Goal: Task Accomplishment & Management: Manage account settings

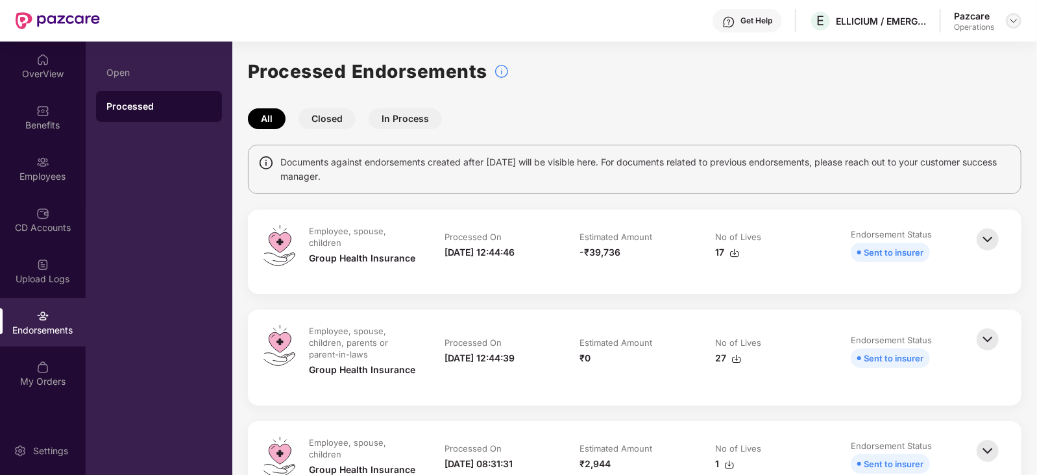
click at [1009, 20] on img at bounding box center [1013, 21] width 10 height 10
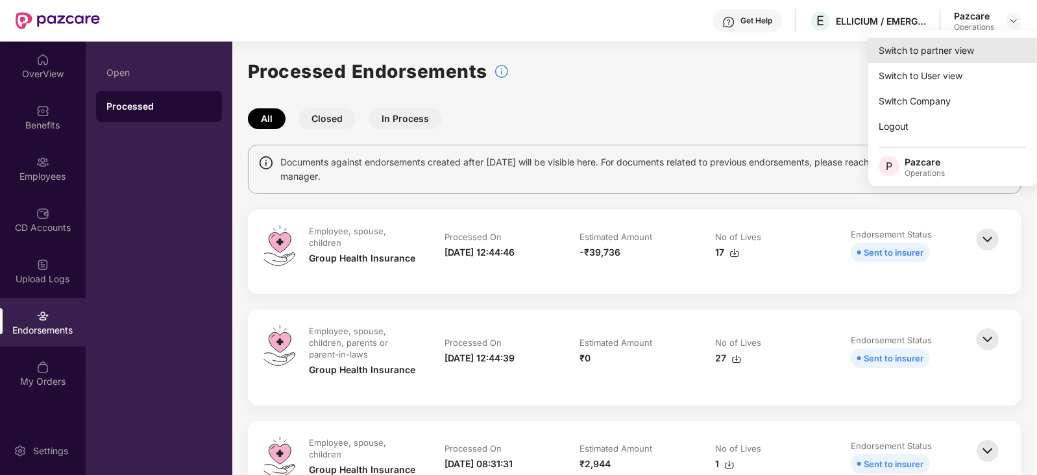
click at [963, 56] on div "Switch to partner view" at bounding box center [952, 50] width 169 height 25
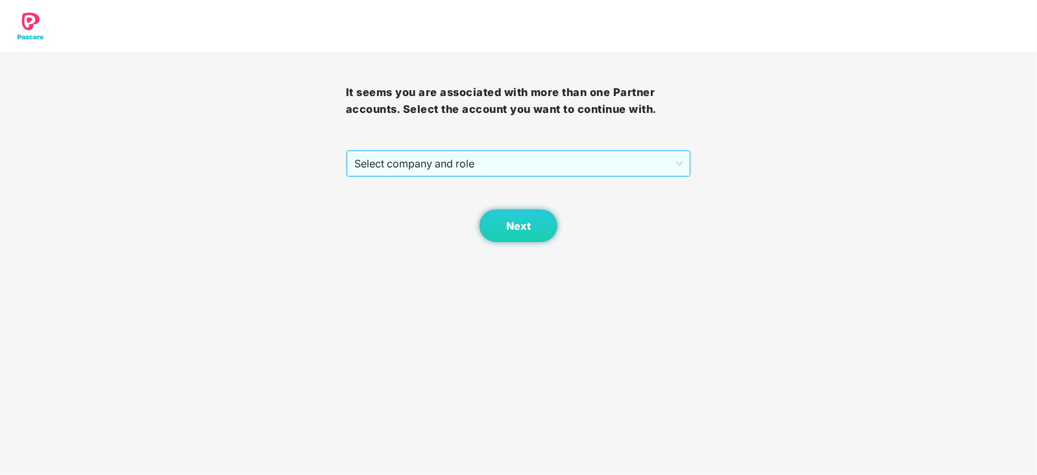
click at [500, 162] on span "Select company and role" at bounding box center [518, 163] width 329 height 25
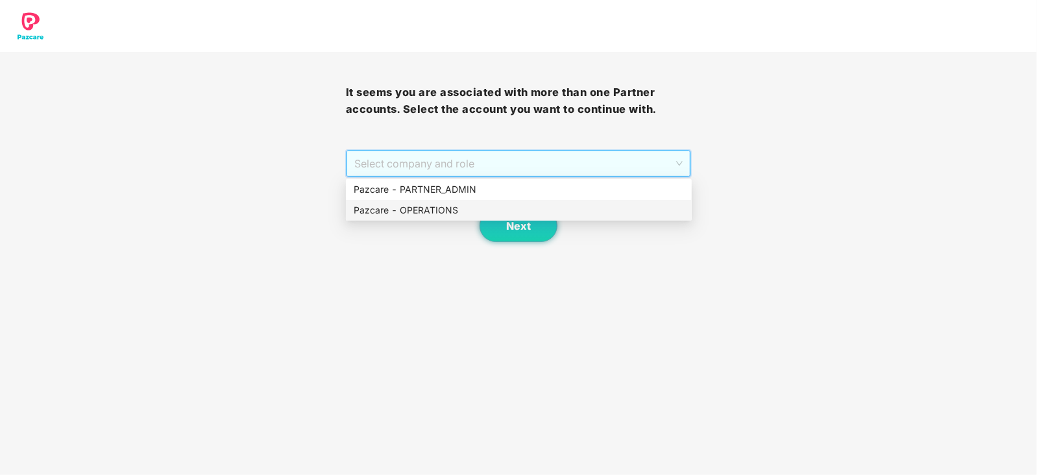
click at [436, 208] on div "Pazcare - OPERATIONS" at bounding box center [519, 210] width 330 height 14
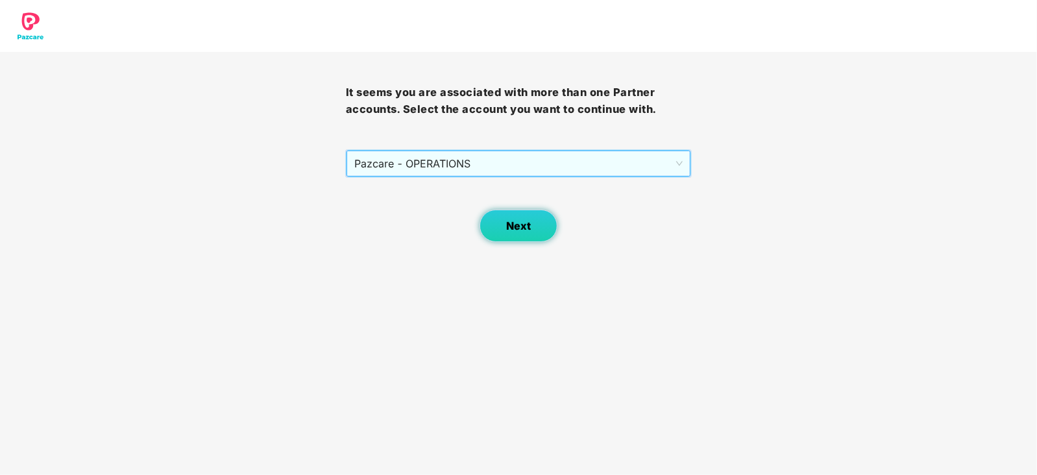
click at [489, 210] on button "Next" at bounding box center [518, 226] width 78 height 32
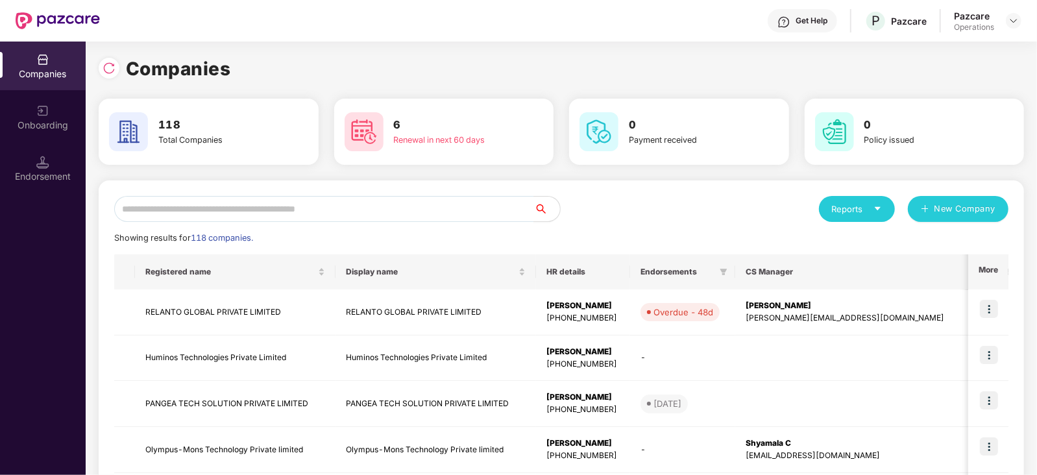
click at [60, 202] on div "Companies Onboarding Endorsement" at bounding box center [43, 258] width 86 height 433
click at [53, 175] on div "Endorsement" at bounding box center [43, 176] width 86 height 13
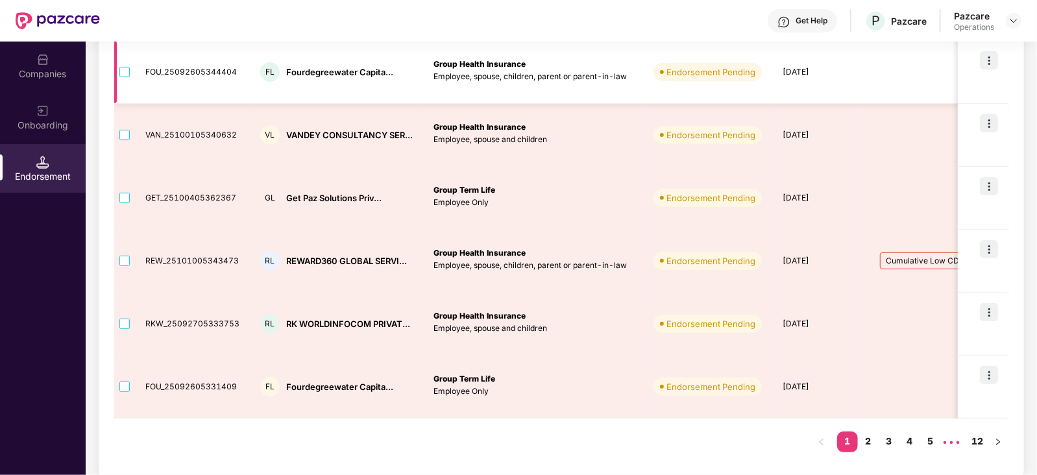
scroll to position [463, 0]
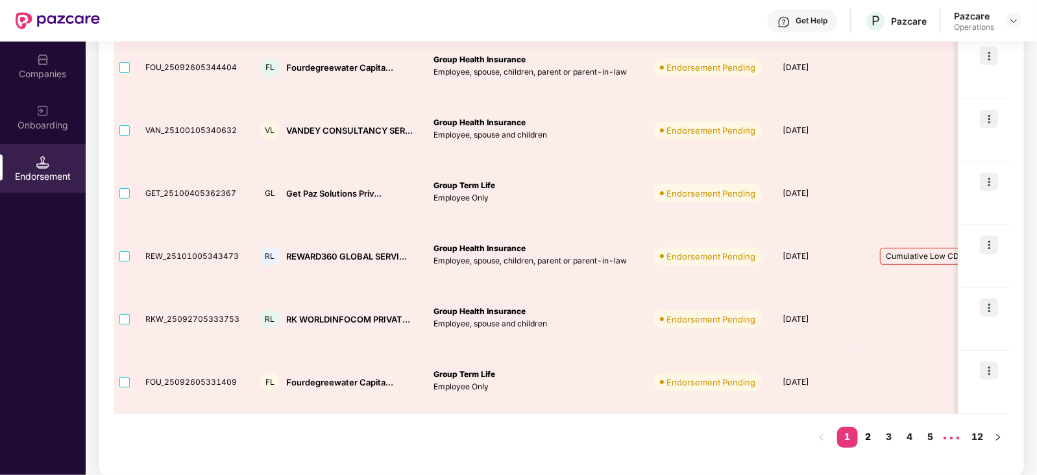
click at [876, 437] on link "2" at bounding box center [868, 436] width 21 height 19
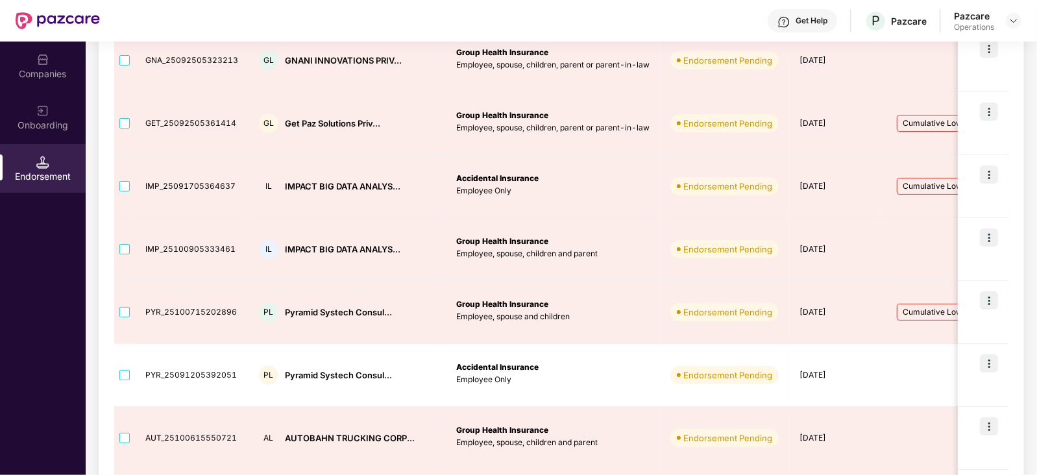
scroll to position [138, 0]
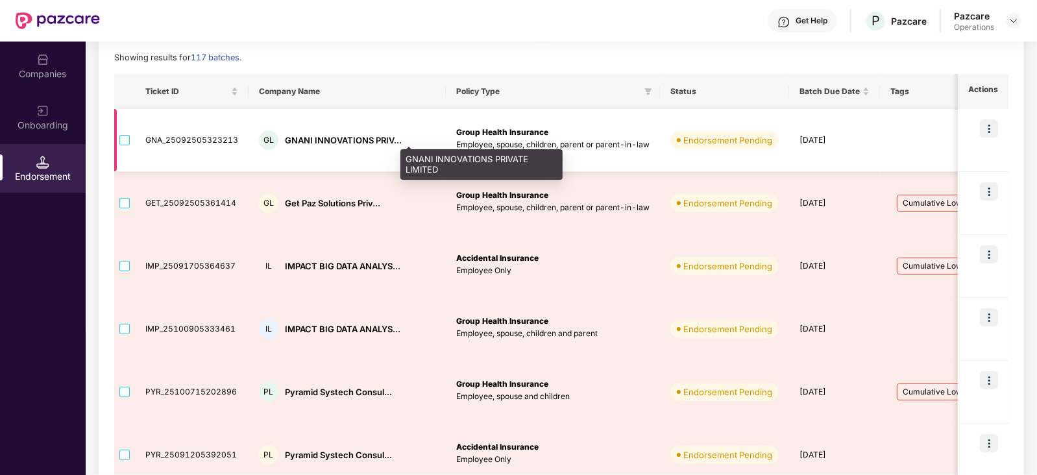
click at [297, 136] on div "GNANI INNOVATIONS PRIV..." at bounding box center [343, 140] width 117 height 12
copy div "GNANI"
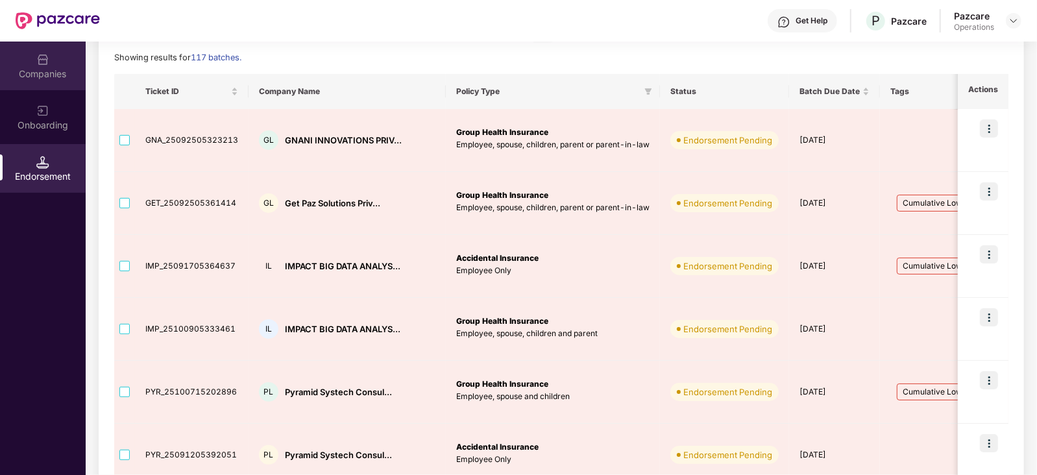
click at [21, 71] on div "Companies" at bounding box center [43, 73] width 86 height 13
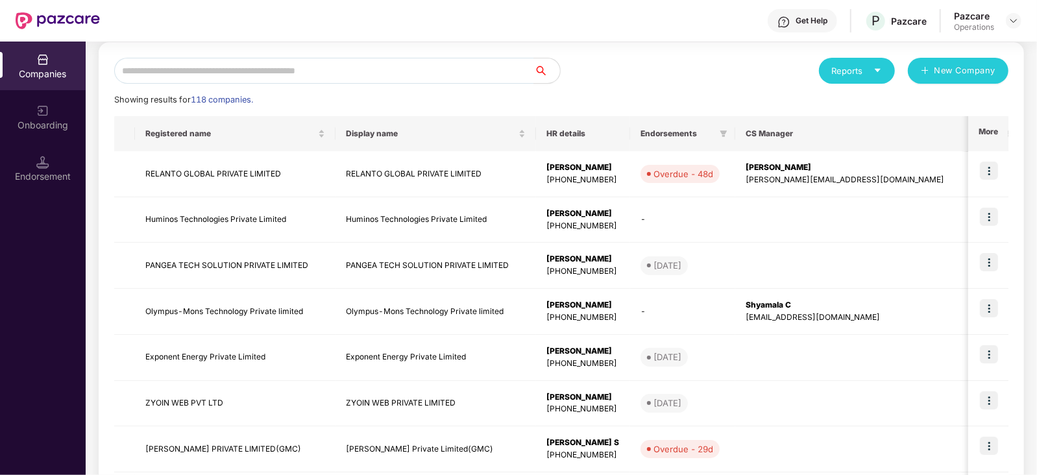
scroll to position [0, 0]
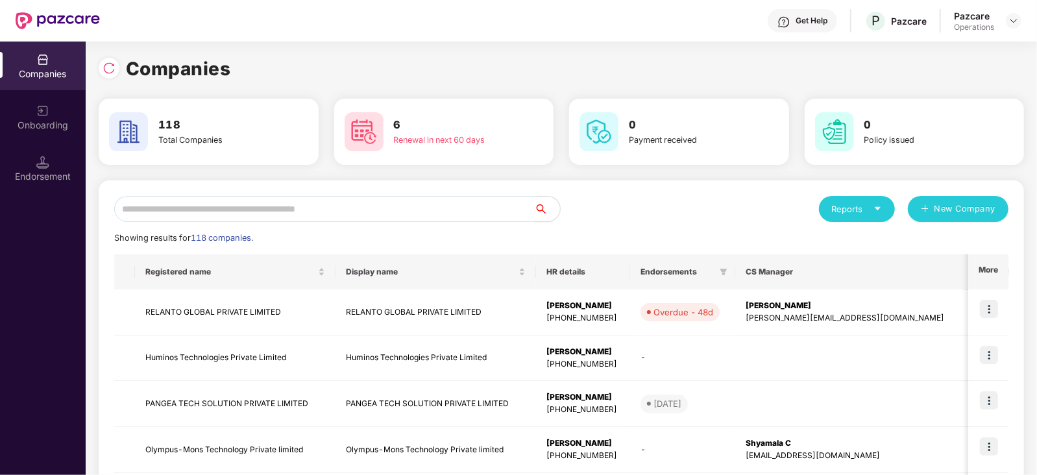
click at [162, 202] on input "text" at bounding box center [324, 209] width 420 height 26
paste input "*****"
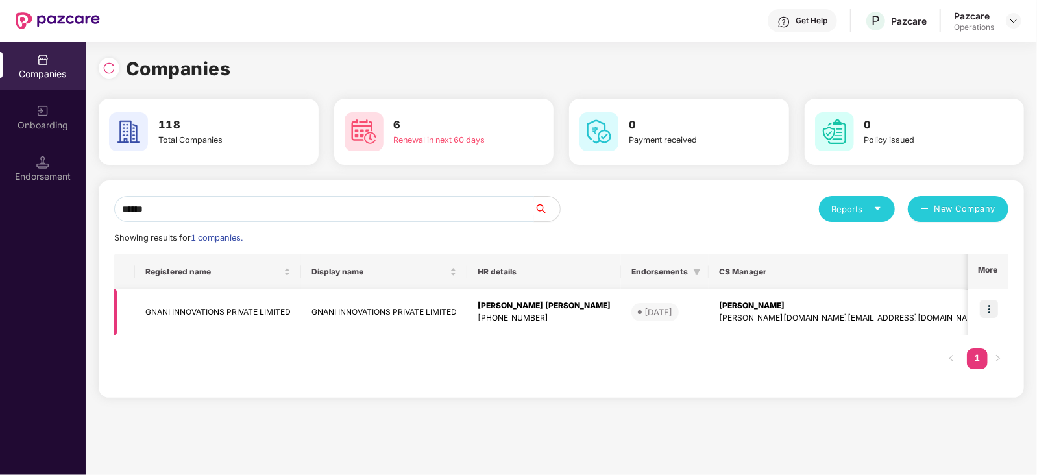
type input "*****"
click at [989, 309] on img at bounding box center [989, 309] width 18 height 18
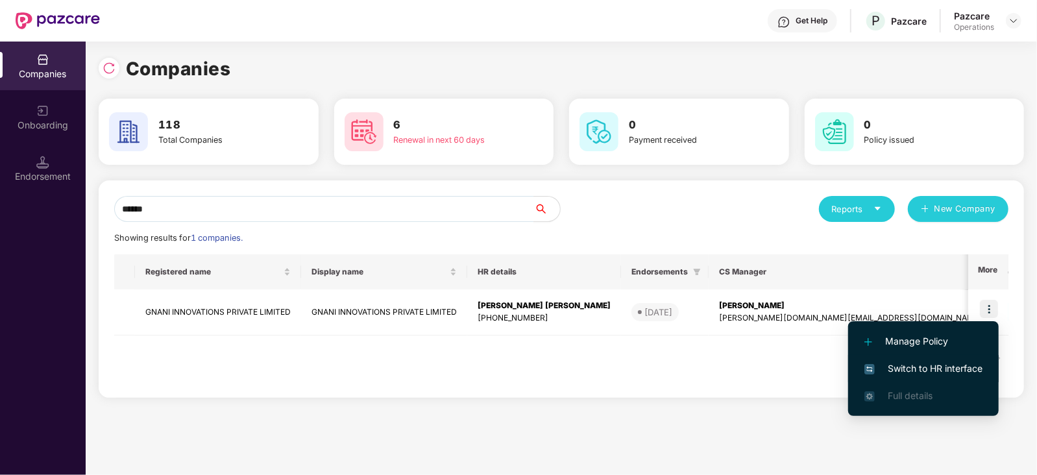
click at [958, 356] on li "Switch to HR interface" at bounding box center [923, 368] width 151 height 27
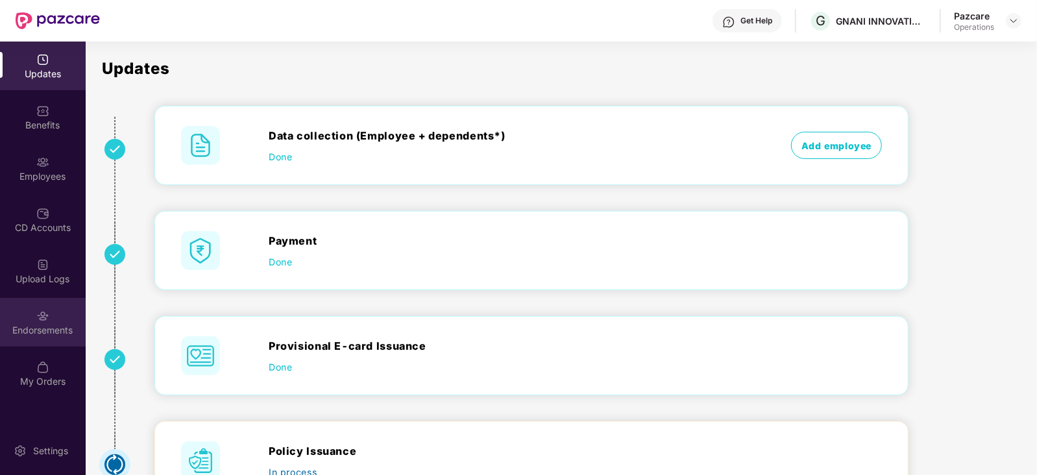
click at [56, 324] on div "Endorsements" at bounding box center [43, 330] width 86 height 13
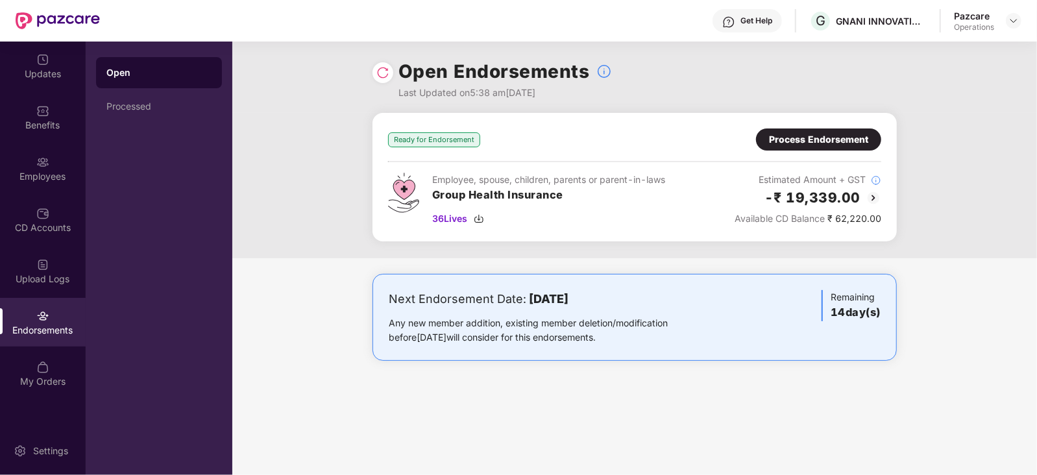
click at [805, 147] on div "Process Endorsement" at bounding box center [818, 139] width 125 height 22
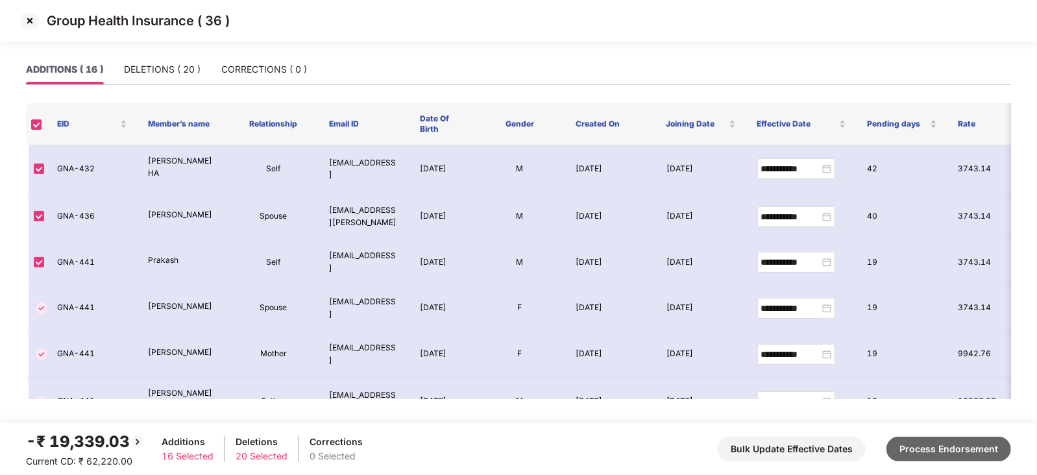
click at [976, 456] on button "Process Endorsement" at bounding box center [948, 449] width 125 height 25
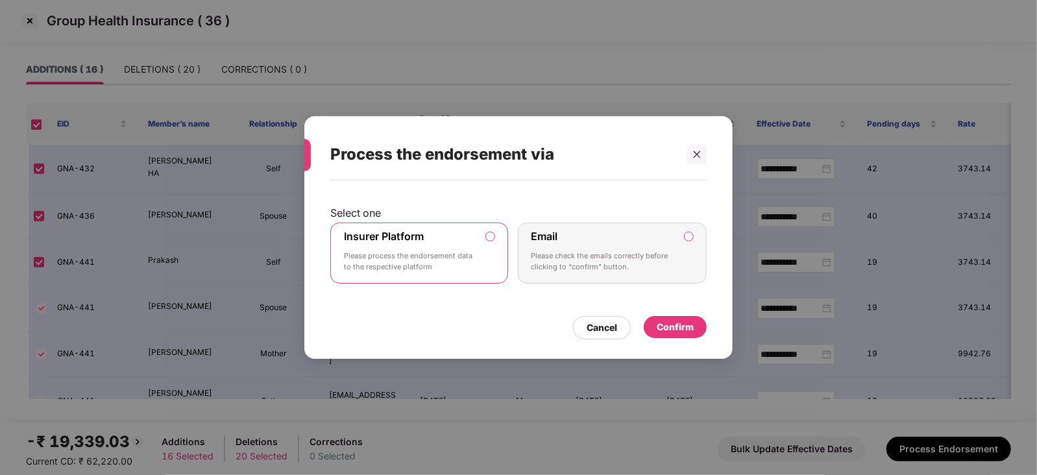
click at [483, 235] on label "Insurer Platform Please process the endorsement data to the respective platform" at bounding box center [419, 253] width 178 height 61
click at [689, 339] on div "Select one Insurer Platform Please process the endorsement data to the respecti…" at bounding box center [518, 262] width 428 height 165
click at [683, 332] on div "Confirm" at bounding box center [675, 327] width 37 height 14
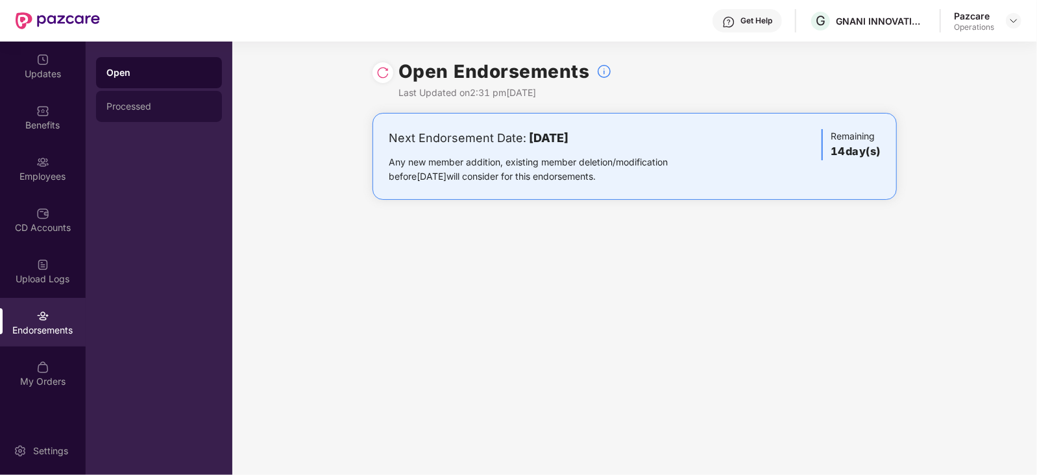
click at [143, 110] on div "Processed" at bounding box center [158, 106] width 105 height 10
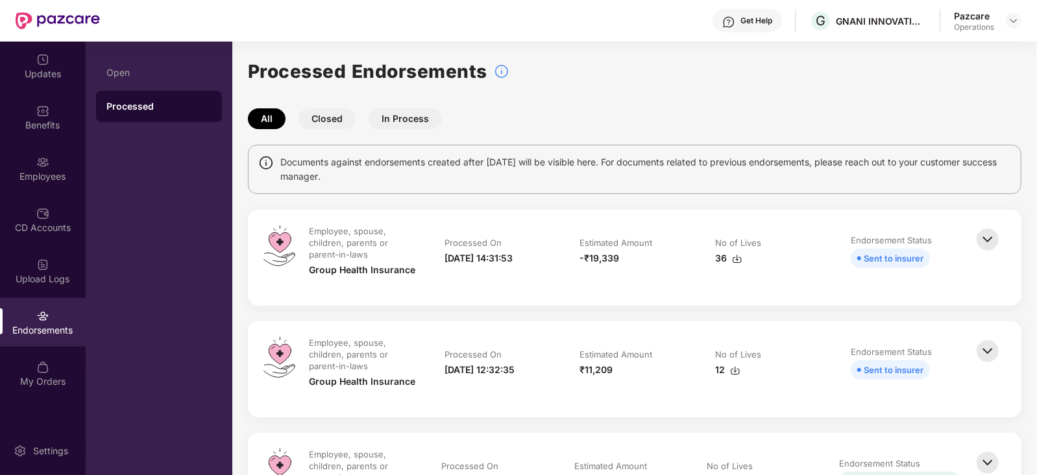
click at [737, 261] on img at bounding box center [737, 259] width 10 height 10
click at [1016, 17] on img at bounding box center [1013, 21] width 10 height 10
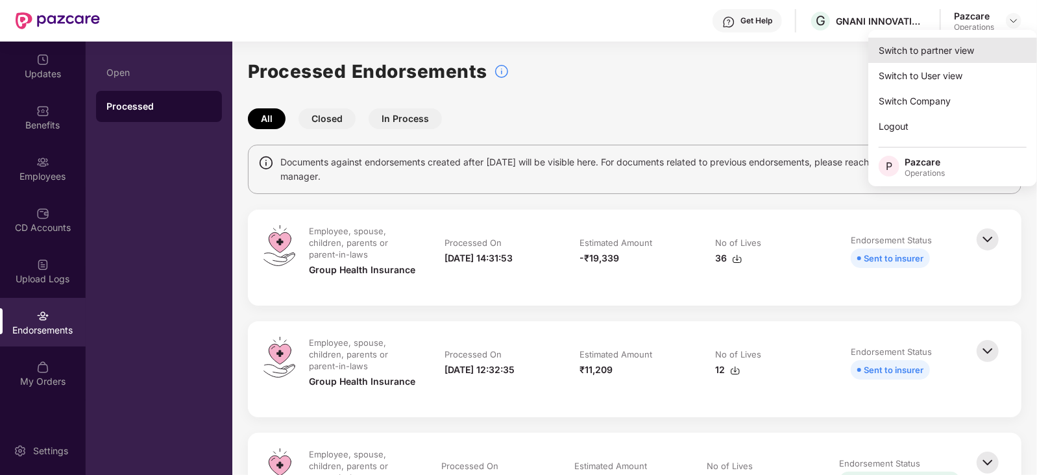
click at [949, 50] on div "Switch to partner view" at bounding box center [952, 50] width 169 height 25
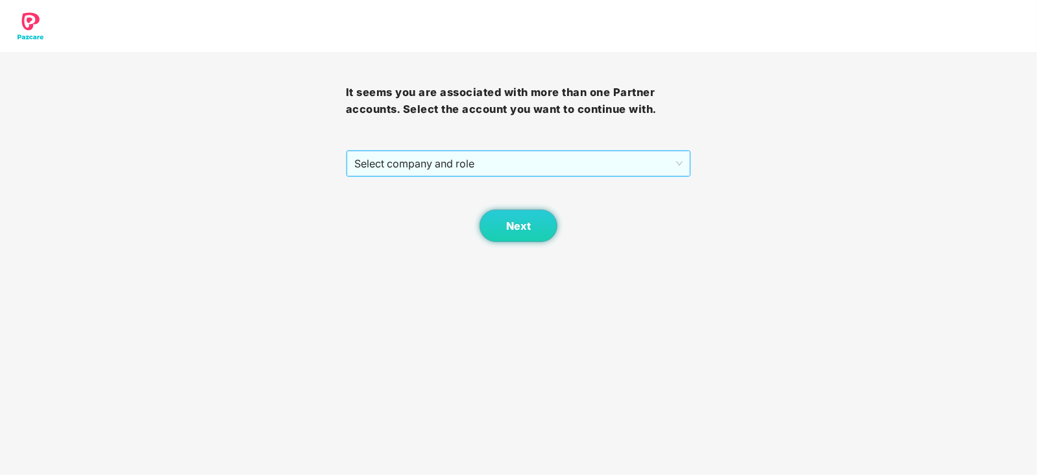
click at [509, 151] on span "Select company and role" at bounding box center [518, 163] width 329 height 25
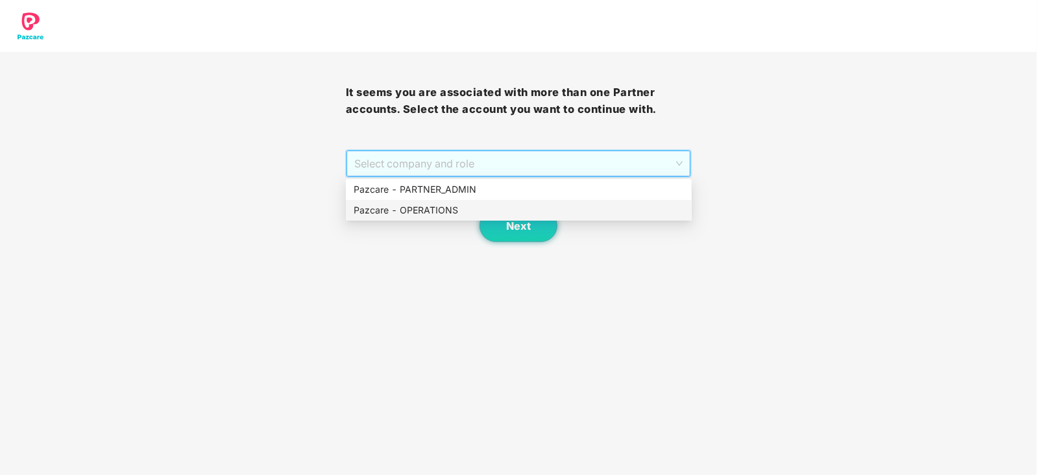
click at [434, 209] on div "Pazcare - OPERATIONS" at bounding box center [519, 210] width 330 height 14
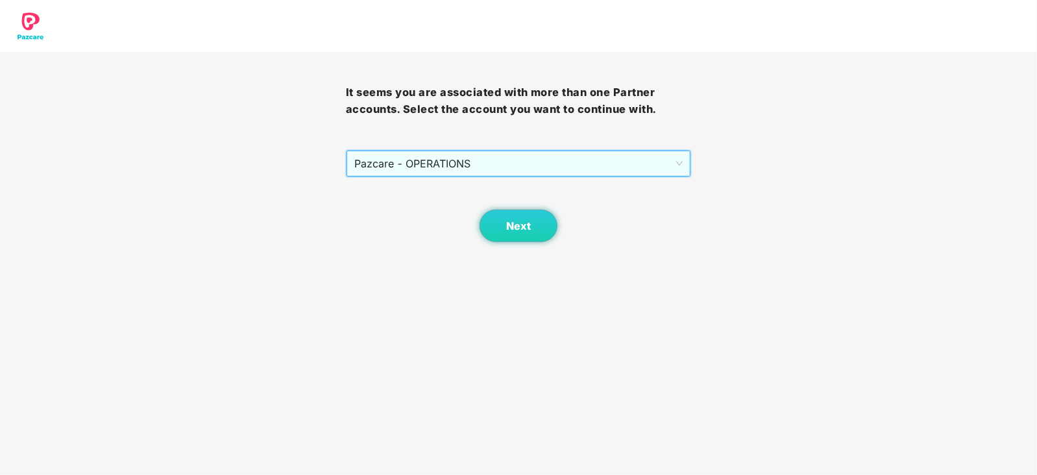
click at [494, 205] on div "Next" at bounding box center [519, 209] width 346 height 65
click at [517, 219] on button "Next" at bounding box center [518, 226] width 78 height 32
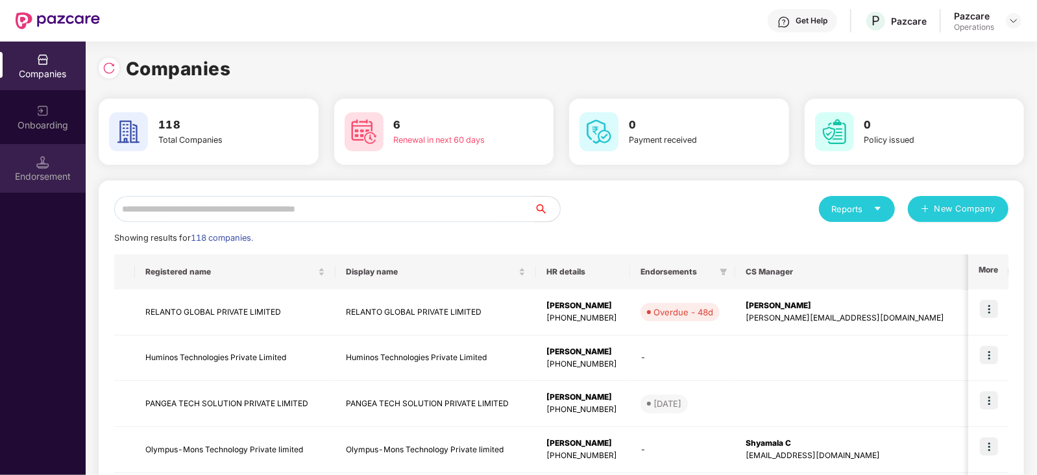
click at [43, 159] on img at bounding box center [42, 162] width 13 height 13
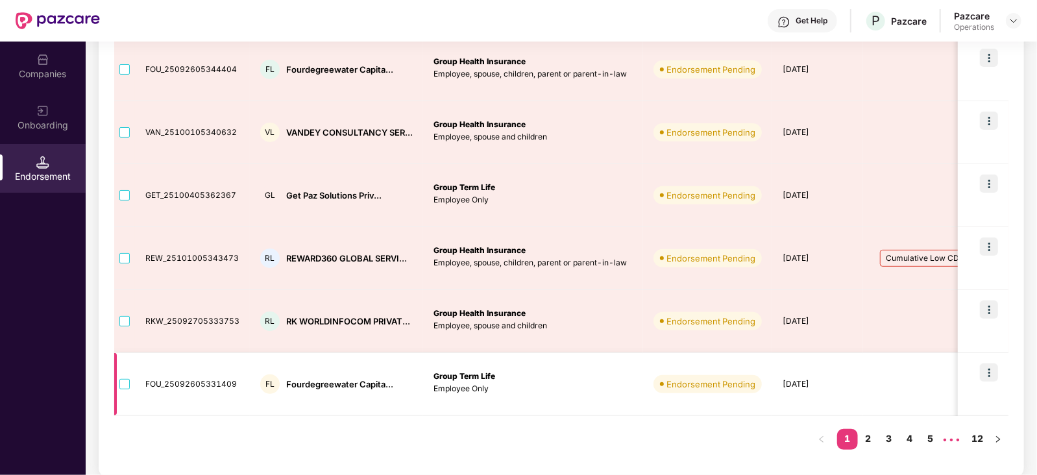
scroll to position [463, 0]
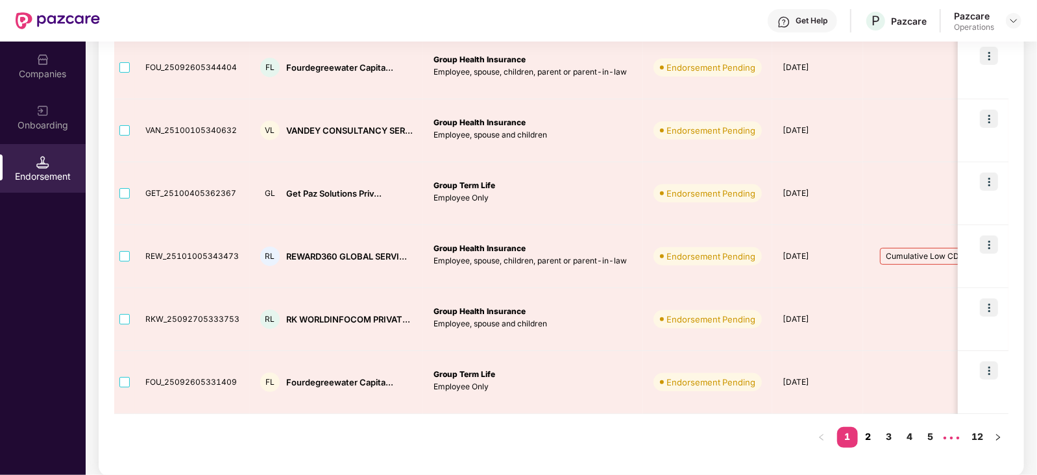
click at [875, 433] on link "2" at bounding box center [868, 436] width 21 height 19
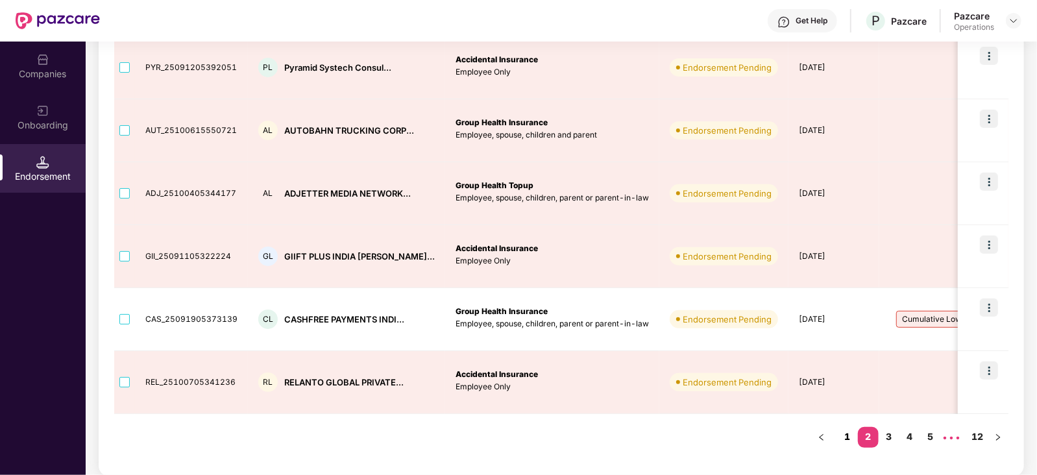
click at [847, 443] on link "1" at bounding box center [847, 436] width 21 height 19
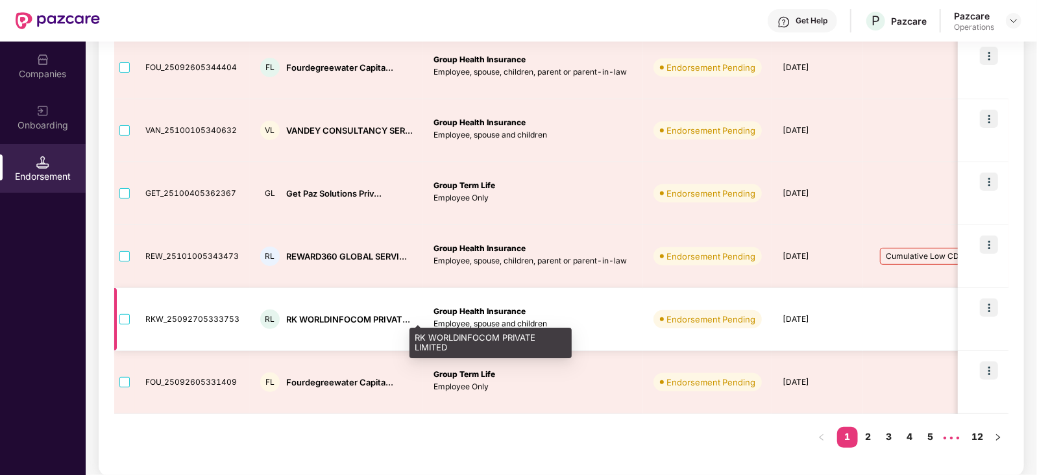
click at [303, 322] on div "RK WORLDINFOCOM PRIVAT..." at bounding box center [348, 319] width 124 height 12
click at [286, 322] on div "RK WORLDINFOCOM PRIVAT..." at bounding box center [348, 319] width 124 height 12
copy div "RK"
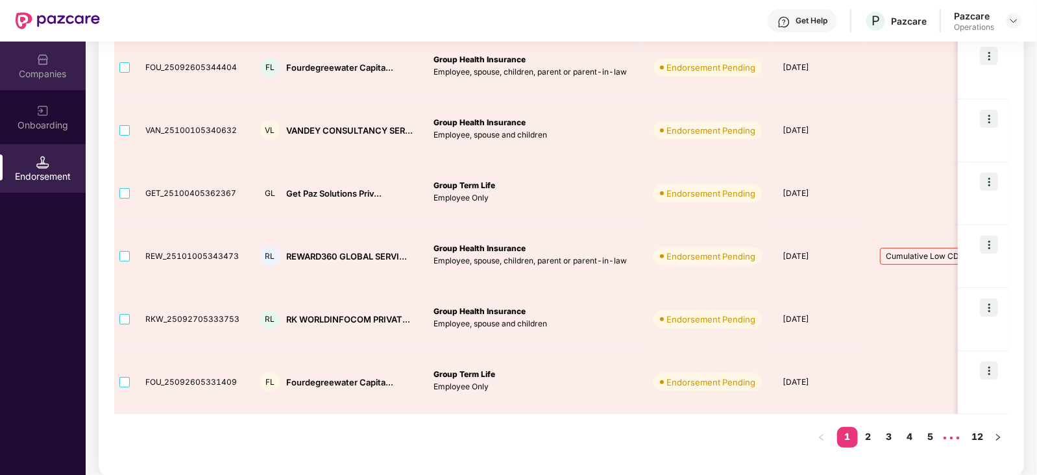
click at [42, 85] on div "Companies" at bounding box center [43, 66] width 86 height 49
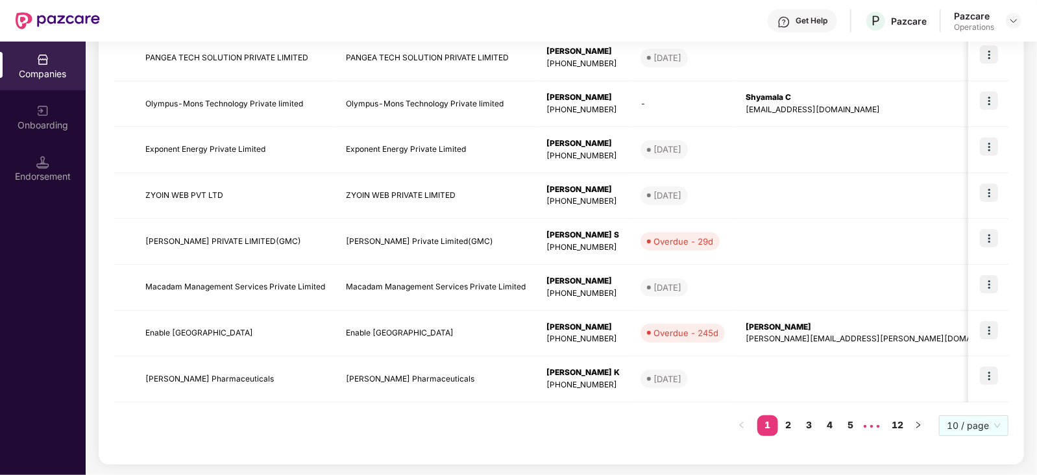
scroll to position [0, 0]
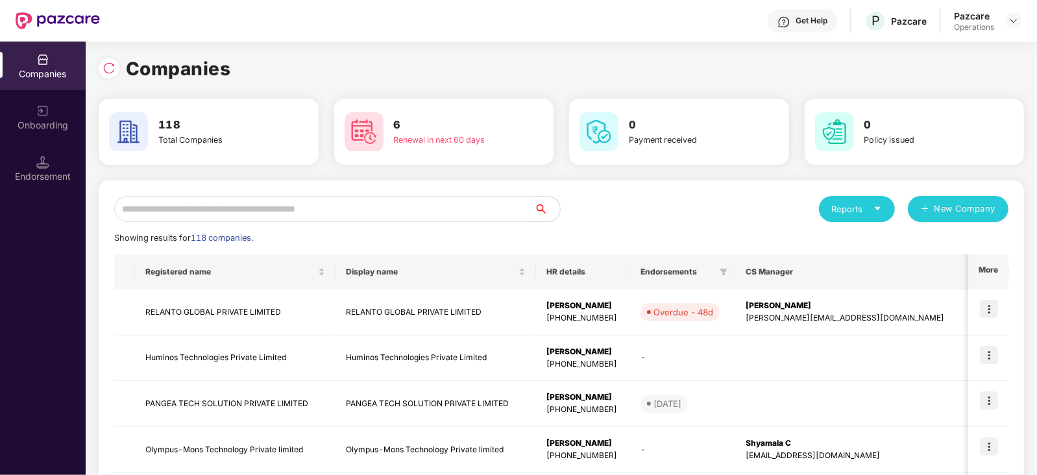
click at [183, 210] on input "text" at bounding box center [324, 209] width 420 height 26
paste input "**"
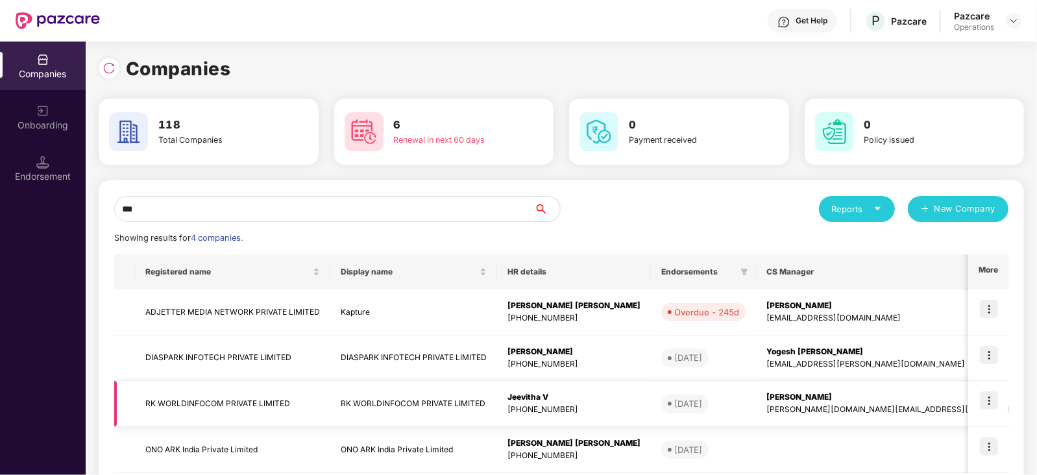
type input "**"
click at [993, 400] on img at bounding box center [989, 400] width 18 height 18
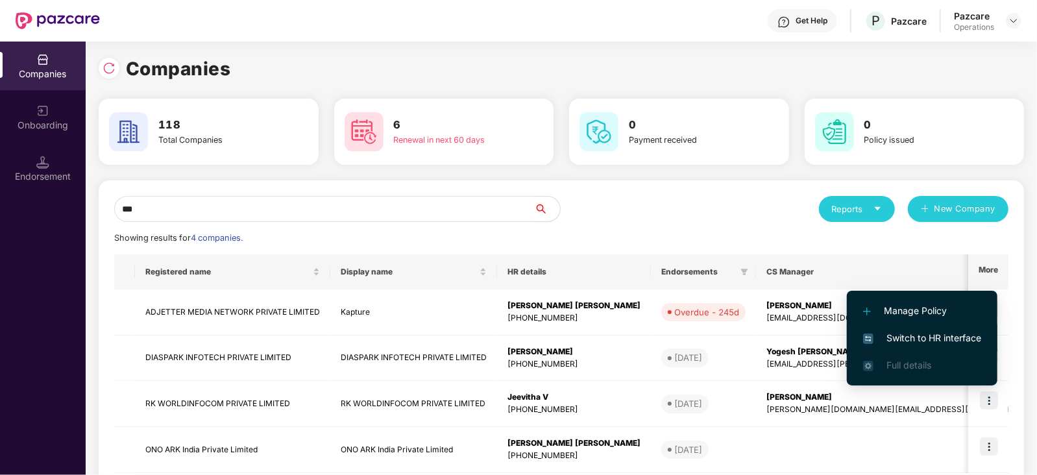
click at [924, 329] on li "Switch to HR interface" at bounding box center [922, 337] width 151 height 27
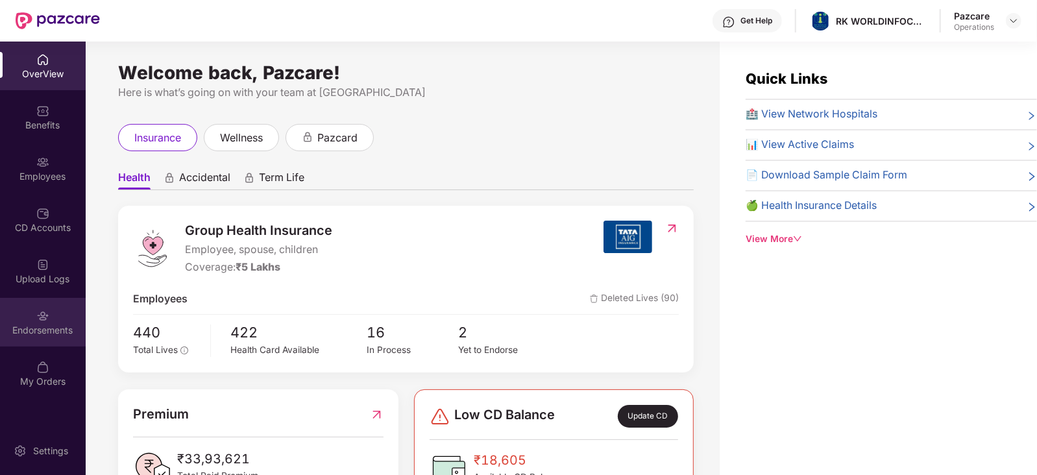
click at [52, 332] on div "Endorsements" at bounding box center [43, 330] width 86 height 13
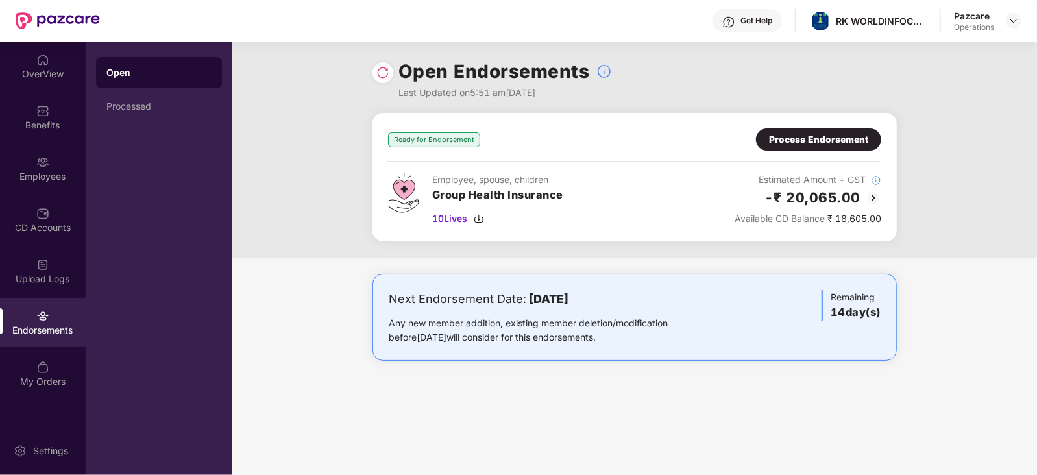
click at [788, 145] on div "Process Endorsement" at bounding box center [818, 139] width 99 height 14
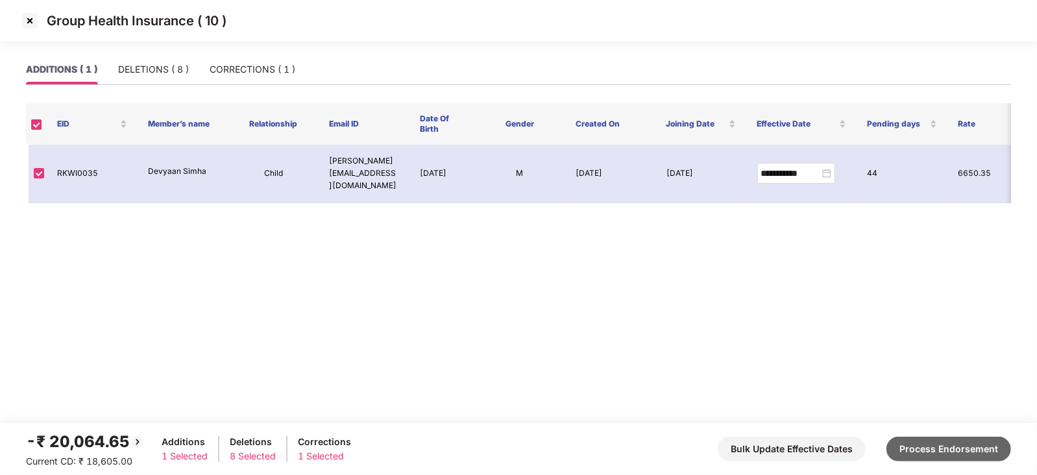
click at [943, 441] on button "Process Endorsement" at bounding box center [948, 449] width 125 height 25
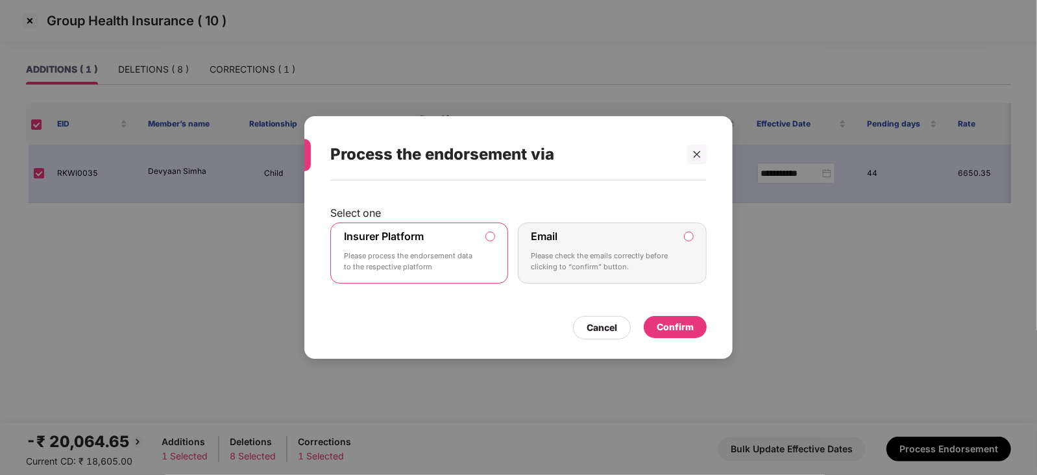
click at [682, 328] on div "Confirm" at bounding box center [675, 327] width 37 height 14
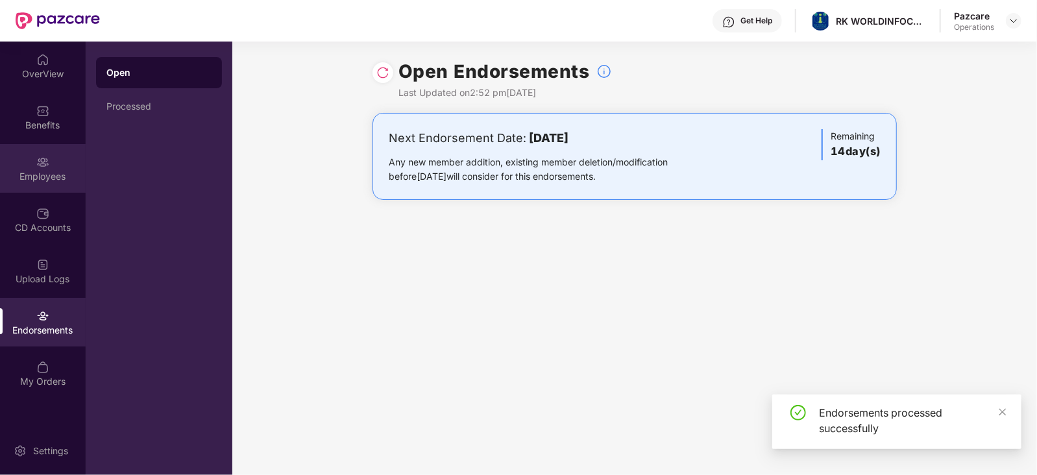
click at [36, 175] on div "Employees" at bounding box center [43, 176] width 86 height 13
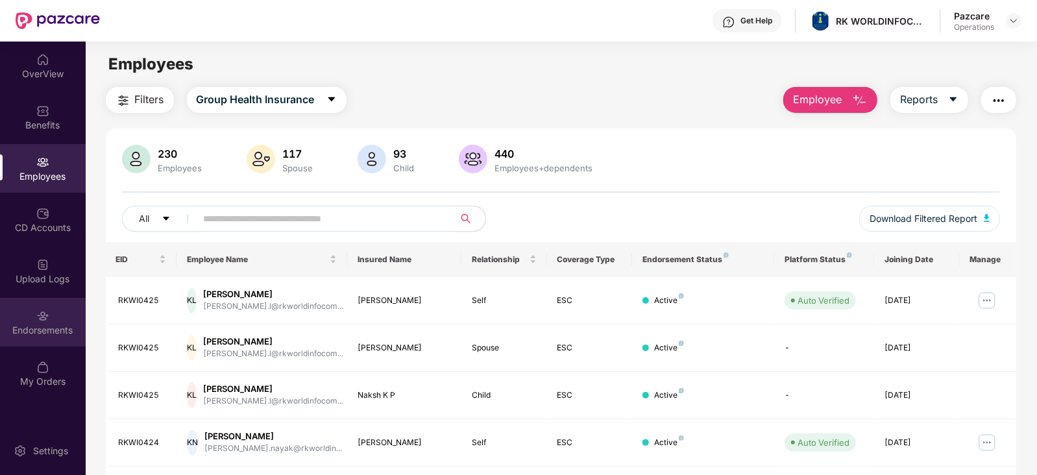
click at [23, 320] on div "Endorsements" at bounding box center [43, 322] width 86 height 49
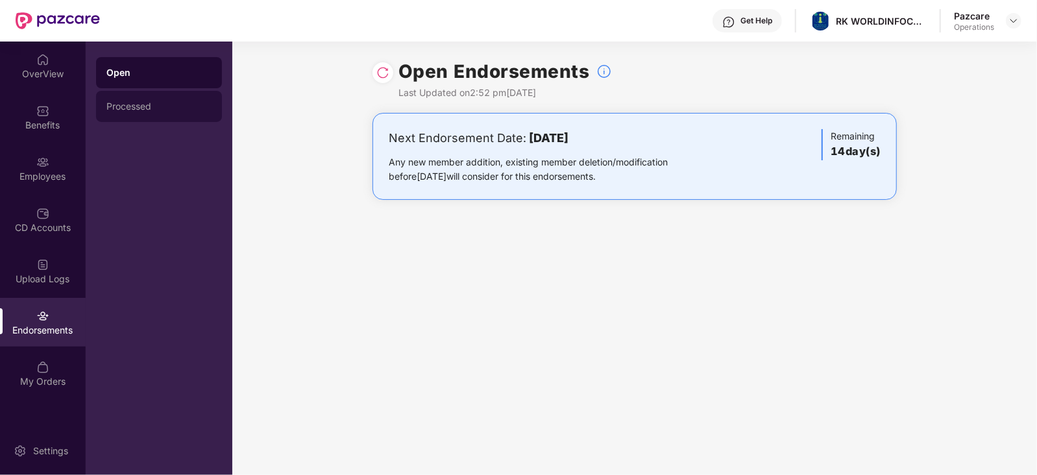
click at [138, 116] on div "Processed" at bounding box center [159, 106] width 126 height 31
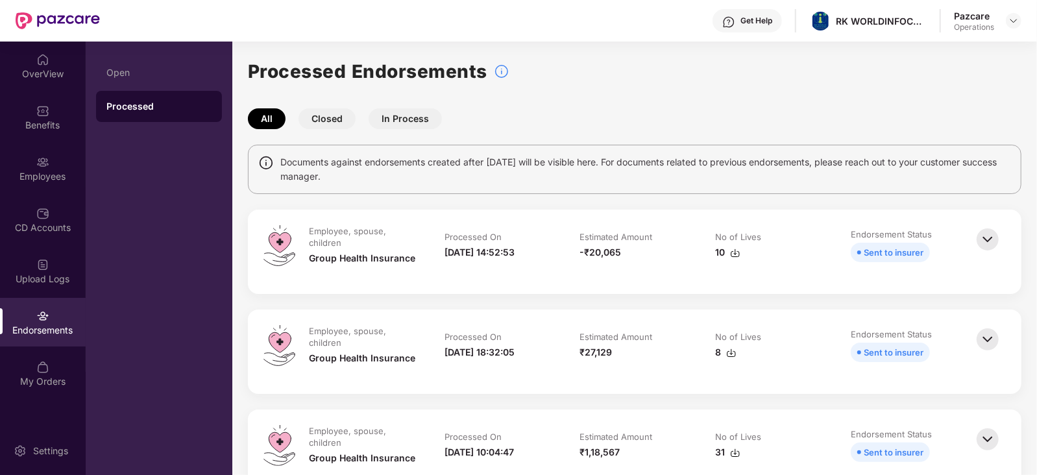
click at [730, 254] on img at bounding box center [735, 253] width 10 height 10
click at [1009, 21] on img at bounding box center [1013, 21] width 10 height 10
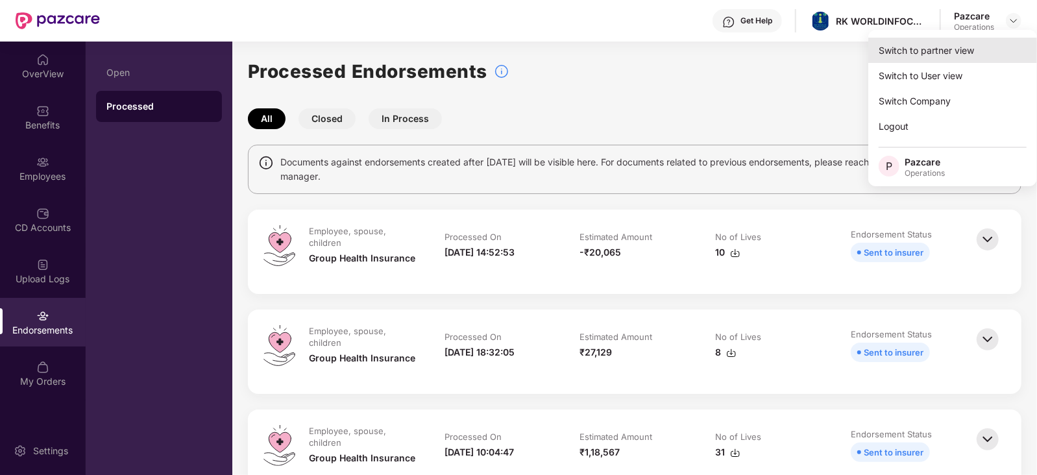
click at [921, 54] on div "Switch to partner view" at bounding box center [952, 50] width 169 height 25
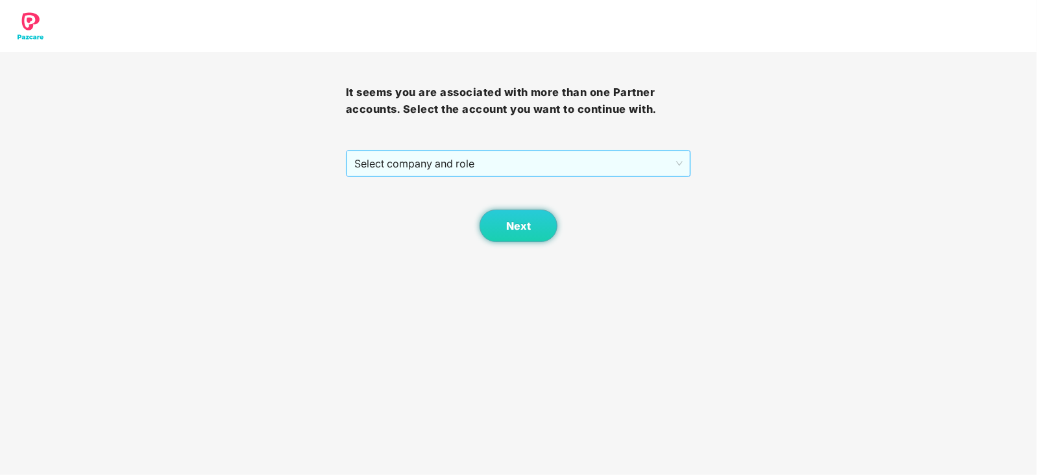
click at [488, 161] on span "Select company and role" at bounding box center [518, 163] width 329 height 25
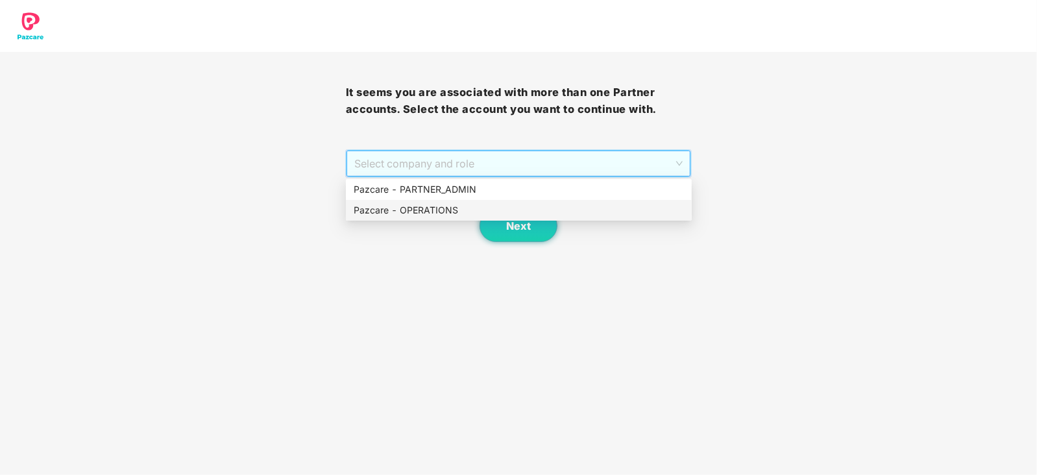
click at [418, 206] on div "Pazcare - OPERATIONS" at bounding box center [519, 210] width 330 height 14
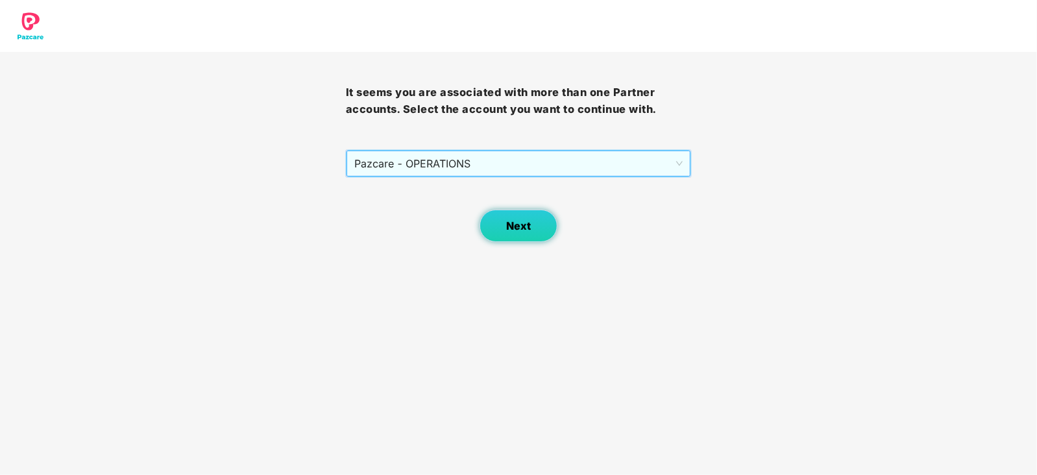
click at [537, 237] on button "Next" at bounding box center [518, 226] width 78 height 32
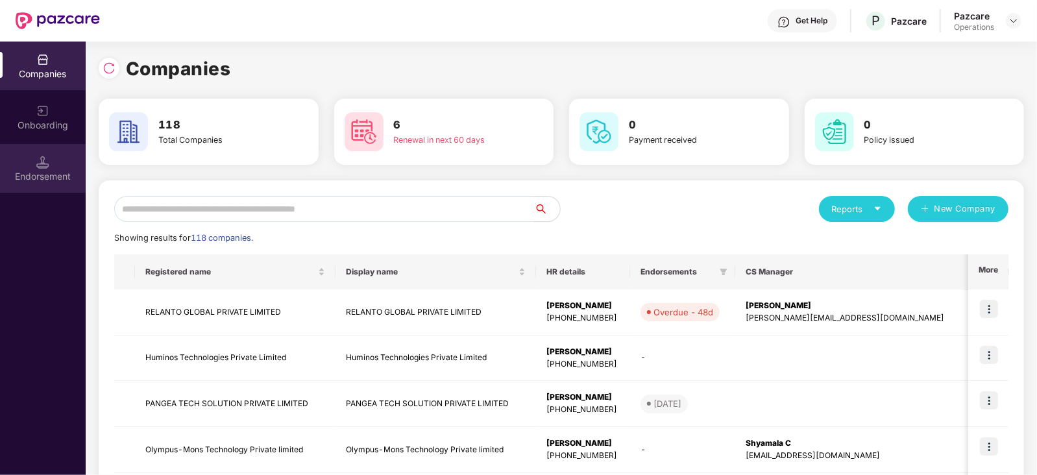
click at [31, 188] on div "Endorsement" at bounding box center [43, 168] width 86 height 49
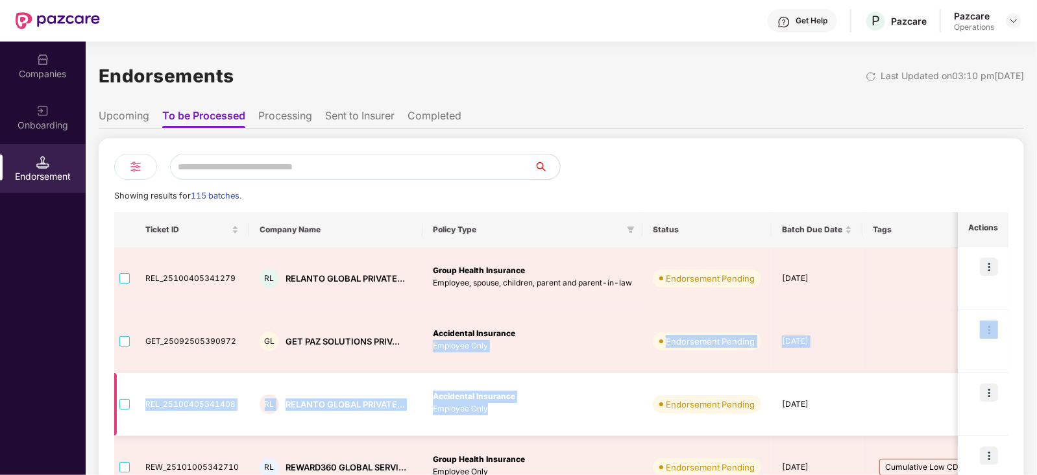
drag, startPoint x: 614, startPoint y: 337, endPoint x: 644, endPoint y: 383, distance: 54.3
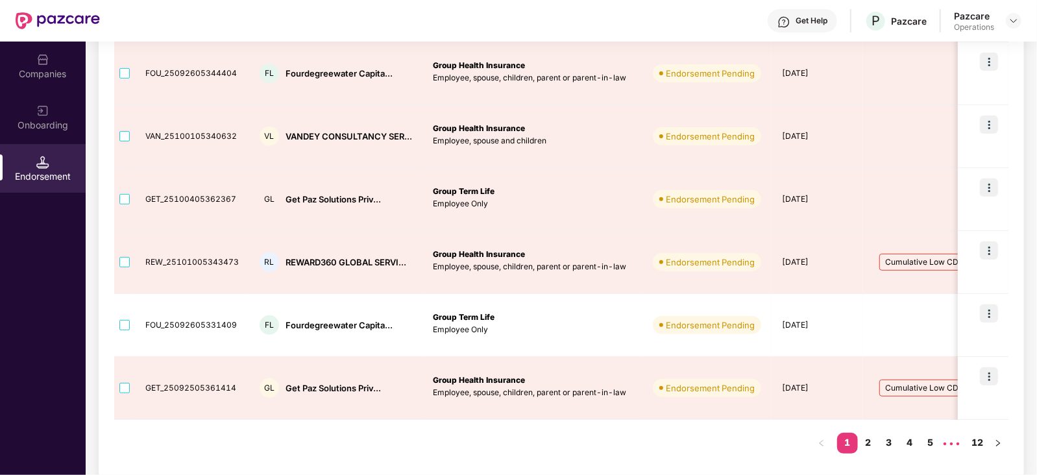
scroll to position [463, 0]
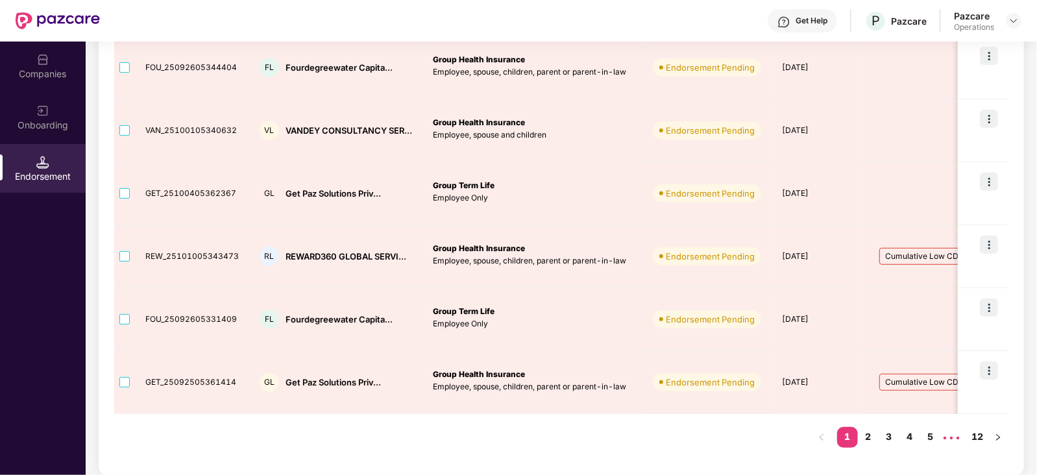
click at [503, 447] on div "Ticket ID Company Name Policy Type Status Batch Due Date Tags No. Of Lives Tent…" at bounding box center [561, 105] width 894 height 711
click at [873, 434] on link "2" at bounding box center [868, 436] width 21 height 19
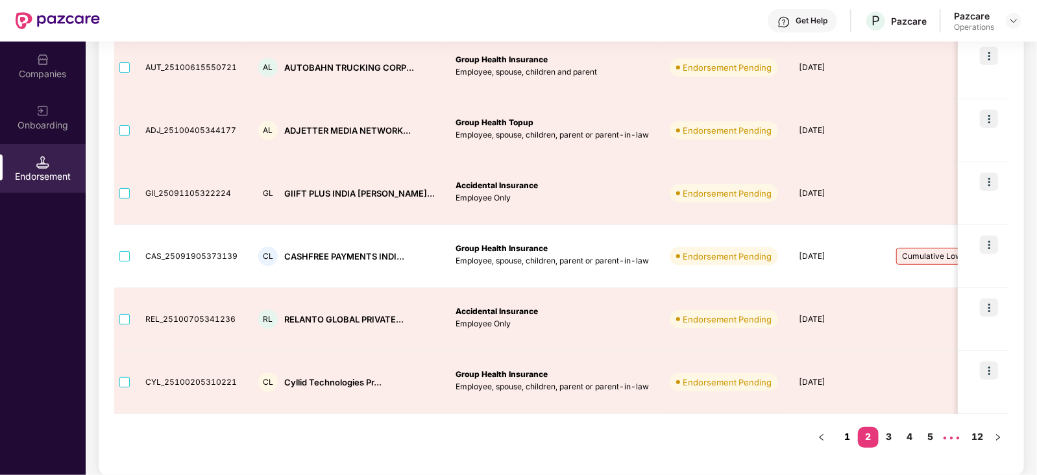
click at [850, 437] on link "1" at bounding box center [847, 436] width 21 height 19
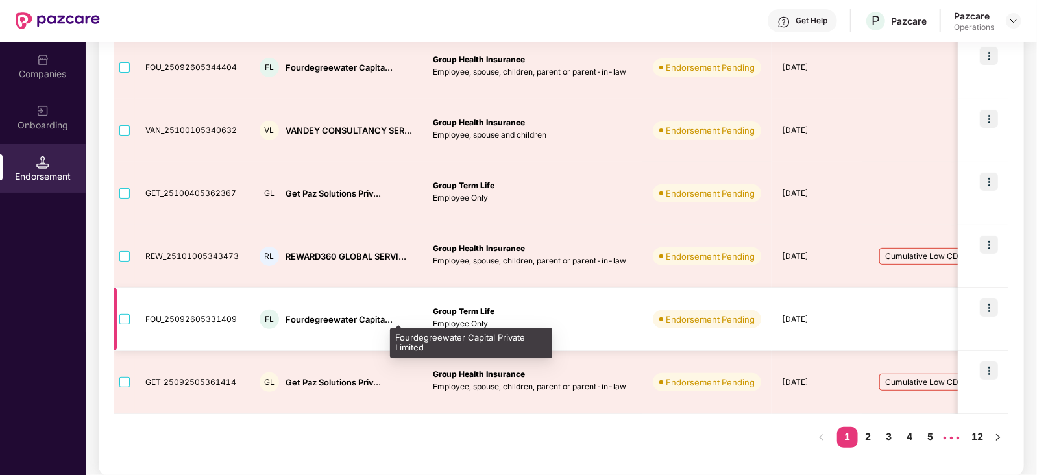
click at [295, 321] on div "Fourdegreewater Capita..." at bounding box center [338, 319] width 107 height 12
copy div "Fourdegreewater"
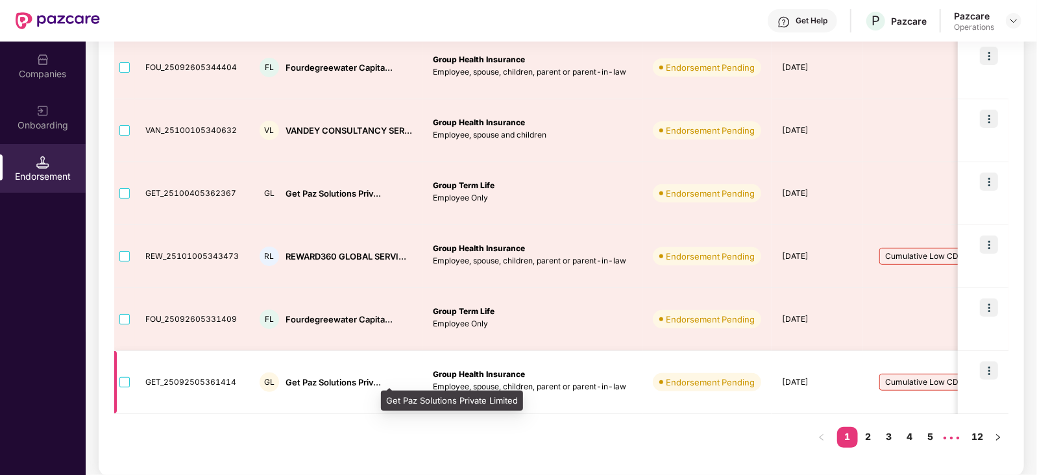
click at [304, 381] on div "Get Paz Solutions Priv..." at bounding box center [332, 382] width 95 height 12
click at [296, 381] on div "Get Paz Solutions Priv..." at bounding box center [332, 382] width 95 height 12
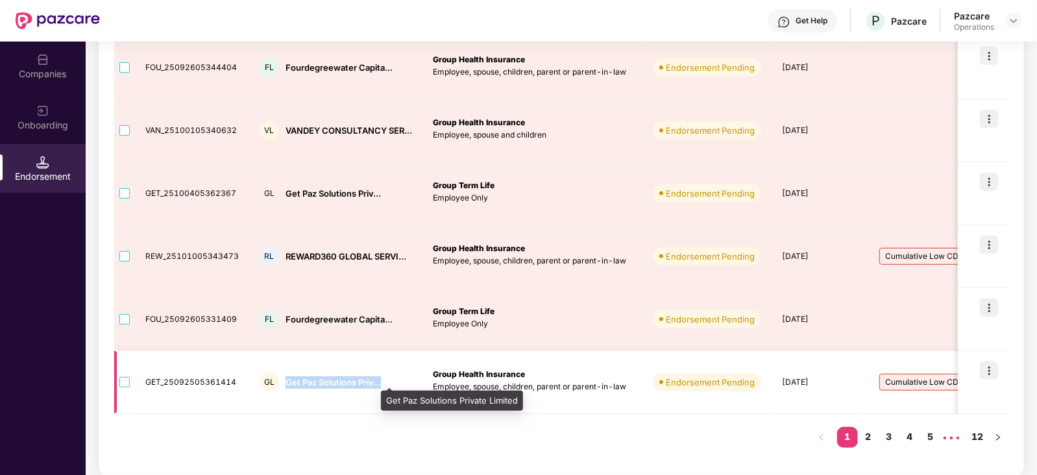
copy div "Get Paz Solutions Priv..."
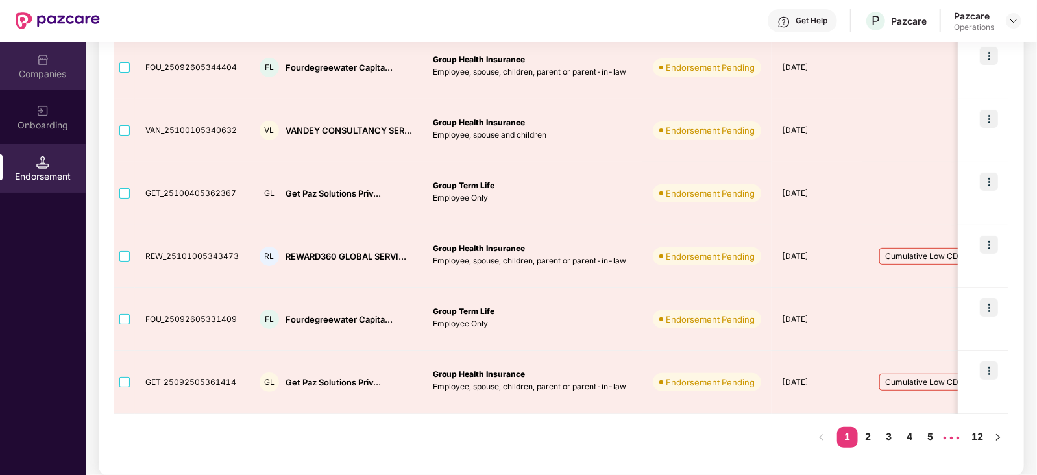
click at [49, 69] on div "Companies" at bounding box center [43, 73] width 86 height 13
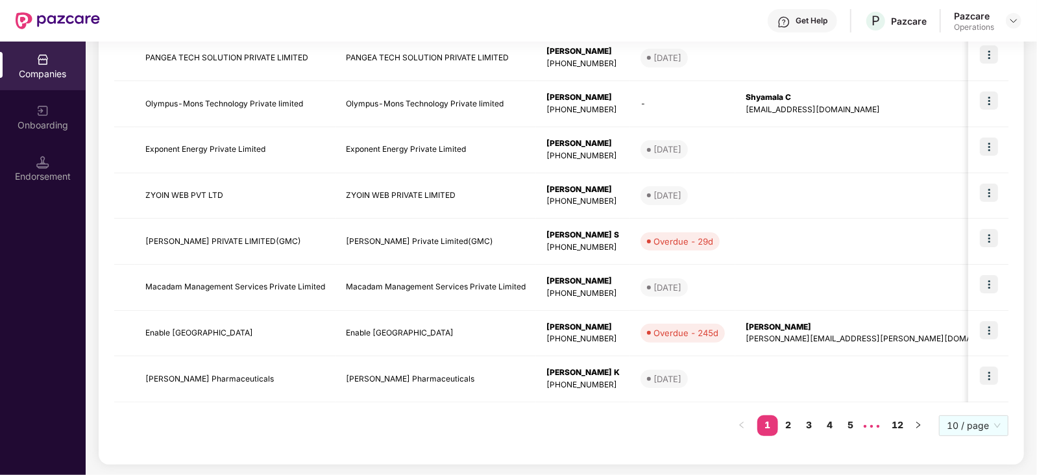
scroll to position [0, 0]
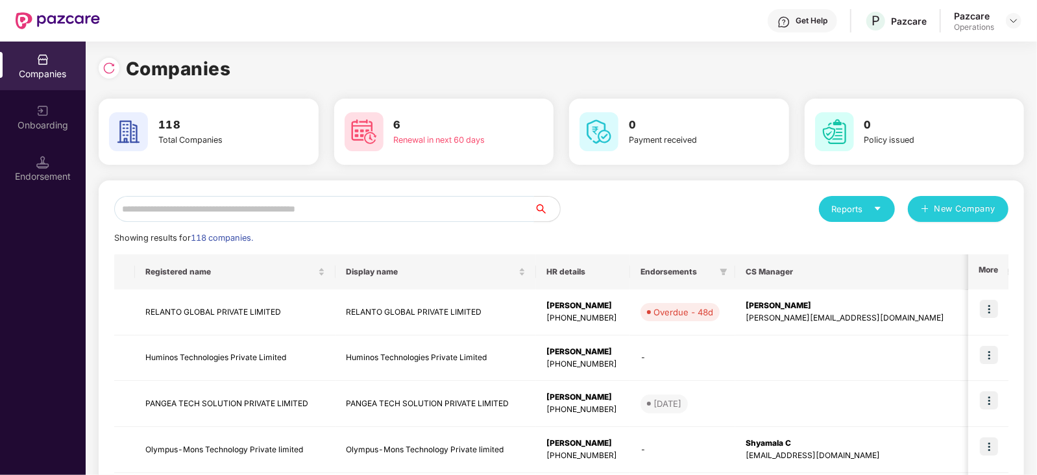
click at [178, 196] on input "text" at bounding box center [324, 209] width 420 height 26
paste input "**********"
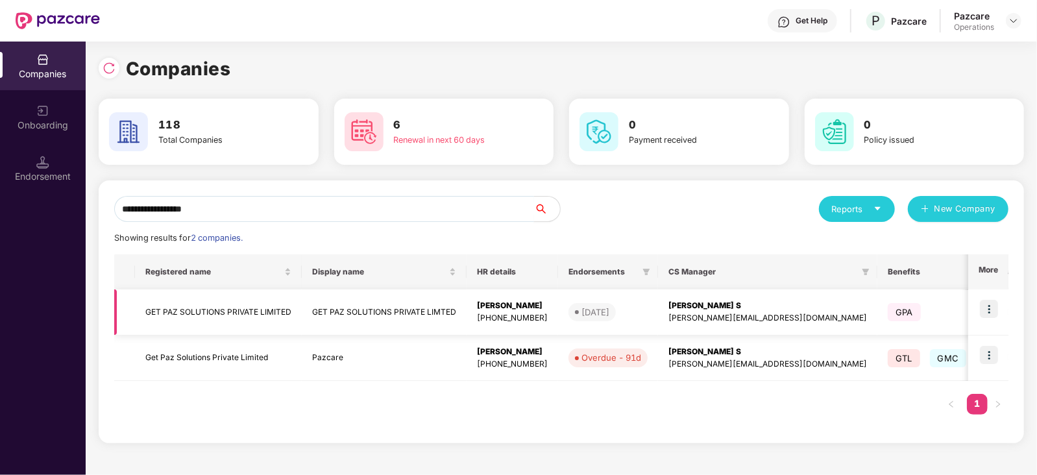
type input "**********"
click at [993, 314] on img at bounding box center [989, 309] width 18 height 18
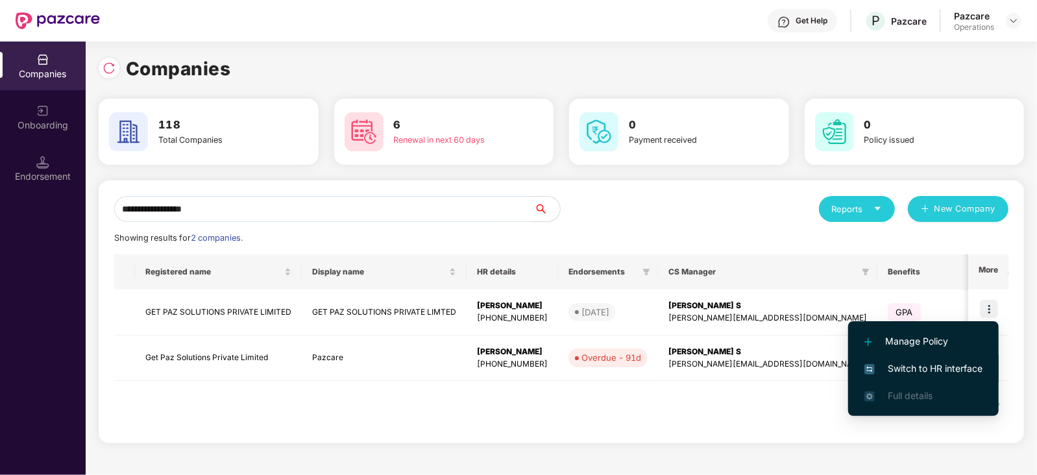
click at [926, 363] on span "Switch to HR interface" at bounding box center [923, 368] width 118 height 14
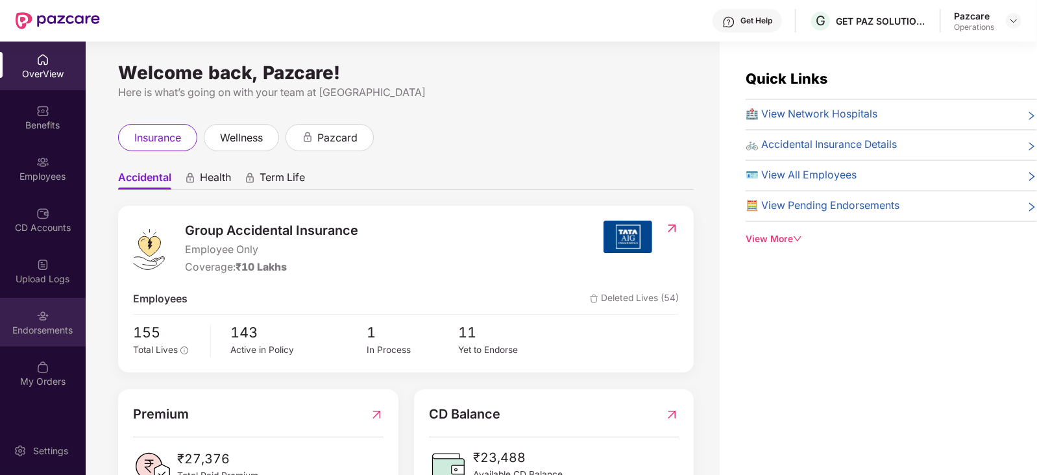
click at [66, 316] on div "Endorsements" at bounding box center [43, 322] width 86 height 49
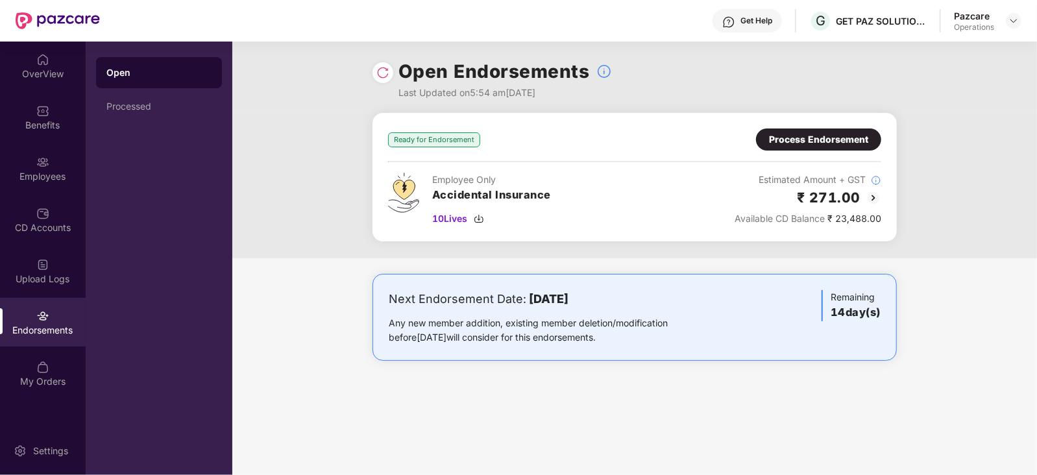
click at [767, 137] on div "Process Endorsement" at bounding box center [818, 139] width 125 height 22
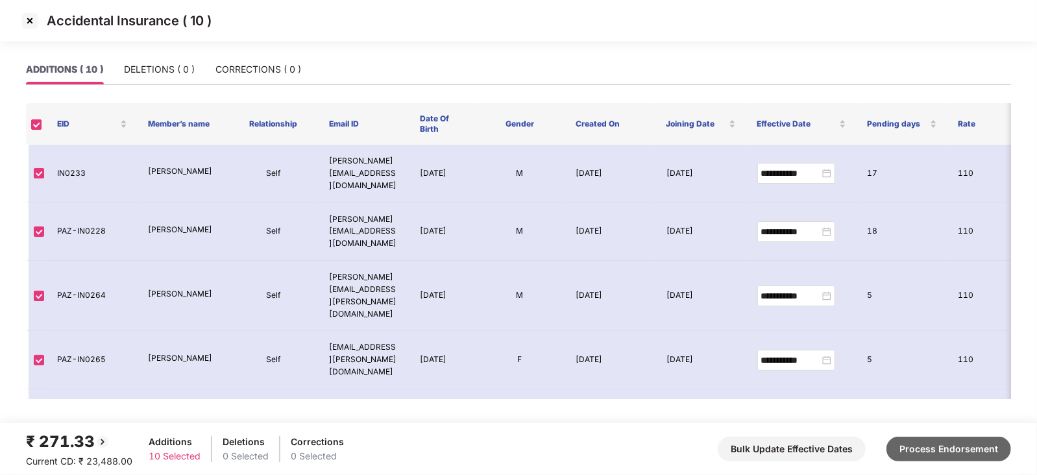
click at [976, 442] on button "Process Endorsement" at bounding box center [948, 449] width 125 height 25
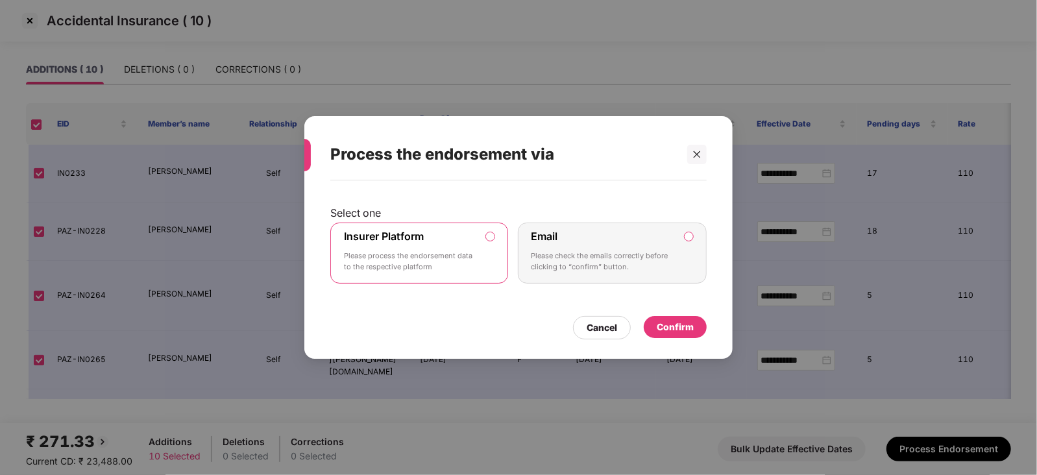
click at [681, 329] on div "Confirm" at bounding box center [675, 327] width 37 height 14
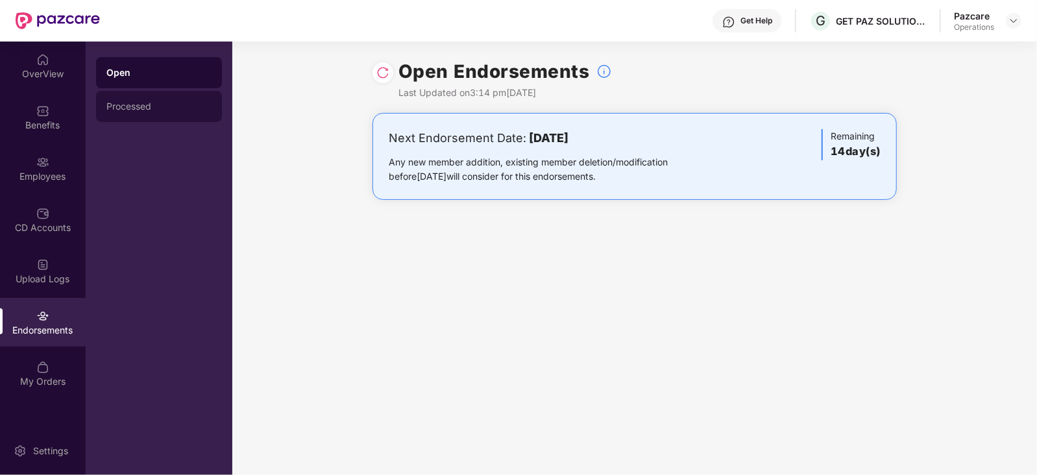
click at [145, 107] on div "Processed" at bounding box center [158, 106] width 105 height 10
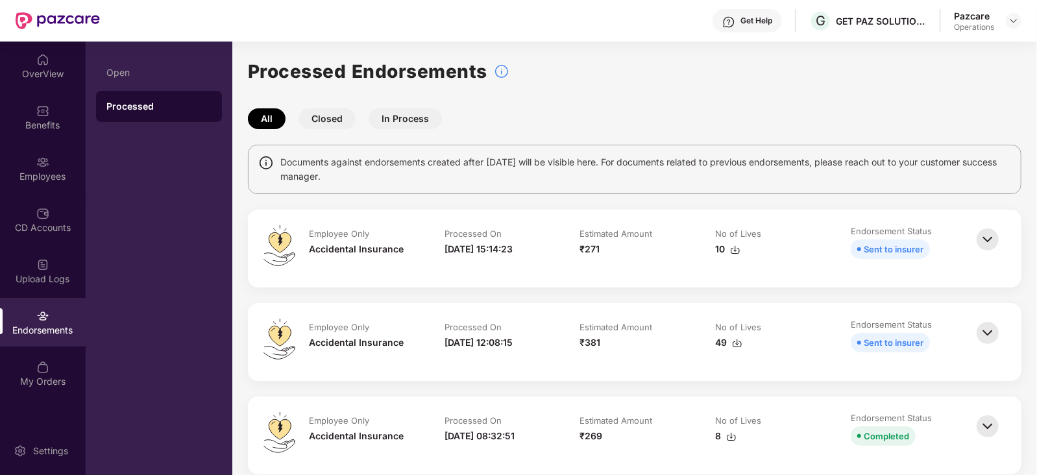
click at [734, 248] on img at bounding box center [735, 250] width 10 height 10
click at [1012, 27] on div at bounding box center [1014, 21] width 16 height 16
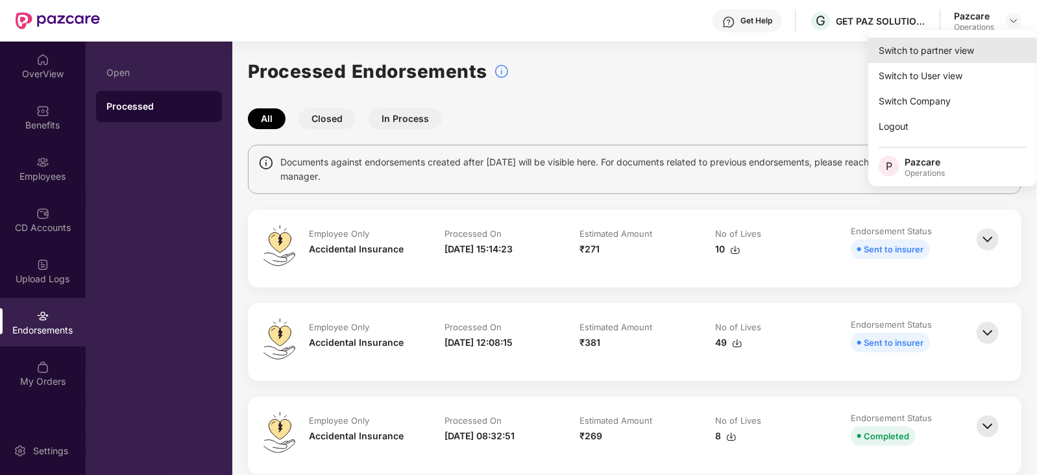
click at [941, 49] on div "Switch to partner view" at bounding box center [952, 50] width 169 height 25
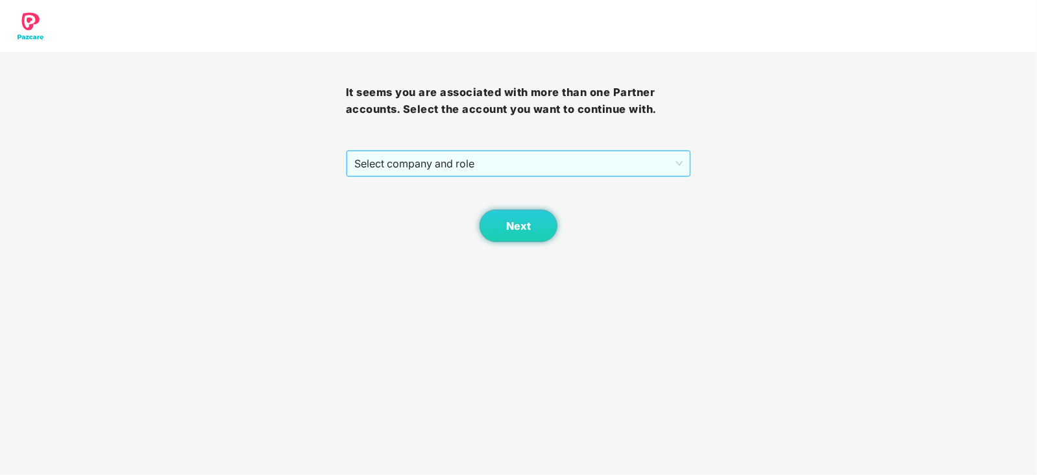
click at [433, 167] on span "Select company and role" at bounding box center [518, 163] width 329 height 25
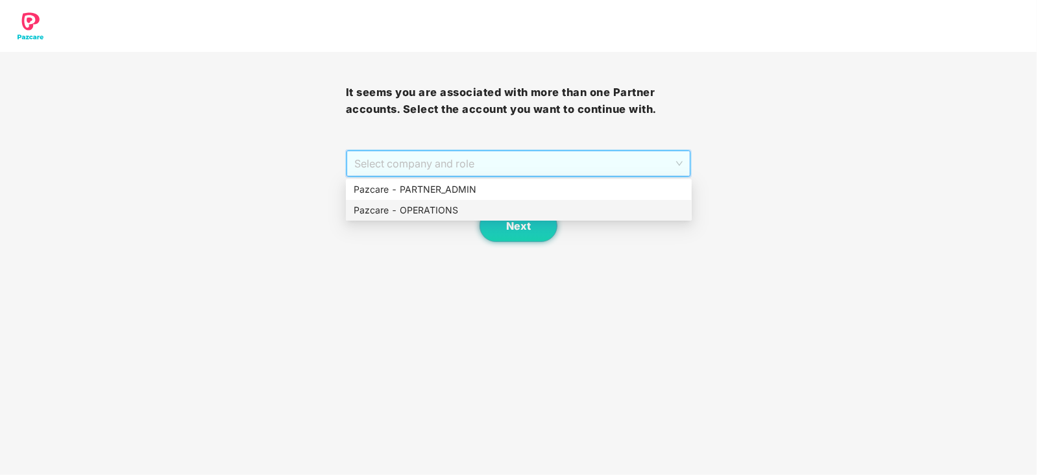
click at [424, 200] on div "Pazcare - OPERATIONS" at bounding box center [519, 210] width 346 height 21
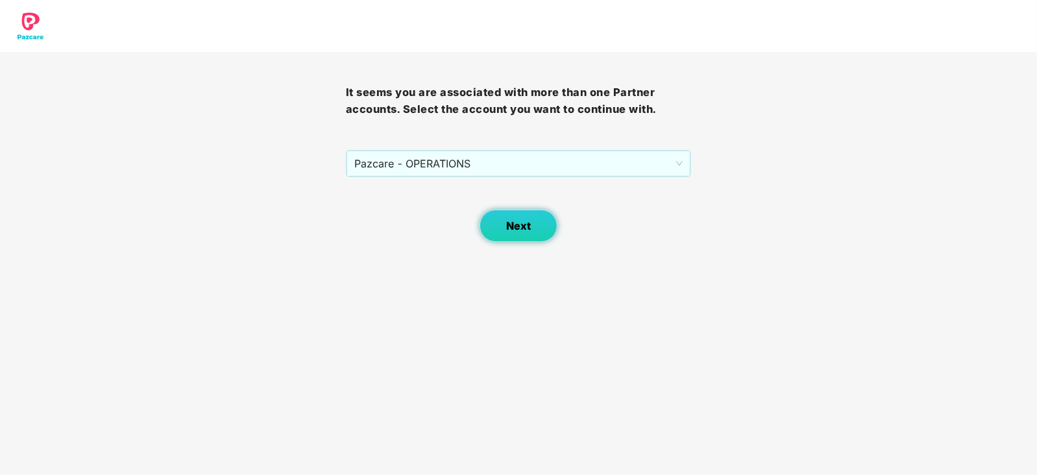
click at [524, 231] on span "Next" at bounding box center [518, 226] width 25 height 12
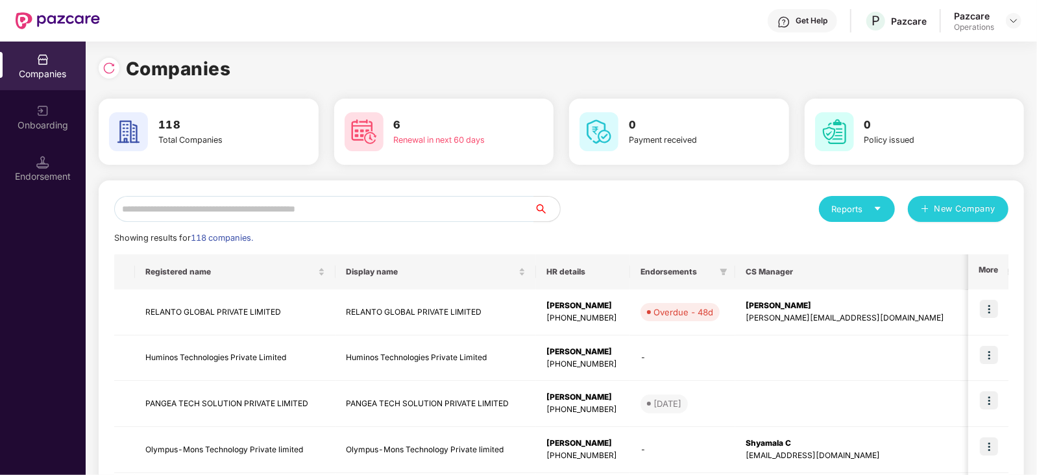
click at [47, 194] on div "Companies Onboarding Endorsement" at bounding box center [43, 119] width 86 height 154
click at [47, 186] on div "Endorsement" at bounding box center [43, 168] width 86 height 49
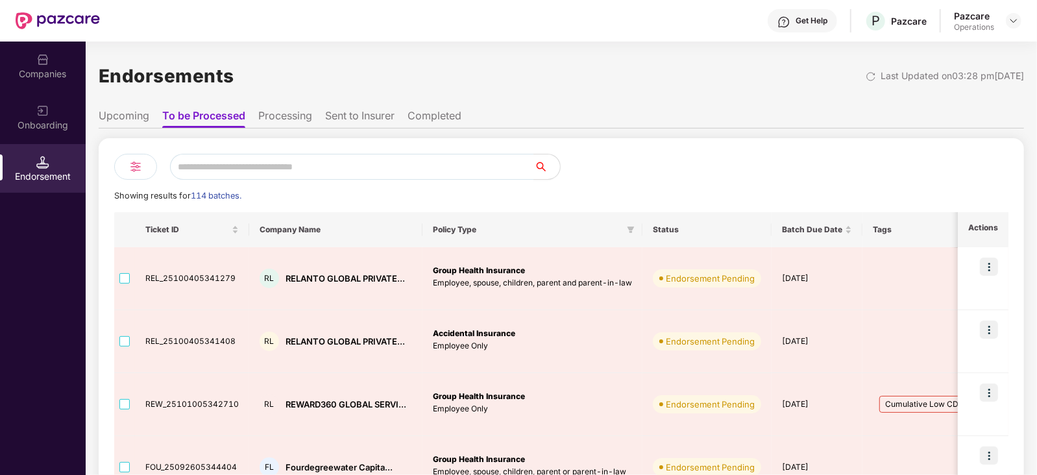
click at [860, 202] on div "Showing results for 114 batches." at bounding box center [561, 195] width 894 height 13
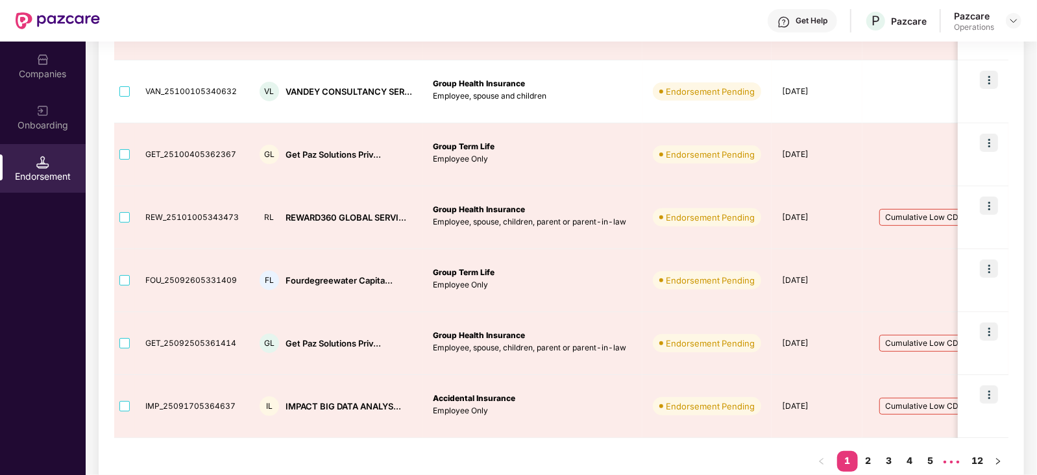
scroll to position [454, 0]
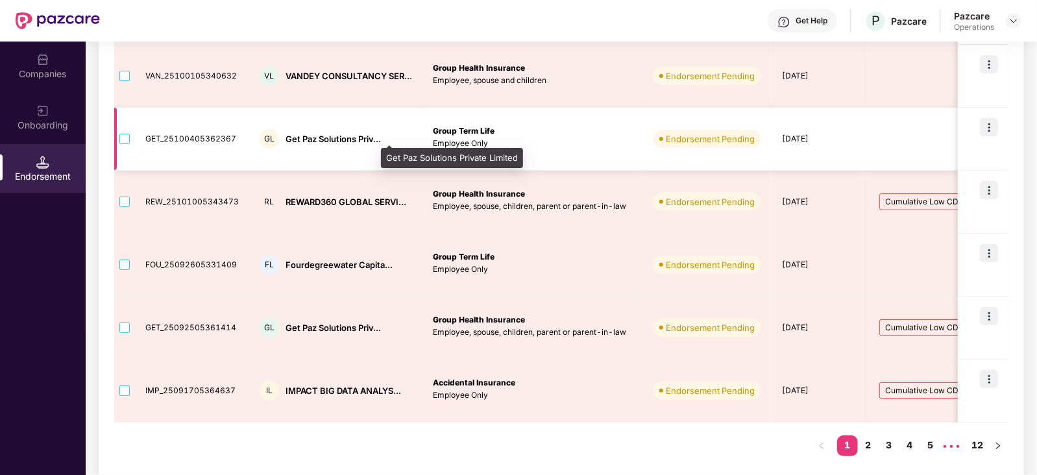
click at [302, 136] on div "Get Paz Solutions Priv..." at bounding box center [332, 139] width 95 height 12
click at [293, 141] on div "Get Paz Solutions Priv..." at bounding box center [332, 139] width 95 height 12
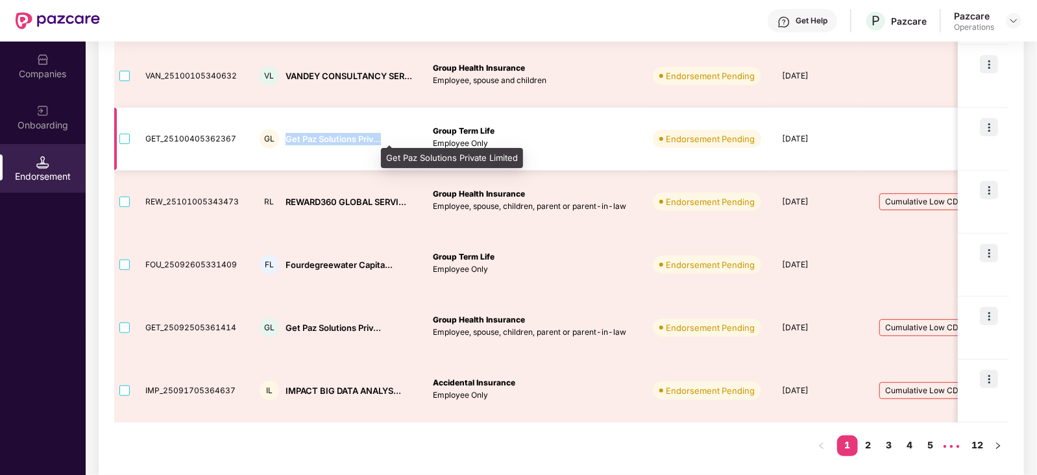
copy div "Get Paz Solutions Priv..."
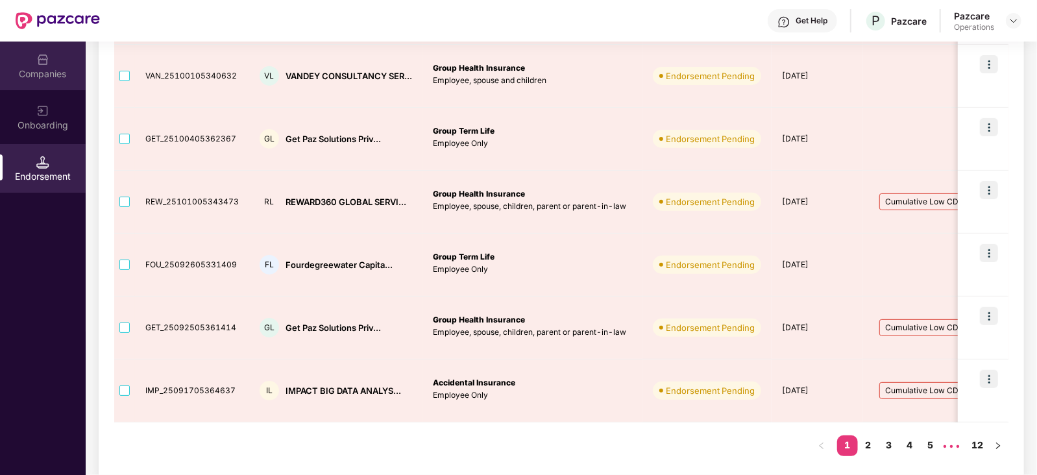
click at [62, 69] on div "Companies" at bounding box center [43, 73] width 86 height 13
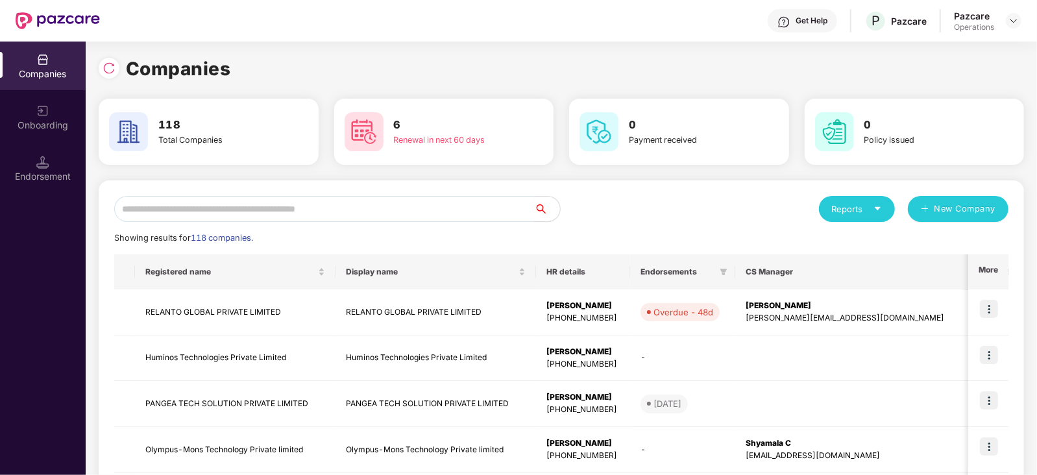
click at [318, 199] on input "text" at bounding box center [324, 209] width 420 height 26
paste input "**********"
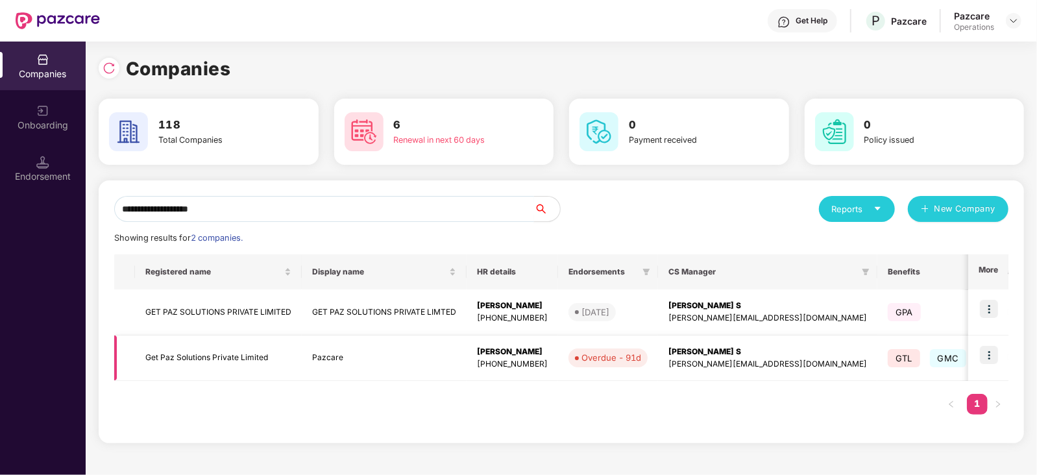
type input "**********"
click at [992, 359] on img at bounding box center [989, 355] width 18 height 18
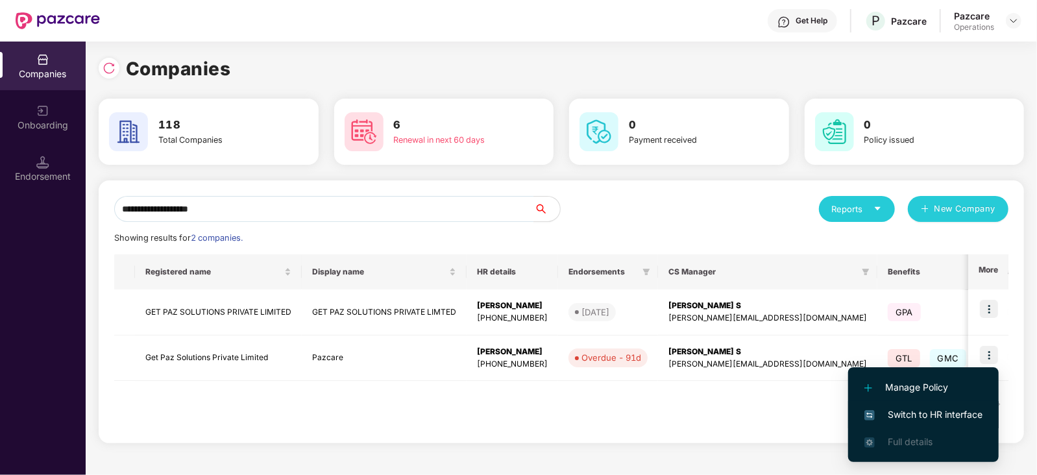
click at [938, 416] on span "Switch to HR interface" at bounding box center [923, 414] width 118 height 14
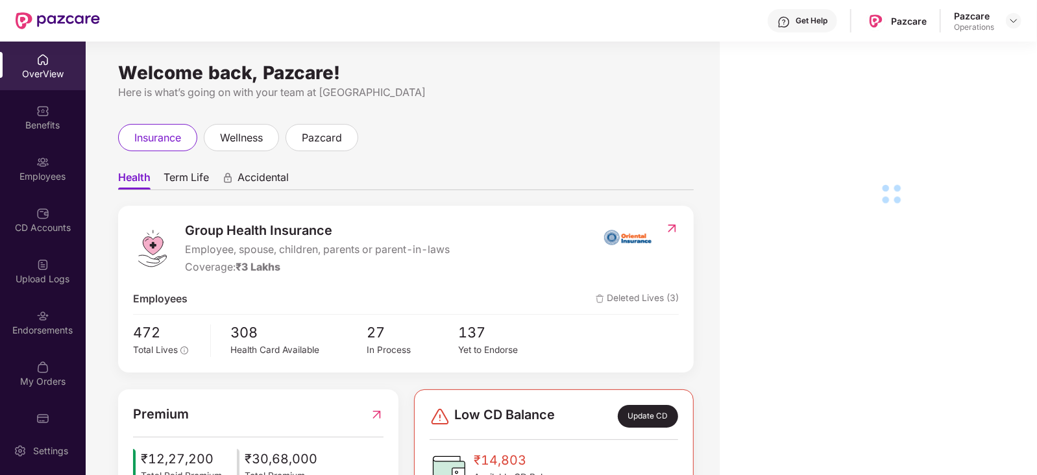
click at [37, 332] on div "Endorsements" at bounding box center [43, 330] width 86 height 13
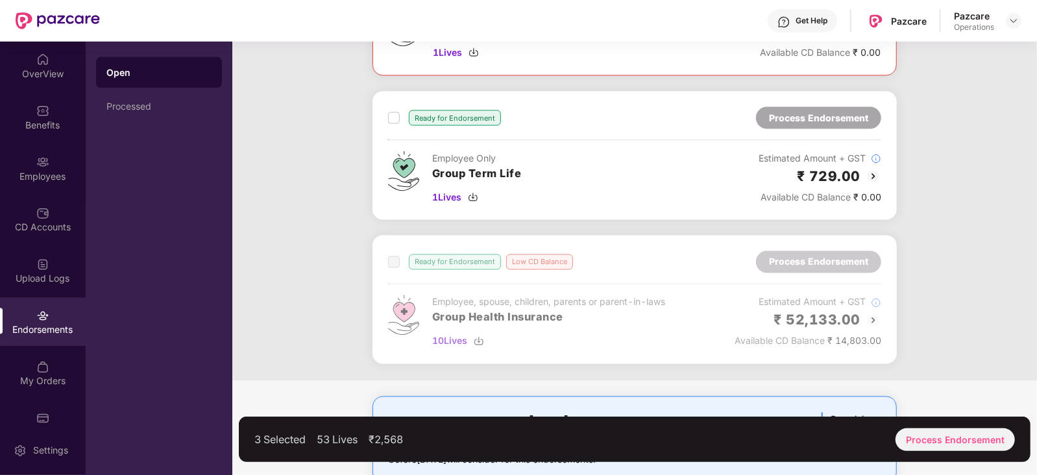
scroll to position [1405, 0]
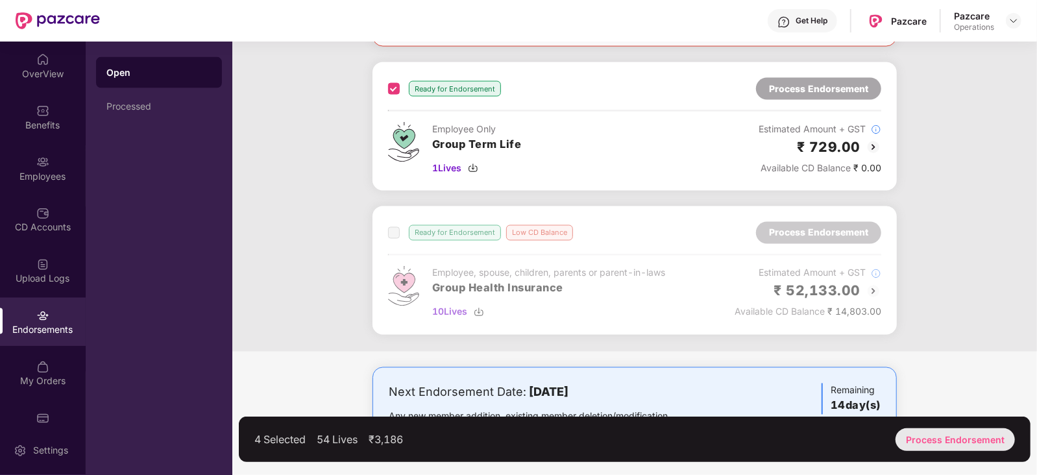
click at [959, 433] on div "Process Endorsement" at bounding box center [954, 439] width 119 height 23
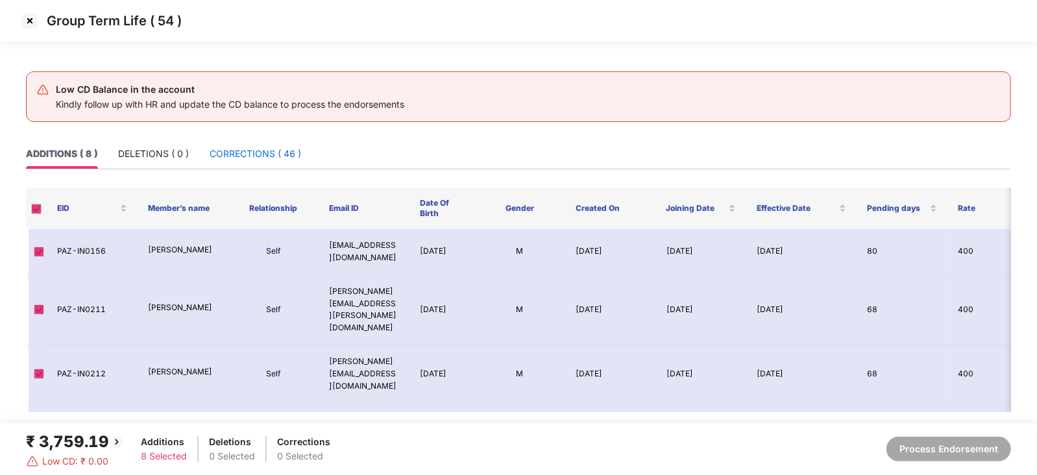
click at [254, 158] on div "CORRECTIONS ( 46 )" at bounding box center [255, 154] width 91 height 14
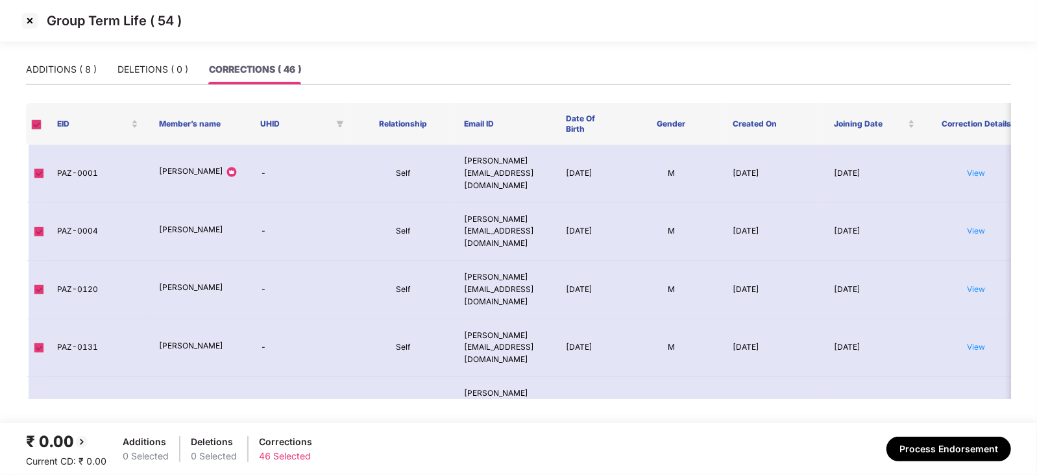
click at [37, 125] on span at bounding box center [36, 124] width 10 height 10
click at [32, 130] on label at bounding box center [36, 123] width 10 height 12
click at [36, 400] on span at bounding box center [39, 405] width 10 height 10
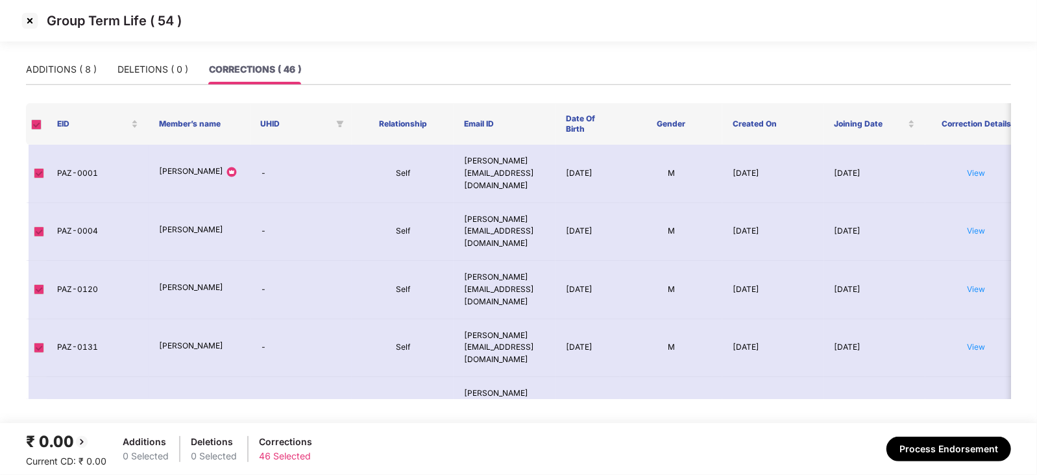
click at [40, 124] on span at bounding box center [36, 124] width 10 height 10
click at [162, 73] on div "DELETIONS ( 0 )" at bounding box center [152, 69] width 71 height 14
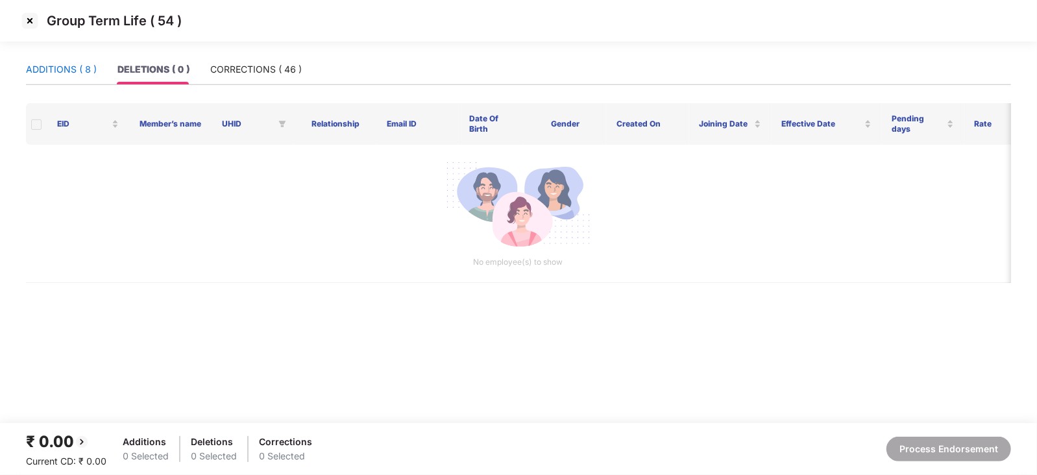
click at [80, 69] on div "ADDITIONS ( 8 )" at bounding box center [61, 69] width 71 height 14
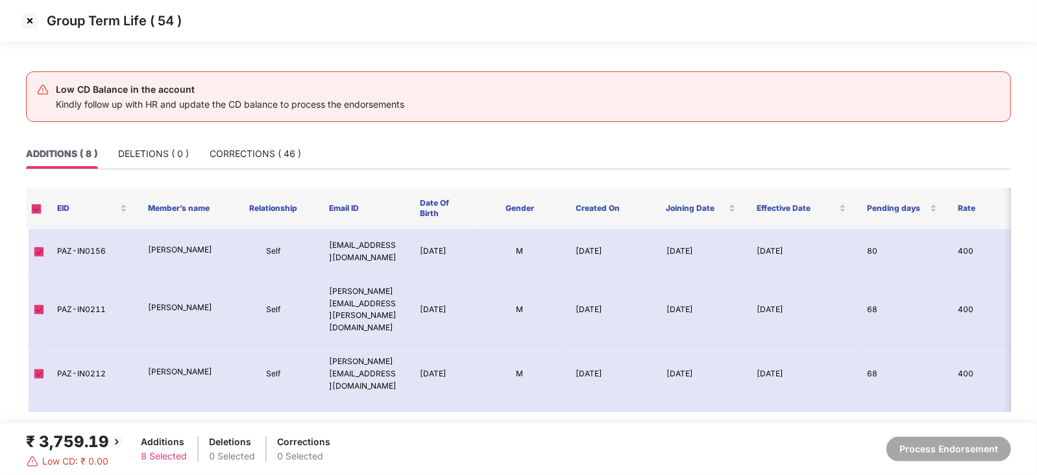
click at [39, 206] on span at bounding box center [36, 209] width 10 height 10
click at [35, 210] on span at bounding box center [36, 209] width 10 height 10
click at [30, 23] on img at bounding box center [29, 20] width 21 height 21
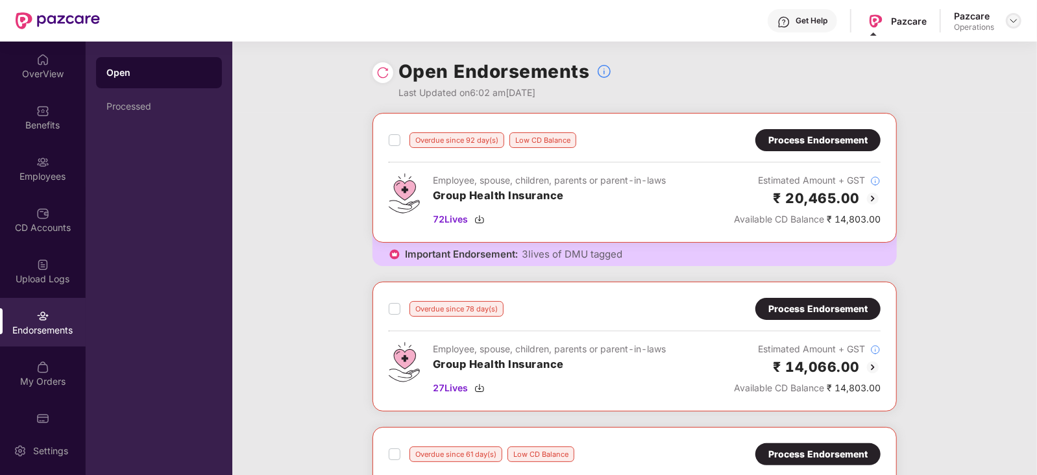
click at [1016, 22] on img at bounding box center [1013, 21] width 10 height 10
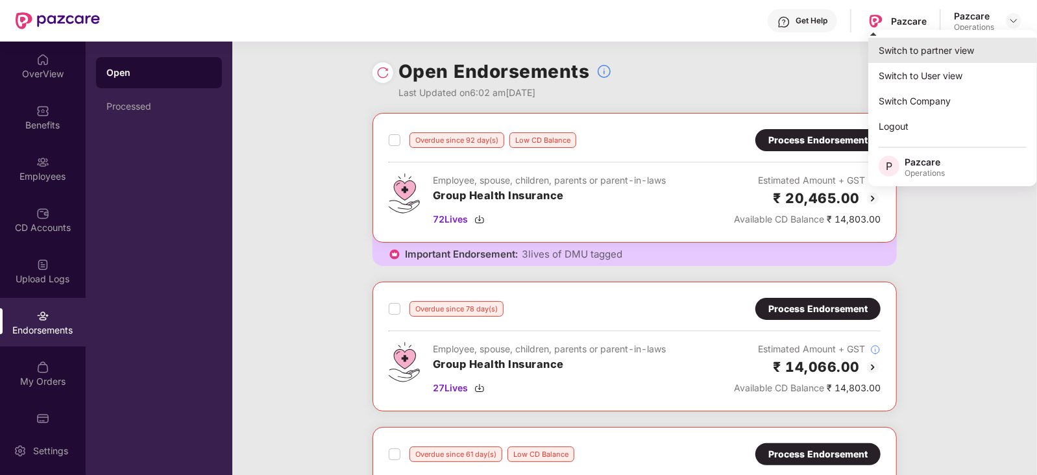
click at [965, 45] on div "Switch to partner view" at bounding box center [952, 50] width 169 height 25
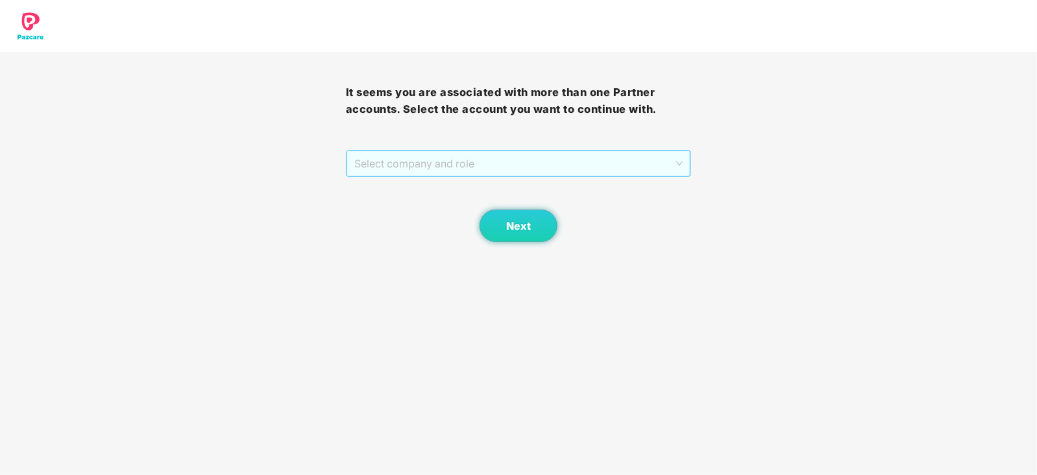
click at [450, 171] on span "Select company and role" at bounding box center [518, 163] width 329 height 25
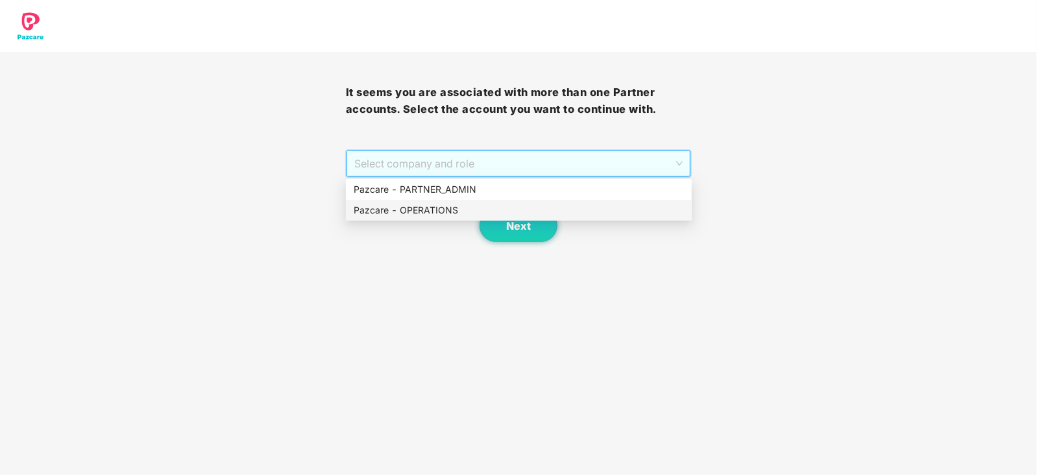
click at [426, 207] on div "Pazcare - OPERATIONS" at bounding box center [519, 210] width 330 height 14
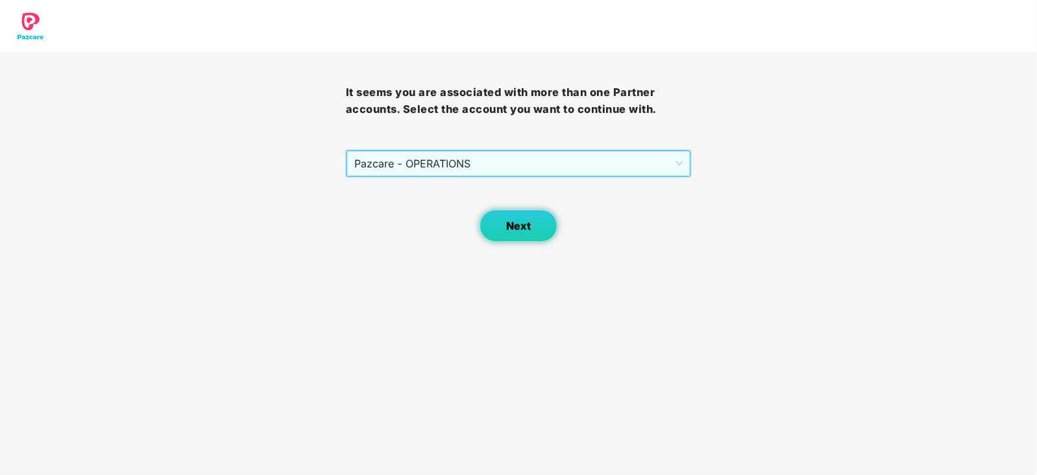
click at [493, 234] on button "Next" at bounding box center [518, 226] width 78 height 32
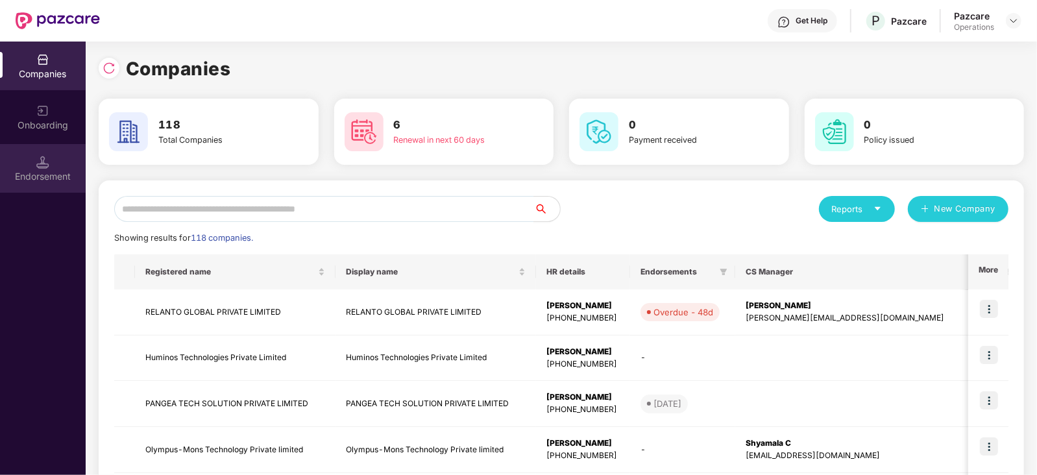
click at [67, 179] on div "Endorsement" at bounding box center [43, 176] width 86 height 13
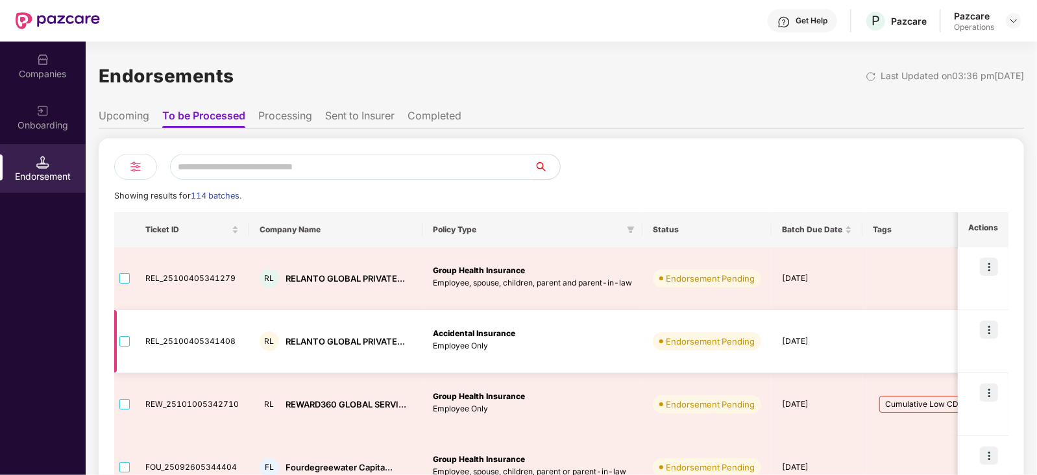
click at [599, 371] on td "Accidental Insurance Employee Only" at bounding box center [532, 341] width 220 height 63
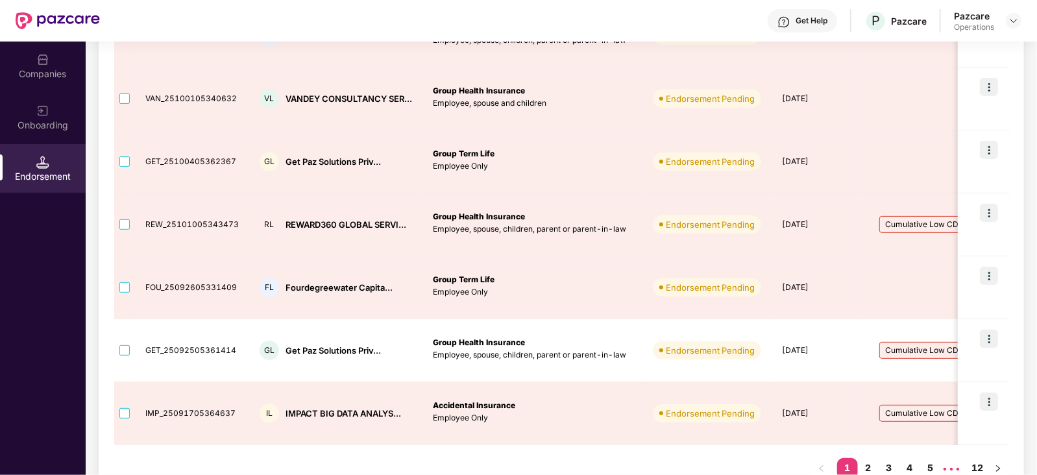
scroll to position [430, 0]
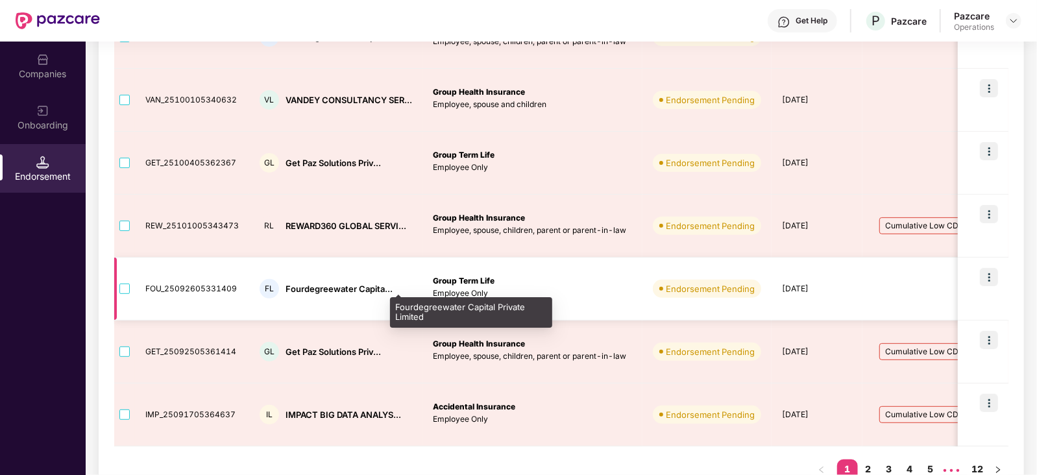
click at [302, 287] on div "Fourdegreewater Capita..." at bounding box center [338, 289] width 107 height 12
copy div "Fourdegreewater"
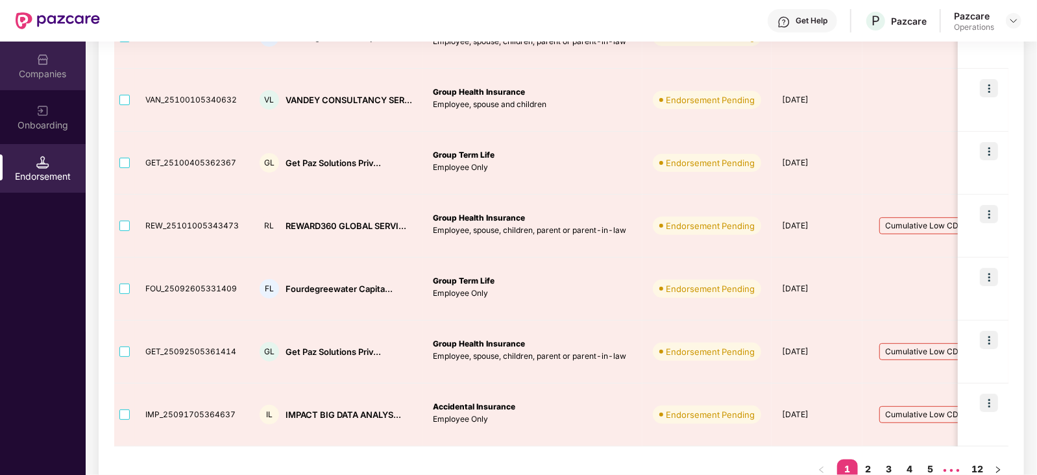
click at [56, 78] on div "Companies" at bounding box center [43, 73] width 86 height 13
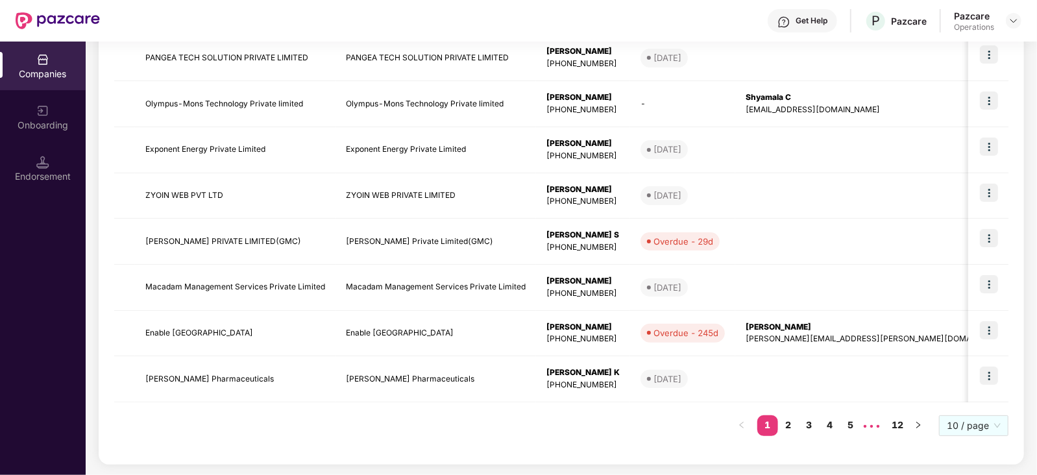
scroll to position [0, 0]
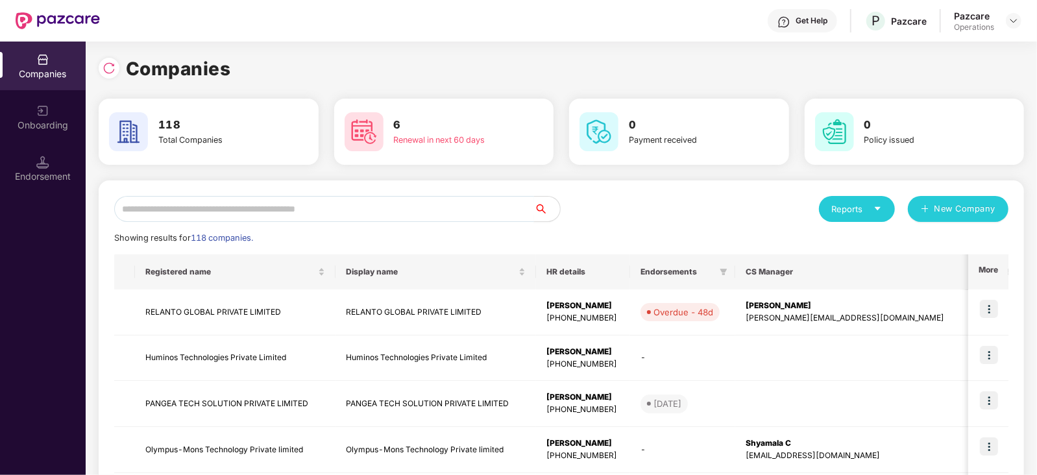
click at [258, 211] on input "text" at bounding box center [324, 209] width 420 height 26
paste input "**********"
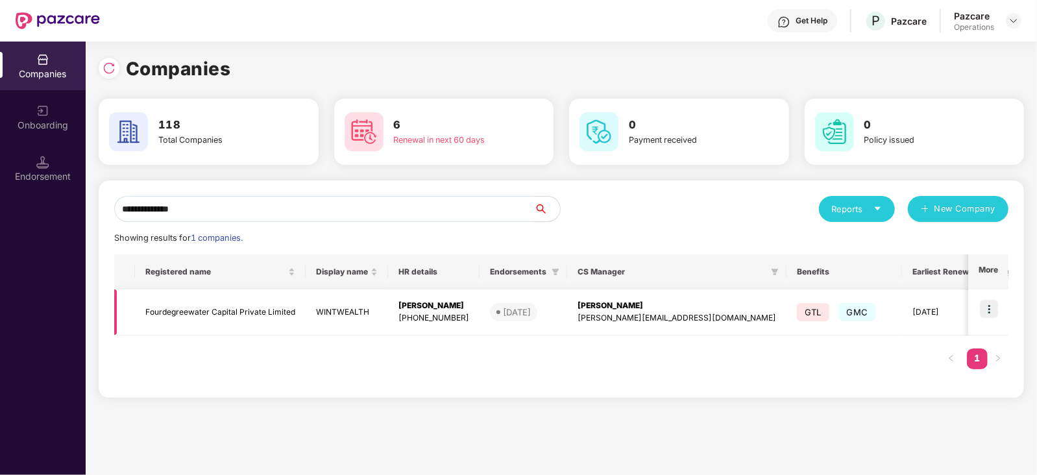
type input "**********"
click at [995, 312] on img at bounding box center [989, 309] width 18 height 18
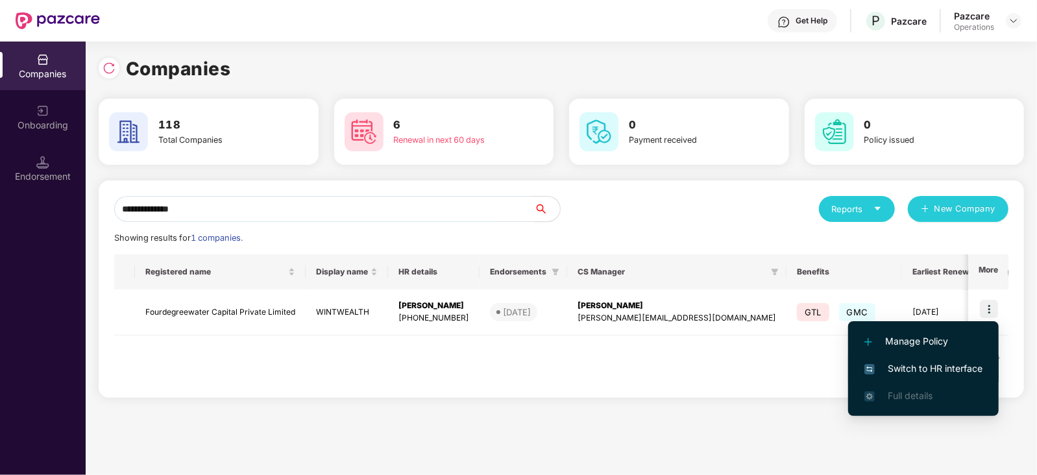
click at [959, 363] on span "Switch to HR interface" at bounding box center [923, 368] width 118 height 14
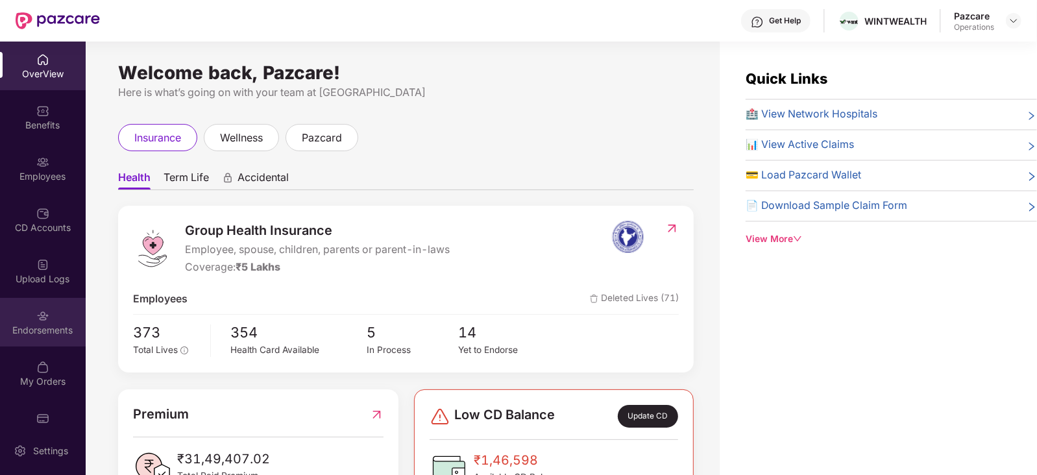
click at [7, 335] on div "Endorsements" at bounding box center [43, 330] width 86 height 13
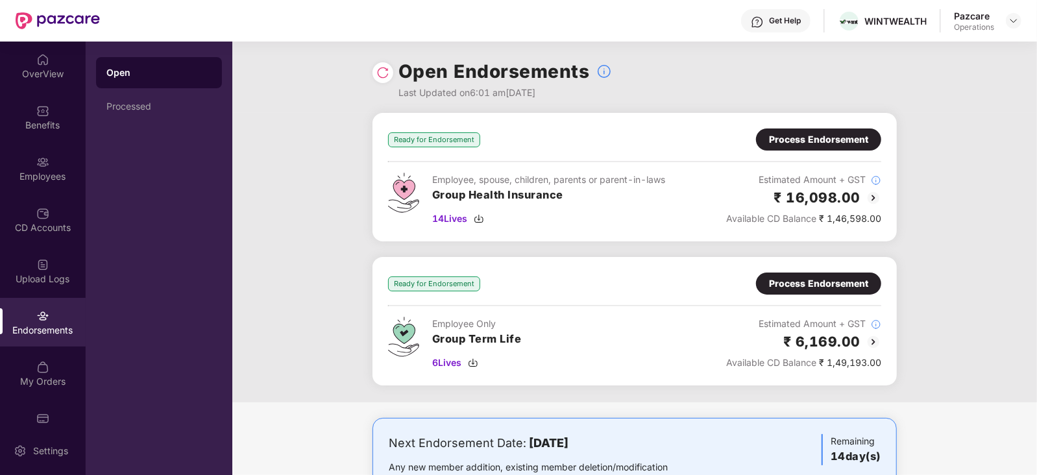
click at [836, 132] on div "Process Endorsement" at bounding box center [818, 139] width 99 height 14
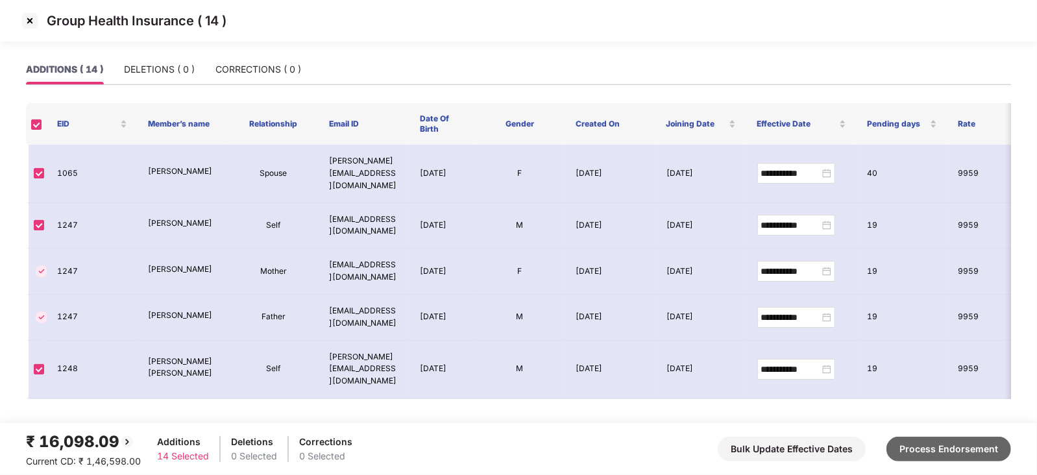
click at [939, 450] on button "Process Endorsement" at bounding box center [948, 449] width 125 height 25
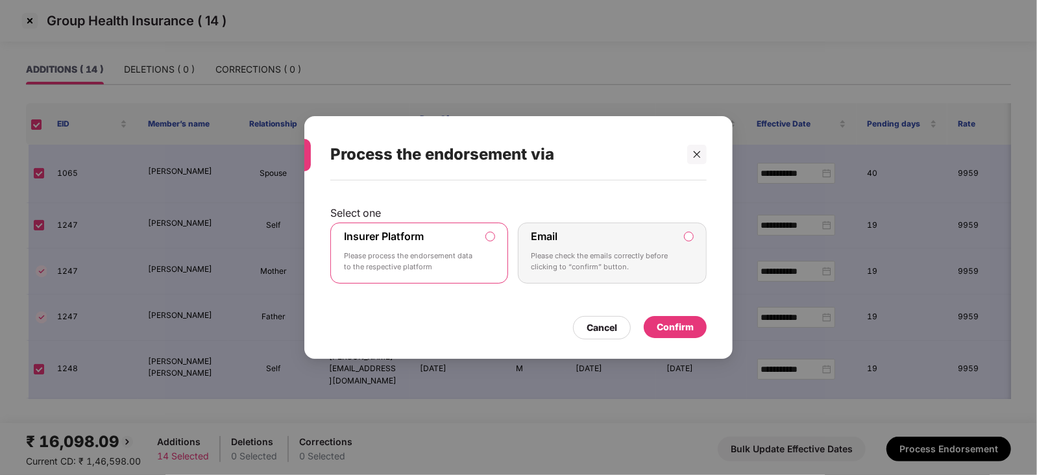
click at [689, 331] on div "Confirm" at bounding box center [675, 327] width 37 height 14
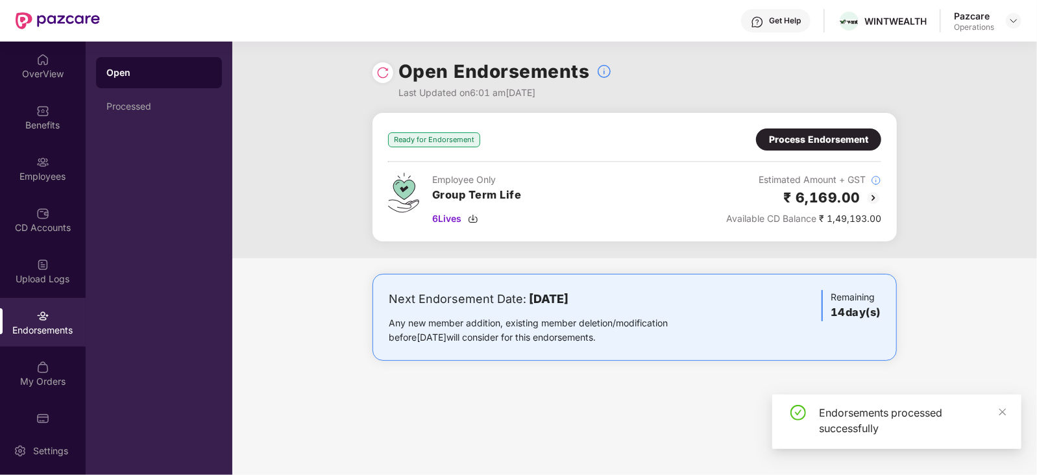
click at [809, 143] on div "Process Endorsement" at bounding box center [818, 139] width 99 height 14
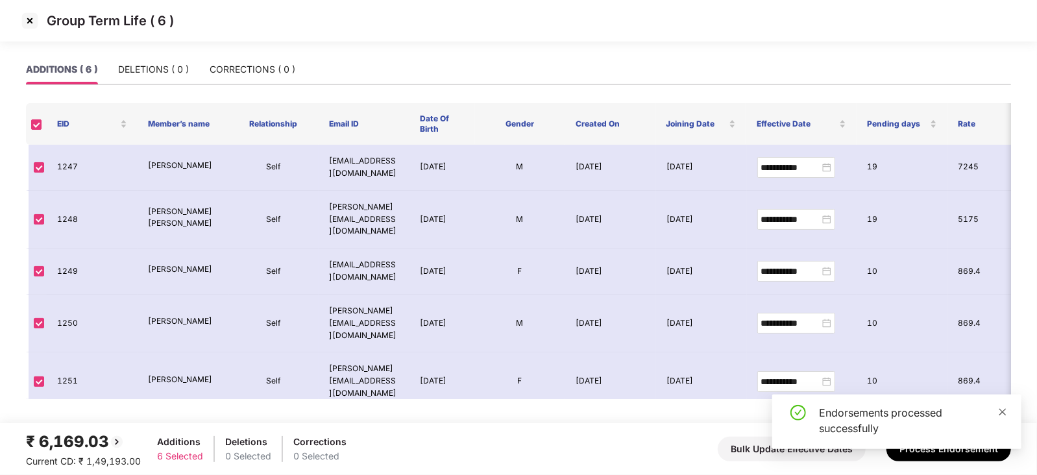
click at [1000, 410] on icon "close" at bounding box center [1002, 411] width 9 height 9
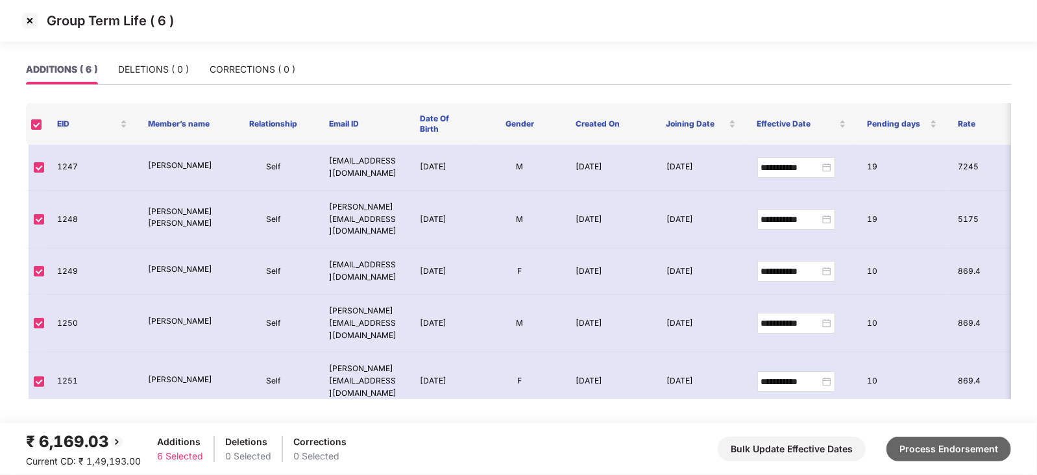
click at [953, 445] on button "Process Endorsement" at bounding box center [948, 449] width 125 height 25
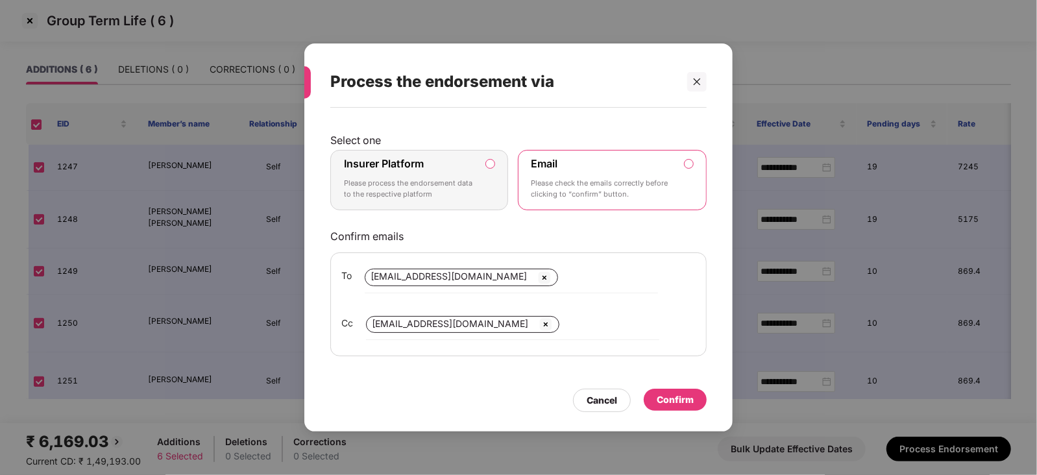
click at [493, 156] on label "Insurer Platform Please process the endorsement data to the respective platform" at bounding box center [419, 180] width 178 height 61
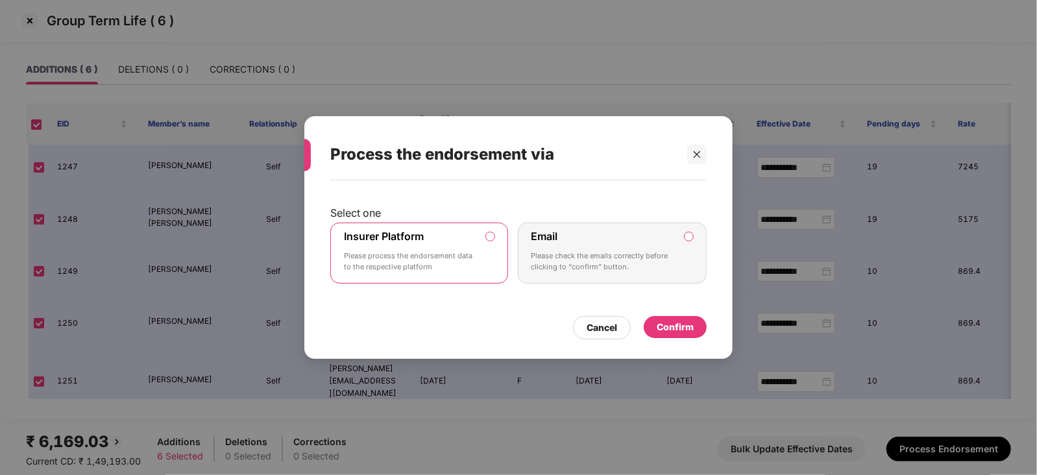
click at [684, 330] on div "Confirm" at bounding box center [675, 327] width 37 height 14
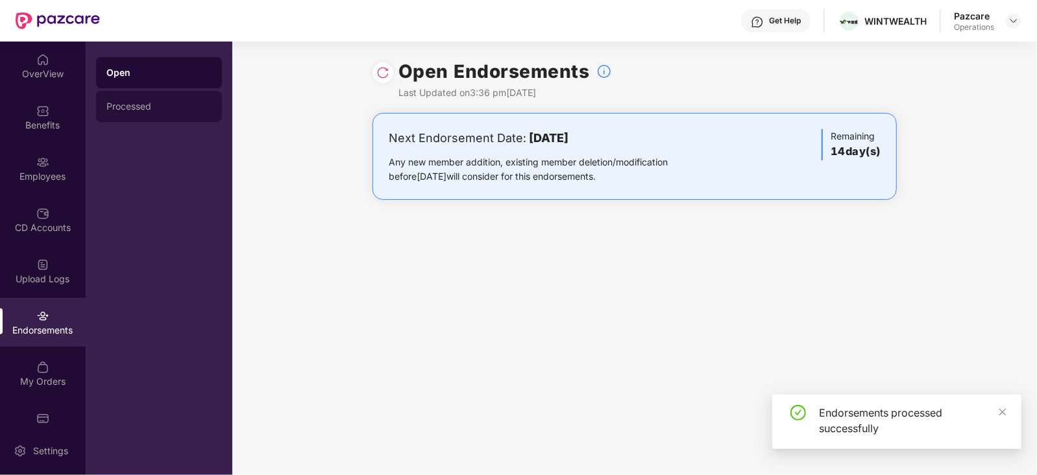
click at [130, 104] on div "Processed" at bounding box center [158, 106] width 105 height 10
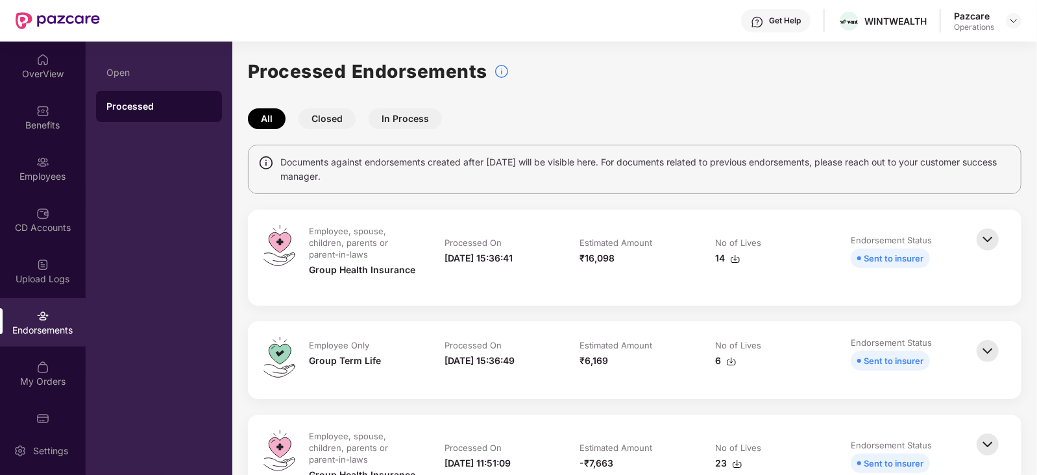
click at [733, 262] on img at bounding box center [735, 259] width 10 height 10
click at [730, 363] on img at bounding box center [731, 361] width 10 height 10
click at [1012, 21] on img at bounding box center [1013, 21] width 10 height 10
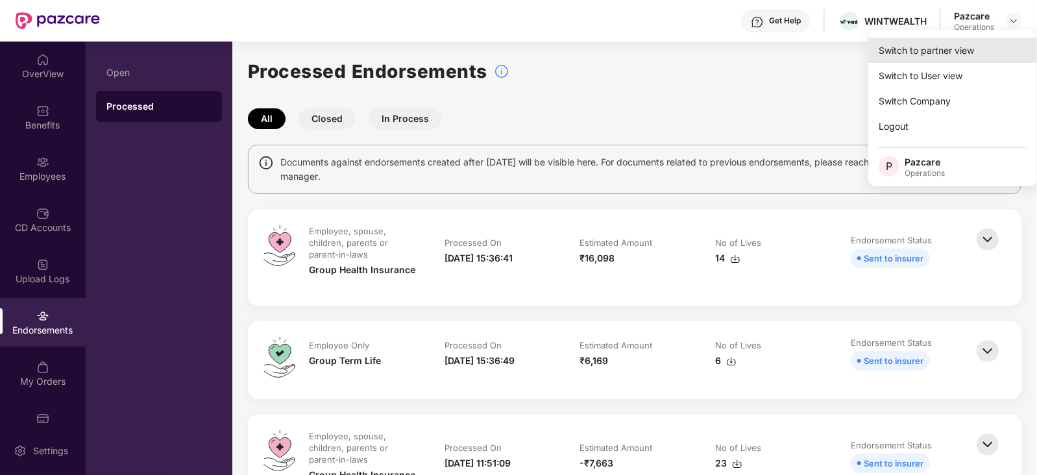
click at [971, 46] on div "Switch to partner view" at bounding box center [952, 50] width 169 height 25
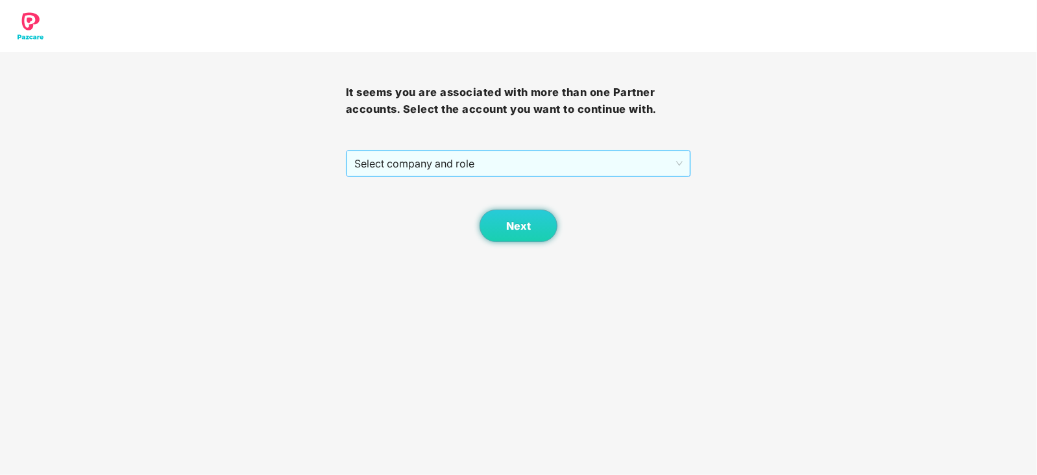
click at [413, 173] on span "Select company and role" at bounding box center [518, 163] width 329 height 25
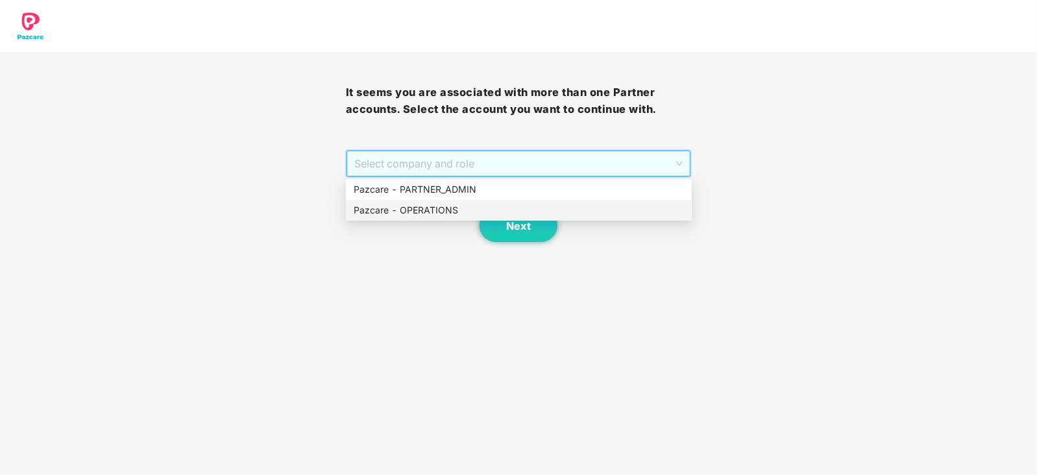
click at [403, 203] on div "Pazcare - OPERATIONS" at bounding box center [519, 210] width 330 height 14
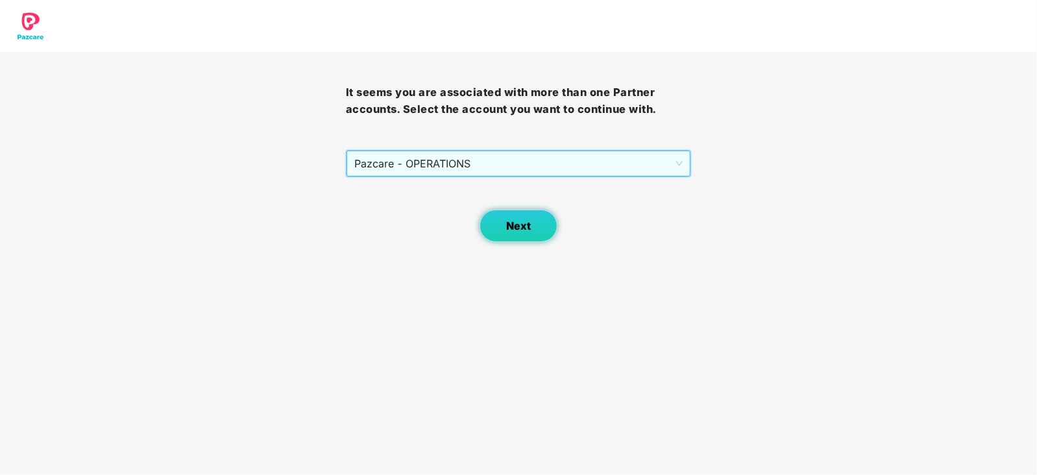
click at [506, 231] on span "Next" at bounding box center [518, 226] width 25 height 12
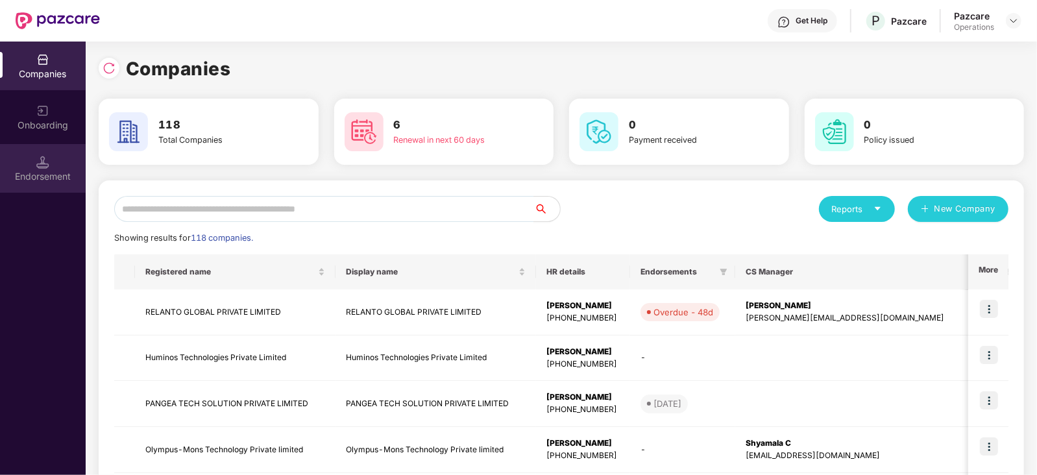
click at [45, 173] on div "Endorsement" at bounding box center [43, 176] width 86 height 13
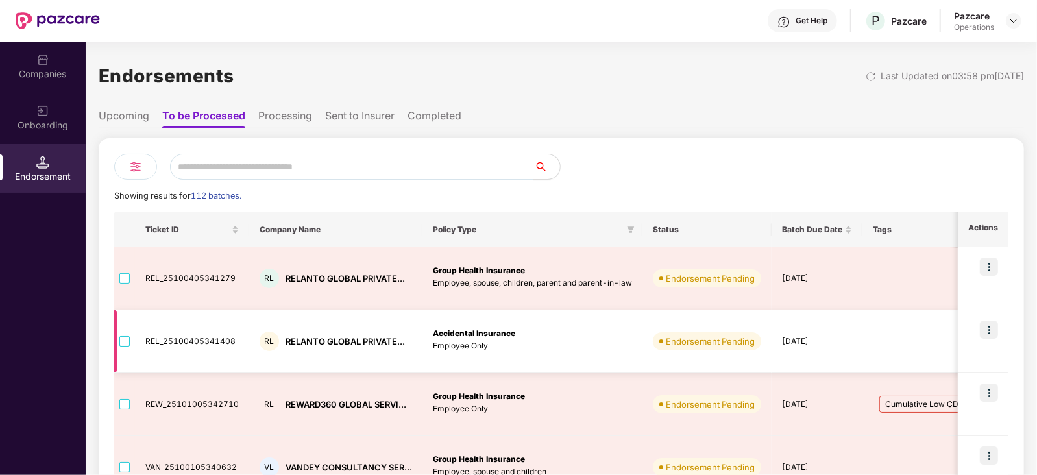
click at [543, 369] on td "Accidental Insurance Employee Only" at bounding box center [532, 341] width 220 height 63
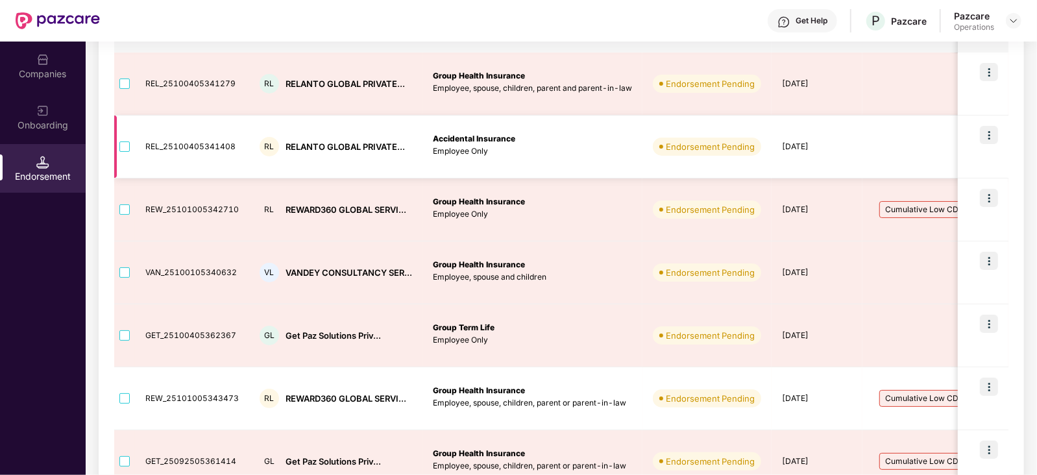
scroll to position [162, 0]
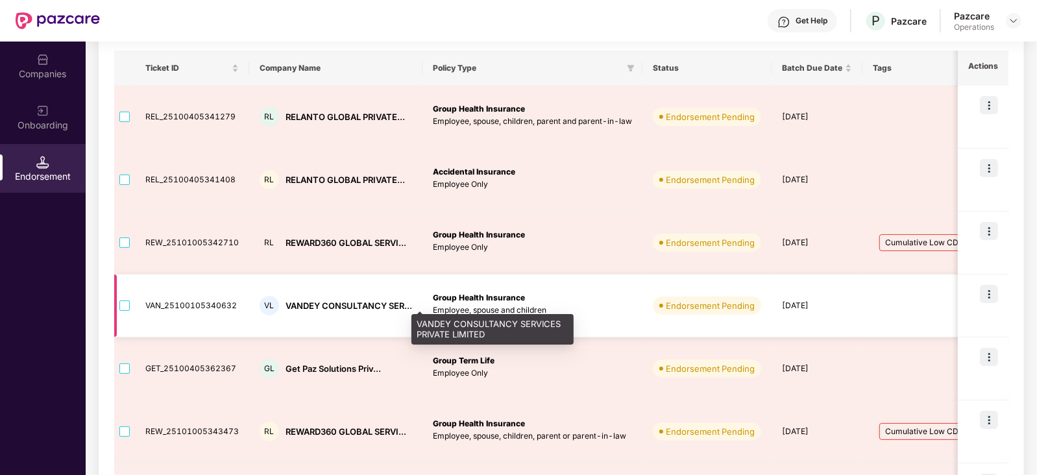
click at [310, 307] on div "VANDEY CONSULTANCY SER..." at bounding box center [348, 306] width 127 height 12
copy div "VANDEY"
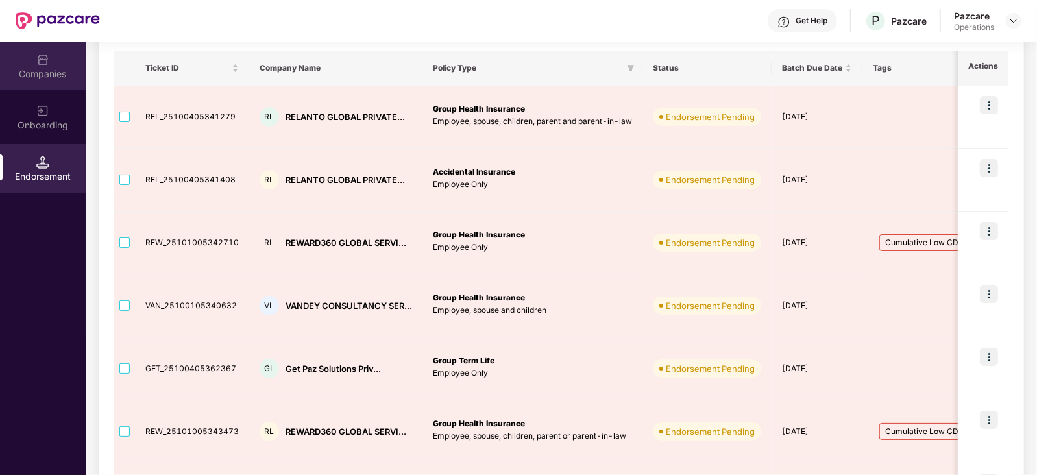
click at [55, 65] on div "Companies" at bounding box center [43, 66] width 86 height 49
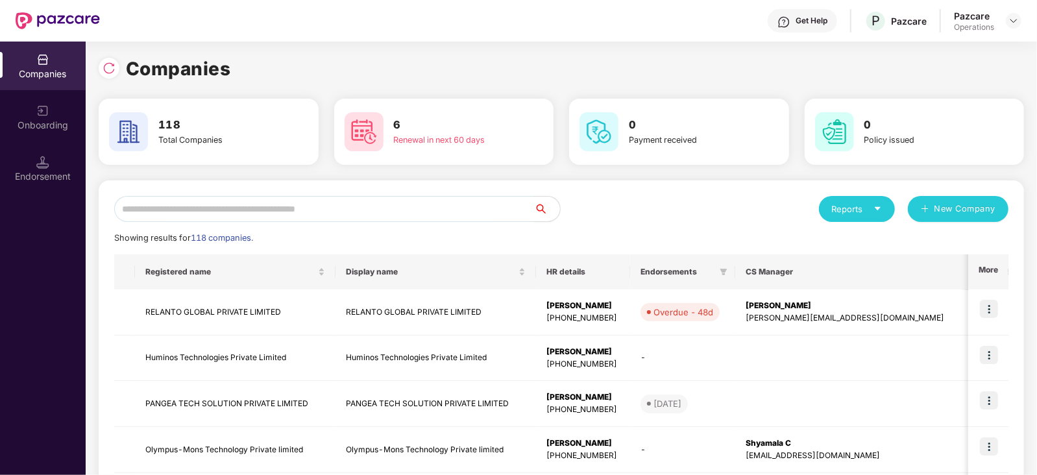
click at [208, 204] on input "text" at bounding box center [324, 209] width 420 height 26
paste input "******"
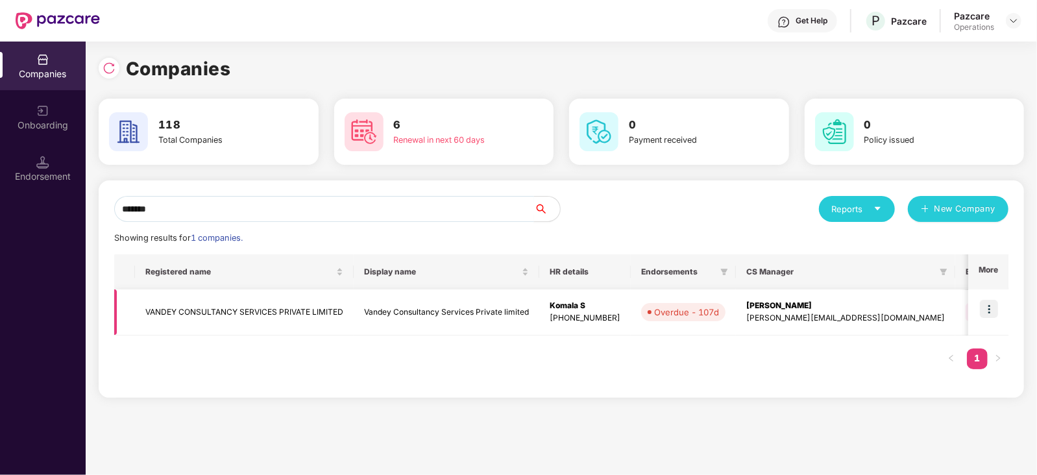
type input "******"
click at [990, 303] on img at bounding box center [989, 309] width 18 height 18
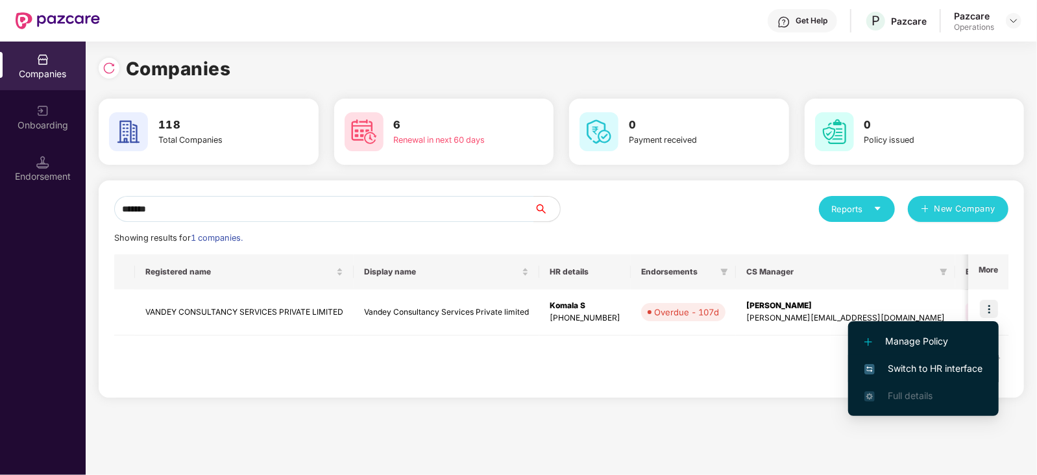
click at [941, 365] on span "Switch to HR interface" at bounding box center [923, 368] width 118 height 14
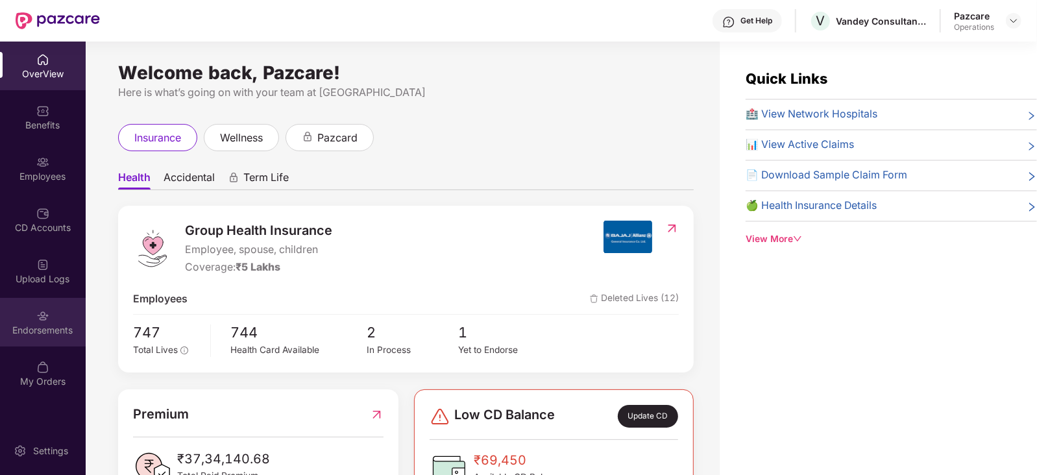
click at [68, 315] on div "Endorsements" at bounding box center [43, 322] width 86 height 49
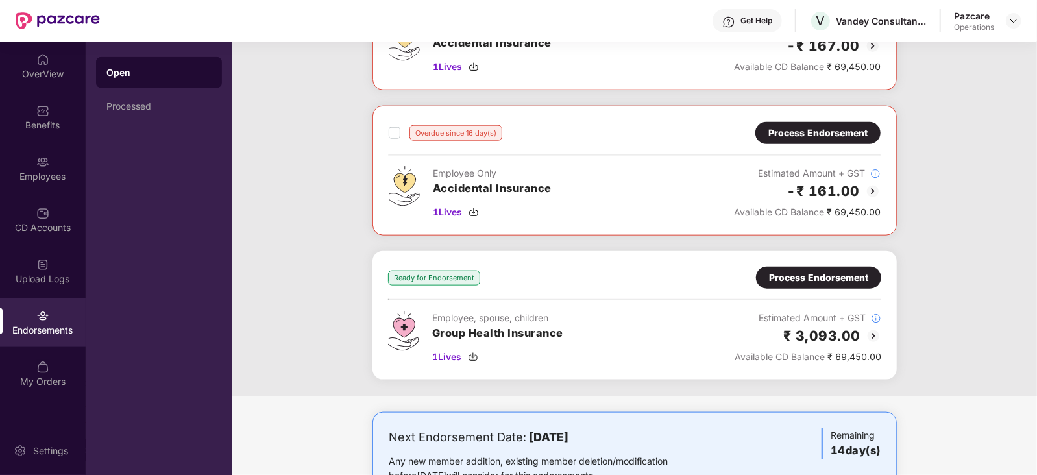
scroll to position [925, 0]
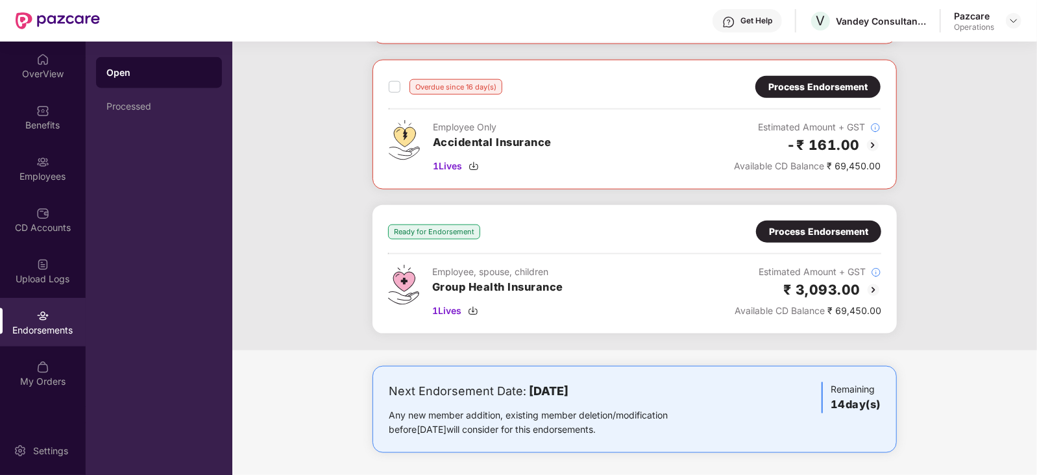
click at [804, 224] on div "Process Endorsement" at bounding box center [818, 231] width 99 height 14
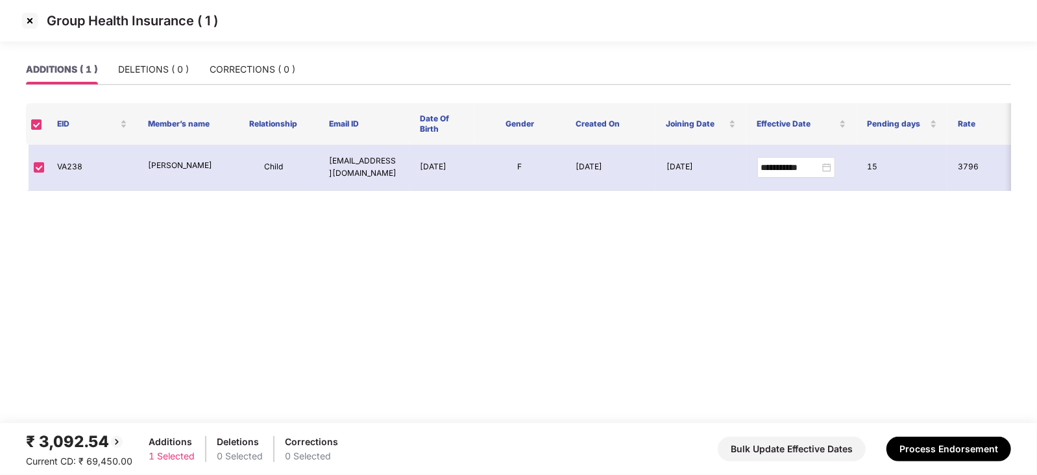
click at [970, 461] on div "₹ 3,092.54 Current CD: ₹ 69,450.00 Additions 1 Selected Deletions 0 Selected Co…" at bounding box center [518, 448] width 985 height 39
click at [960, 453] on button "Process Endorsement" at bounding box center [948, 449] width 125 height 25
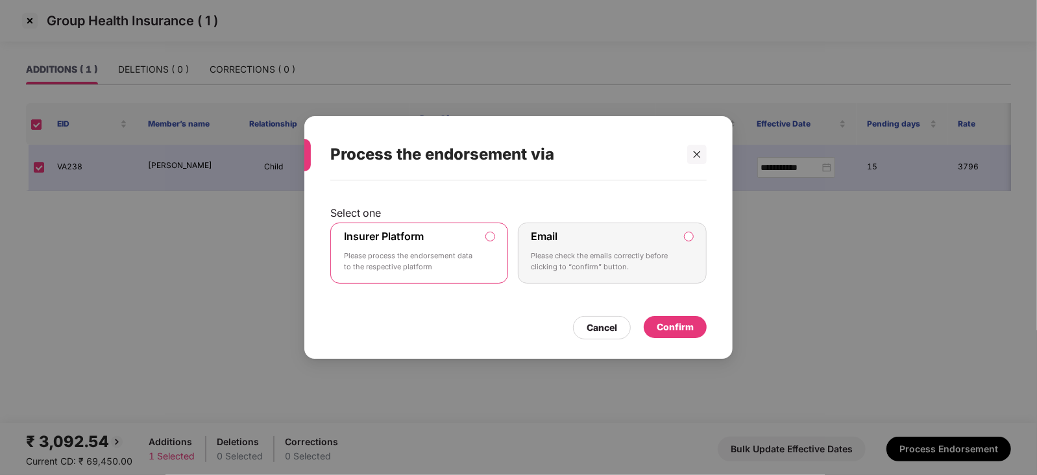
click at [688, 336] on div "Confirm" at bounding box center [675, 327] width 63 height 22
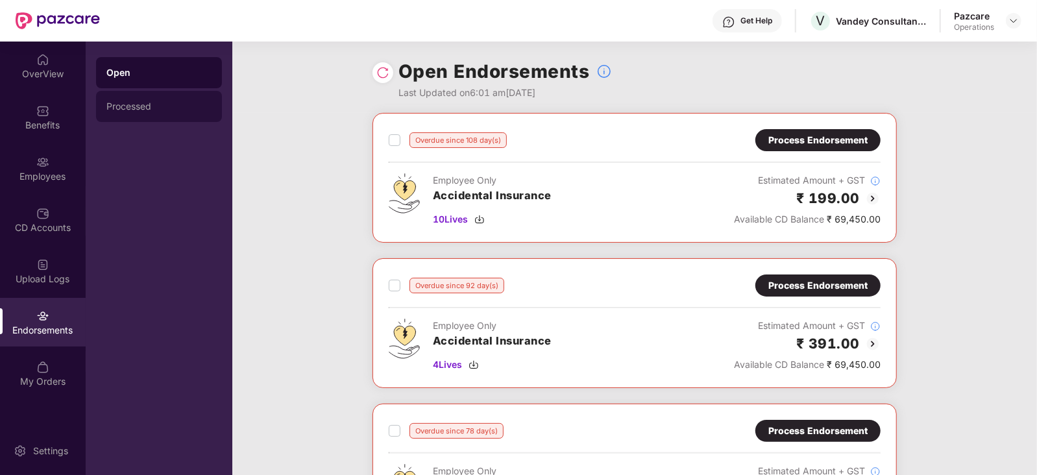
click at [127, 112] on div "Processed" at bounding box center [159, 106] width 126 height 31
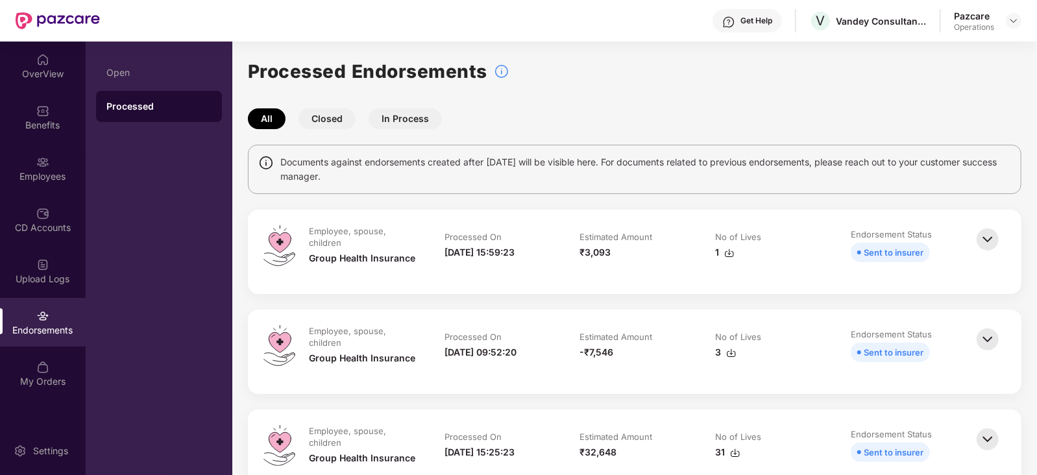
click at [724, 253] on img at bounding box center [729, 253] width 10 height 10
click at [1020, 11] on div "Pazcare Operations" at bounding box center [987, 21] width 67 height 23
click at [1013, 23] on img at bounding box center [1013, 21] width 10 height 10
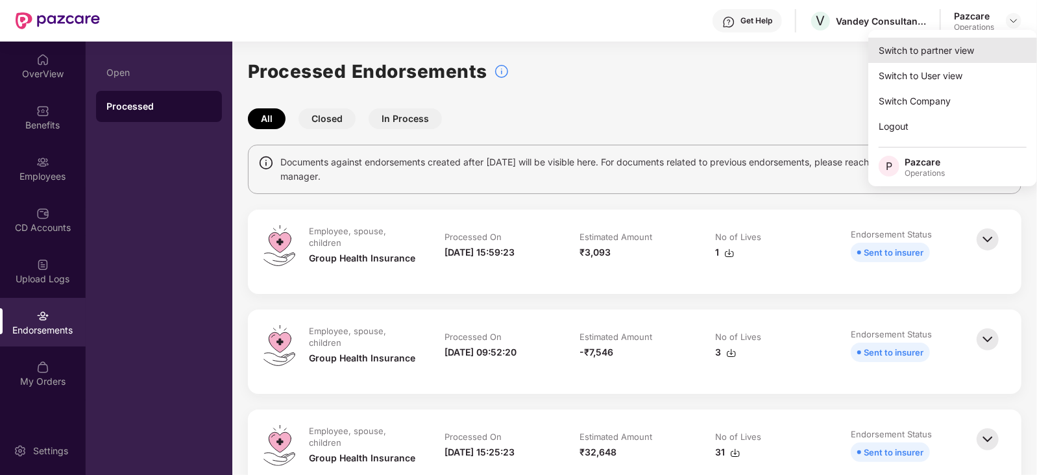
click at [938, 45] on div "Switch to partner view" at bounding box center [952, 50] width 169 height 25
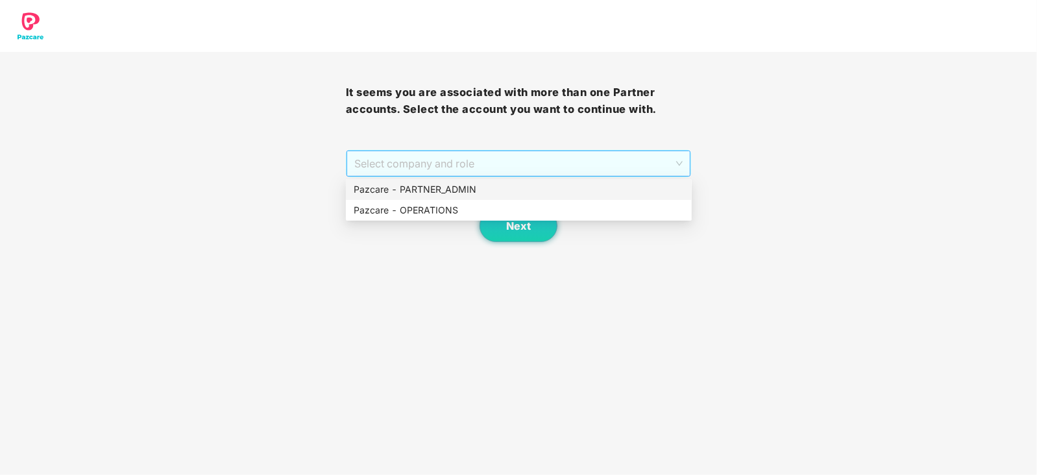
click at [423, 154] on span "Select company and role" at bounding box center [518, 163] width 329 height 25
click at [413, 212] on div "Pazcare - OPERATIONS" at bounding box center [519, 210] width 330 height 14
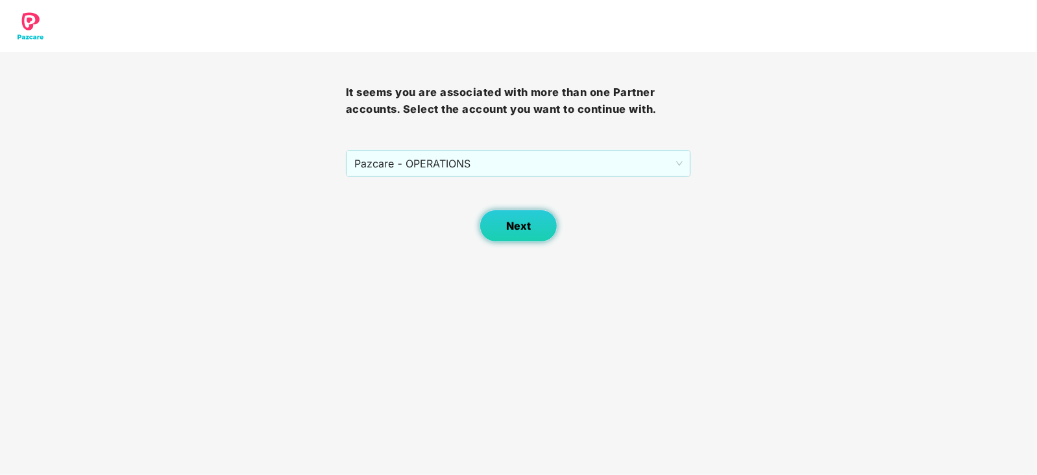
click at [527, 235] on button "Next" at bounding box center [518, 226] width 78 height 32
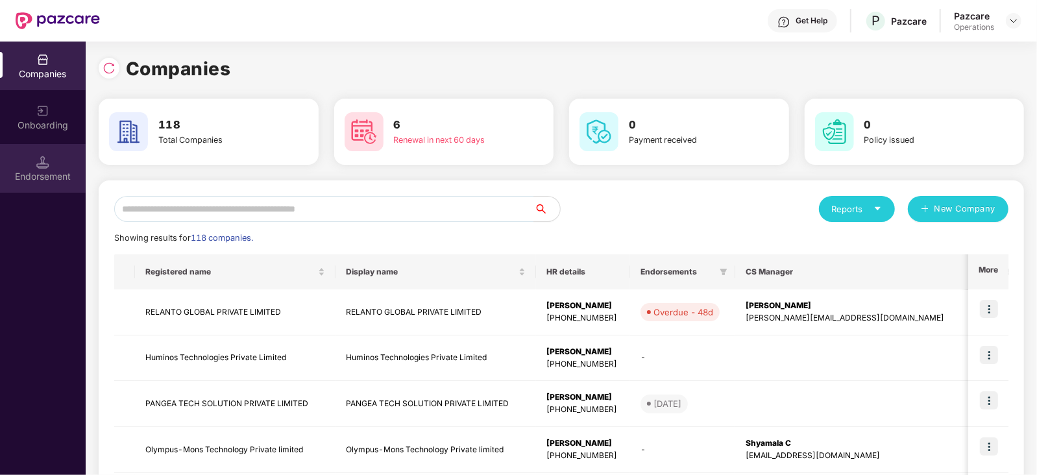
click at [75, 165] on div "Endorsement" at bounding box center [43, 168] width 86 height 49
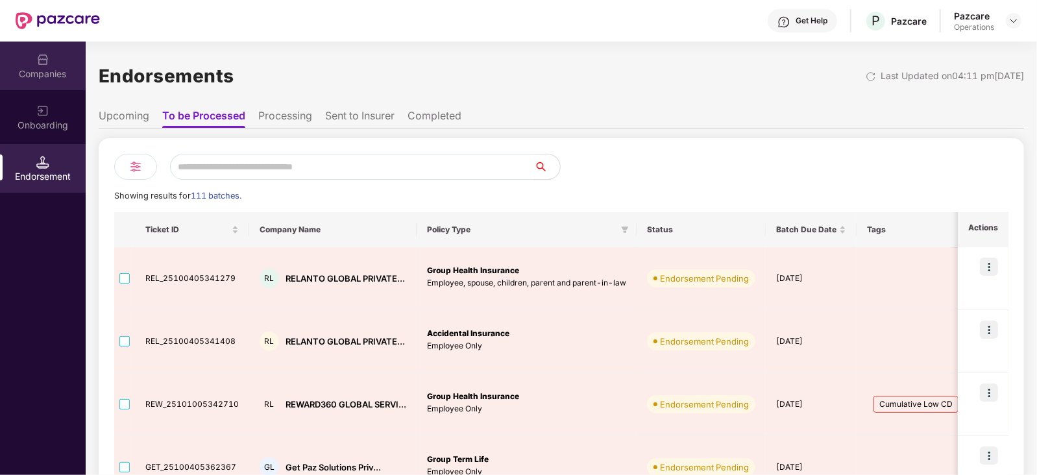
click at [47, 73] on div "Companies" at bounding box center [43, 73] width 86 height 13
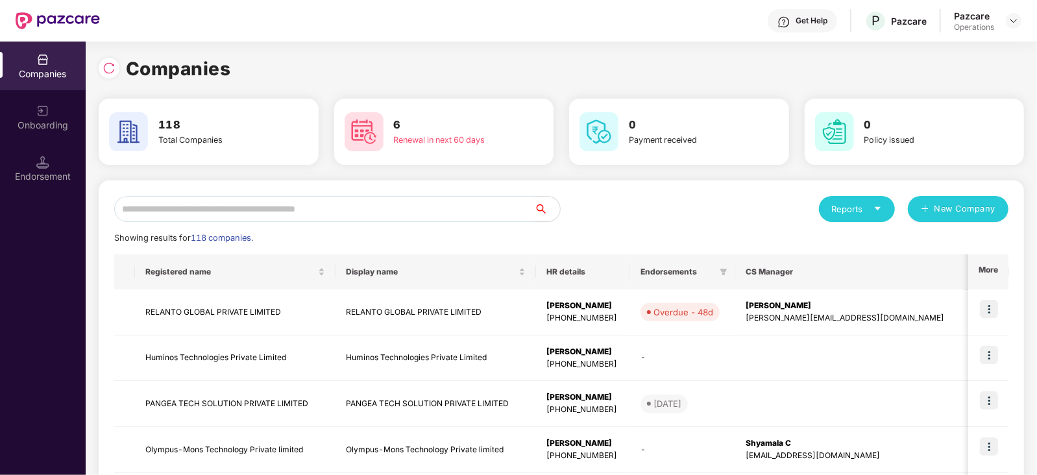
click at [270, 217] on input "text" at bounding box center [324, 209] width 420 height 26
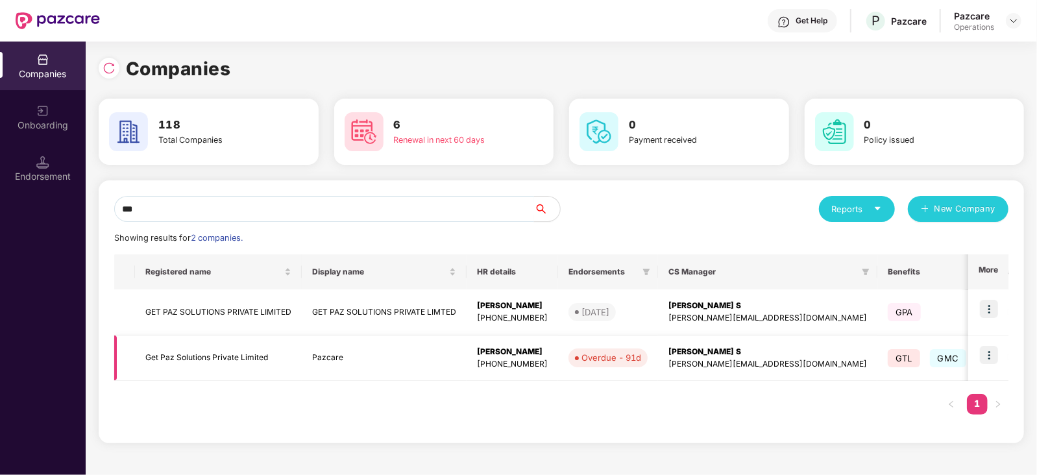
type input "***"
click at [989, 360] on img at bounding box center [989, 355] width 18 height 18
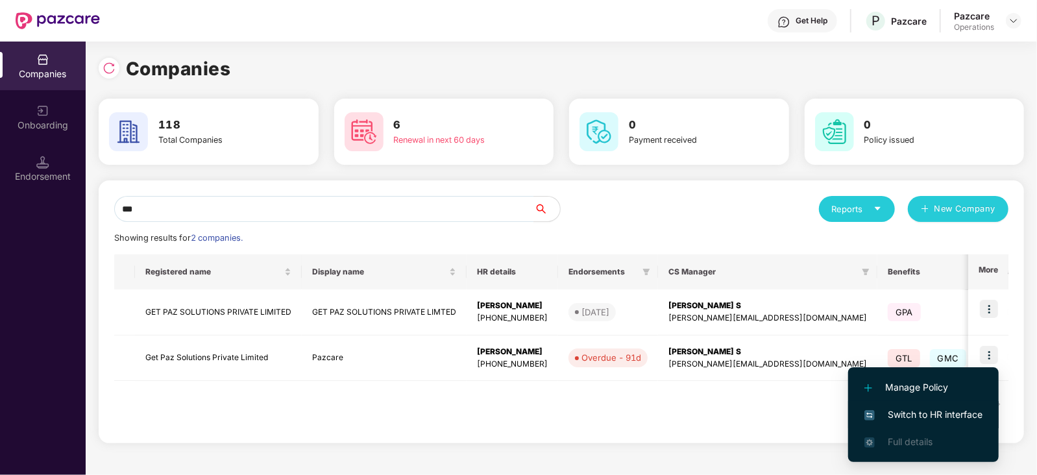
click at [943, 410] on span "Switch to HR interface" at bounding box center [923, 414] width 118 height 14
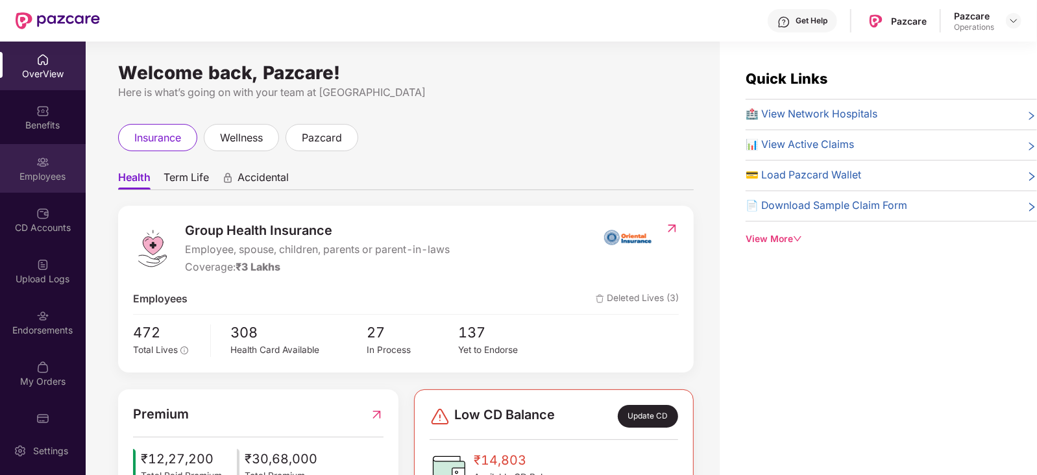
click at [42, 164] on img at bounding box center [42, 162] width 13 height 13
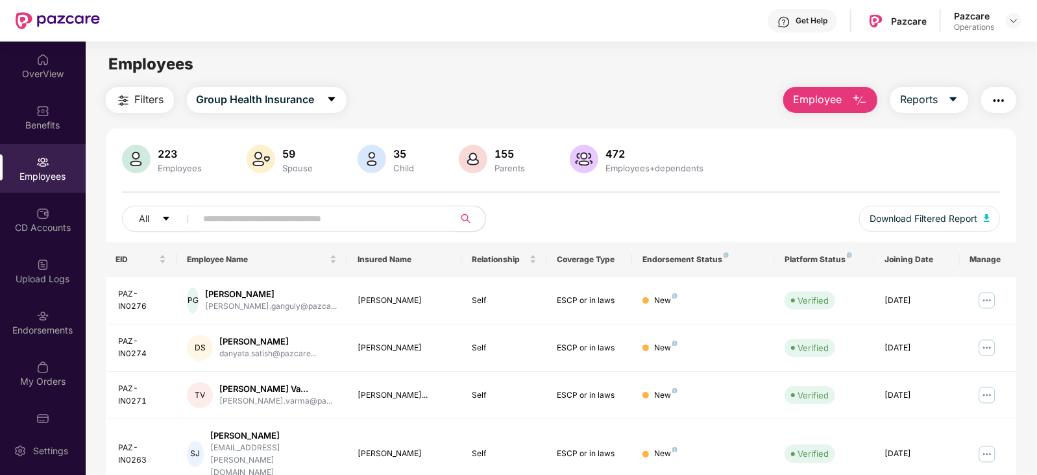
click at [141, 103] on span "Filters" at bounding box center [149, 99] width 29 height 16
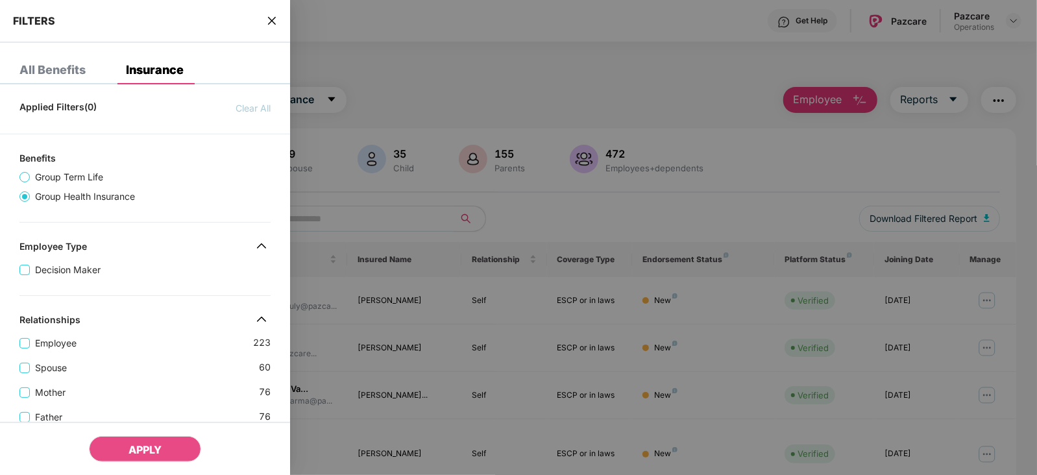
click at [267, 14] on span "close" at bounding box center [272, 20] width 10 height 13
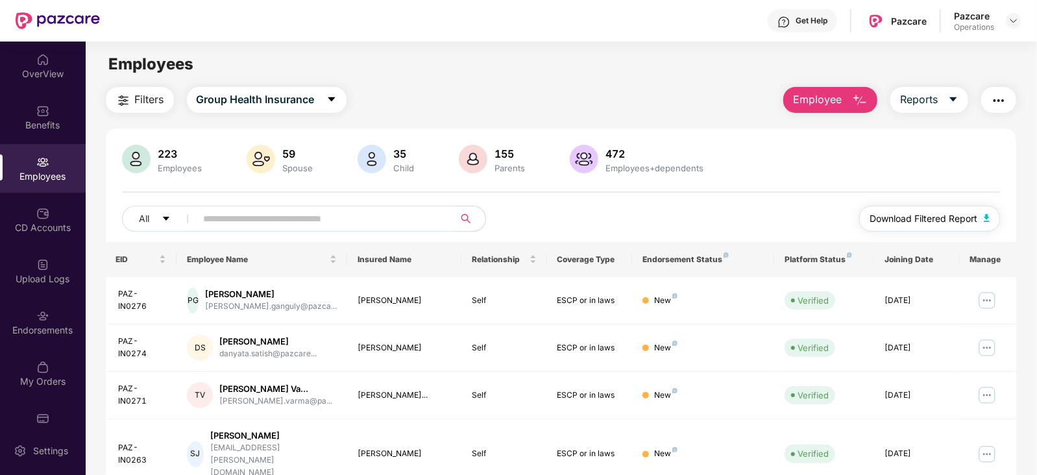
click at [986, 219] on img "button" at bounding box center [986, 218] width 6 height 8
click at [294, 101] on span "Group Health Insurance" at bounding box center [256, 99] width 118 height 16
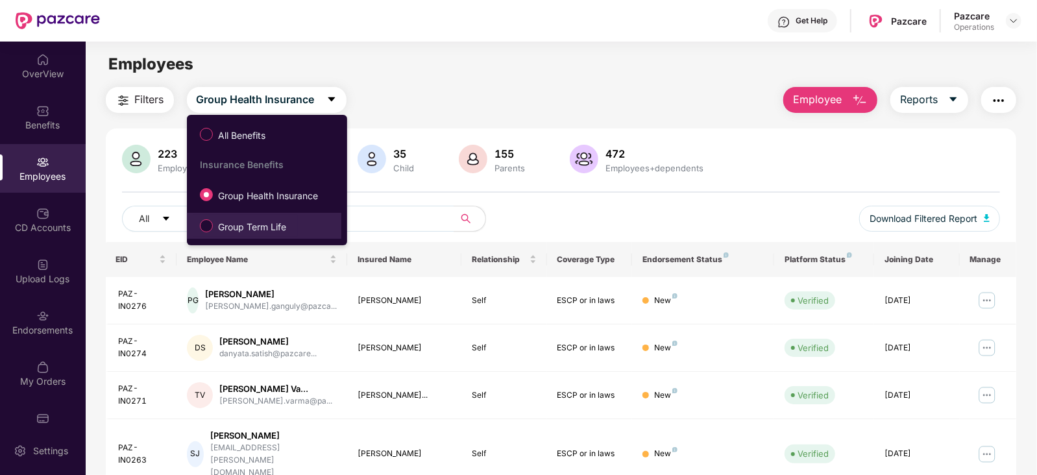
click at [283, 216] on label "Group Term Life" at bounding box center [245, 226] width 104 height 22
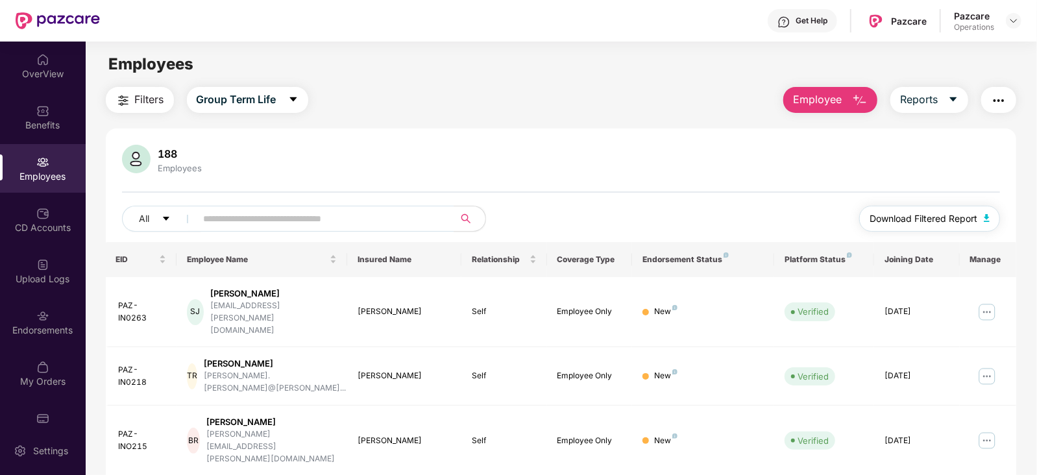
click at [982, 214] on button "Download Filtered Report" at bounding box center [929, 219] width 141 height 26
click at [1015, 21] on img at bounding box center [1013, 21] width 10 height 10
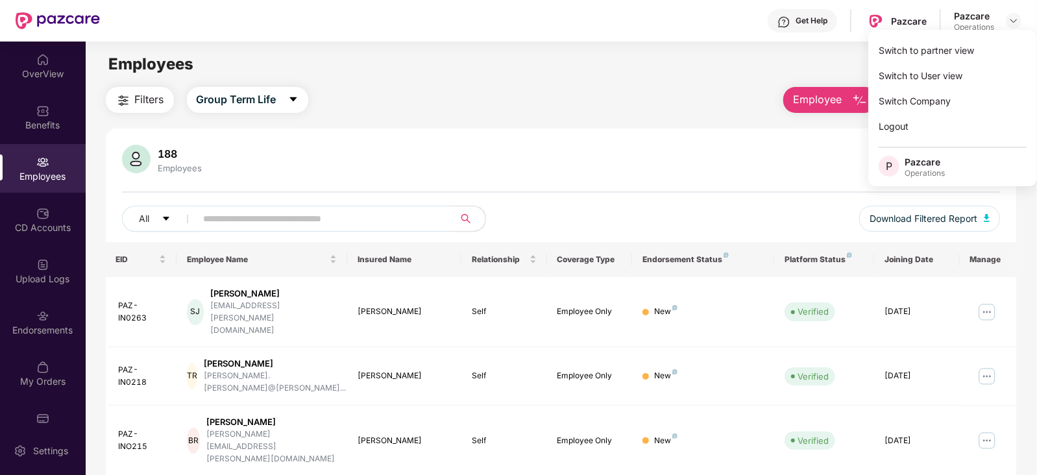
click at [718, 109] on div "Filters Group Term Life Employee Reports" at bounding box center [561, 100] width 911 height 26
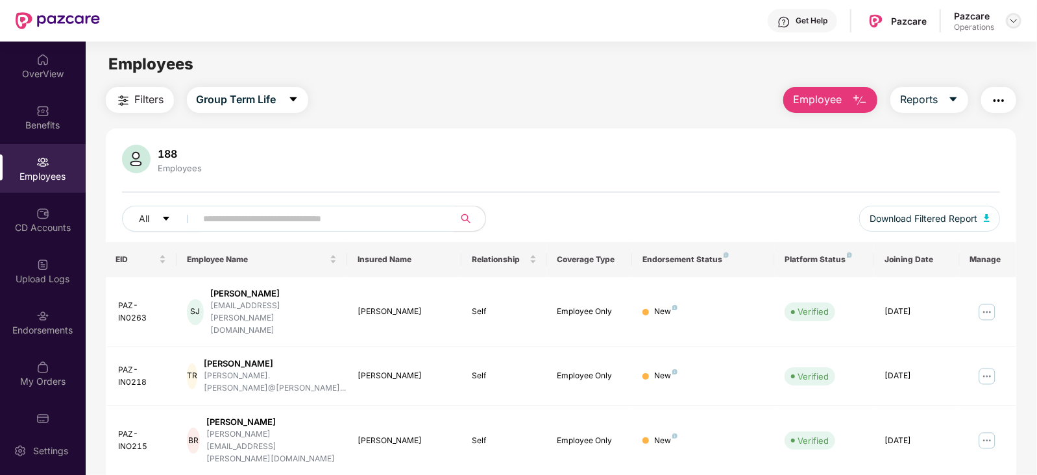
click at [1010, 24] on img at bounding box center [1013, 21] width 10 height 10
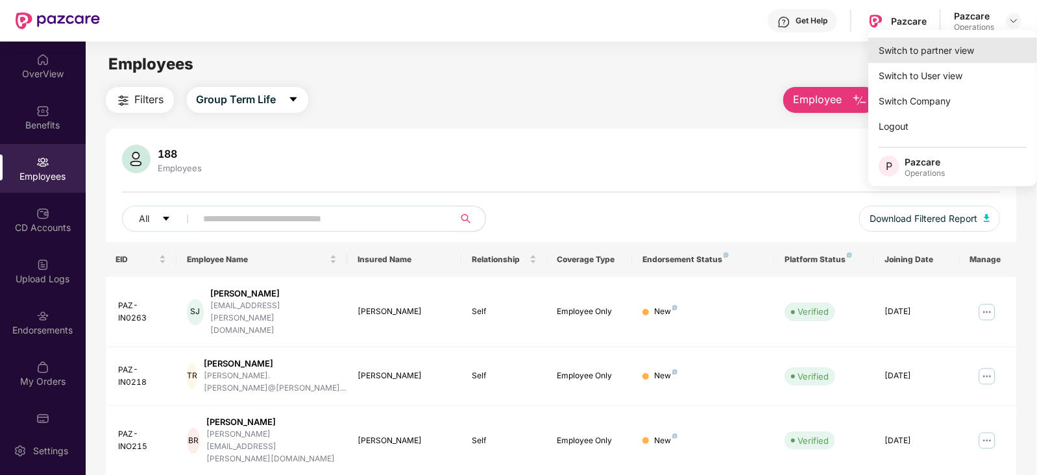
click at [966, 47] on div "Switch to partner view" at bounding box center [952, 50] width 169 height 25
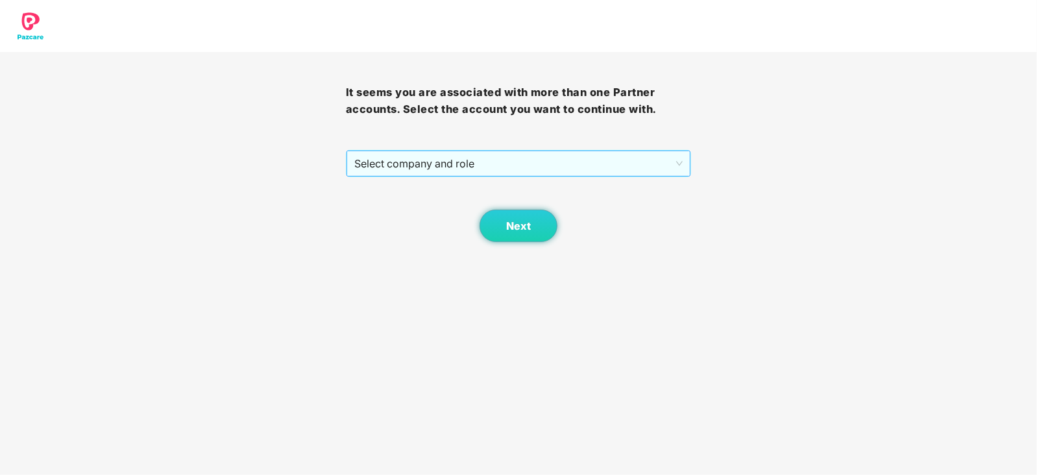
click at [419, 157] on span "Select company and role" at bounding box center [518, 163] width 329 height 25
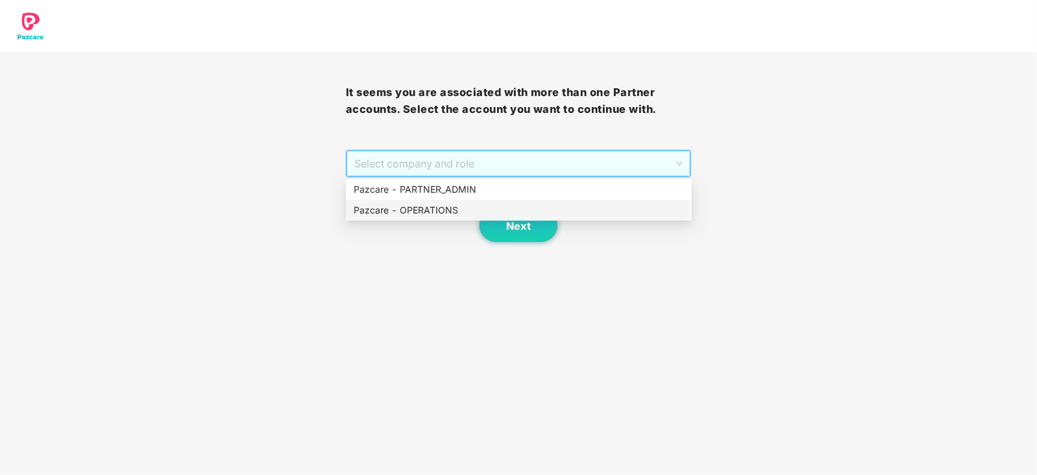
click at [411, 210] on div "Pazcare - OPERATIONS" at bounding box center [519, 210] width 330 height 14
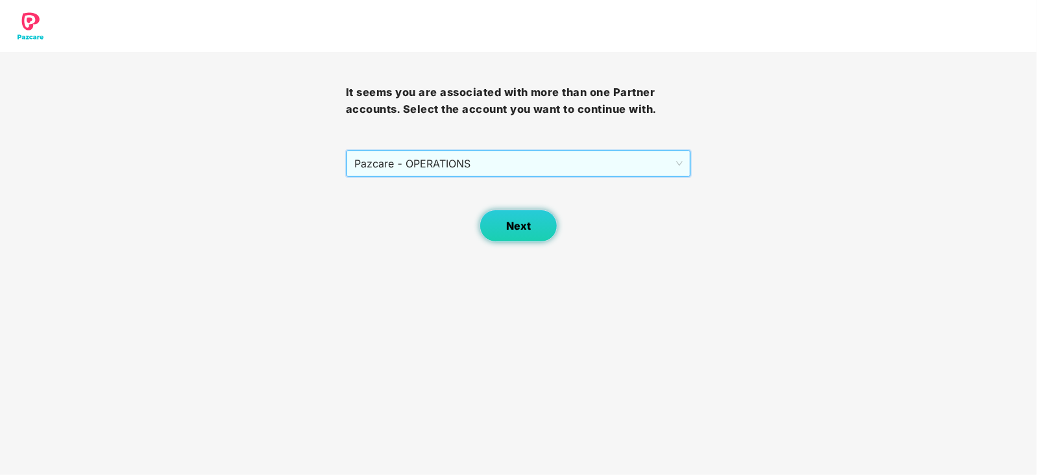
click at [504, 236] on button "Next" at bounding box center [518, 226] width 78 height 32
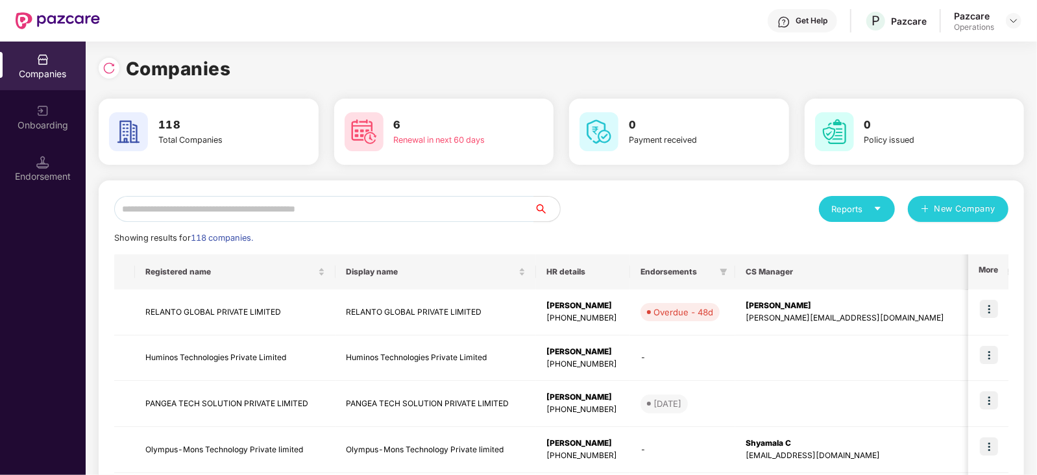
click at [56, 180] on div "Endorsement" at bounding box center [43, 176] width 86 height 13
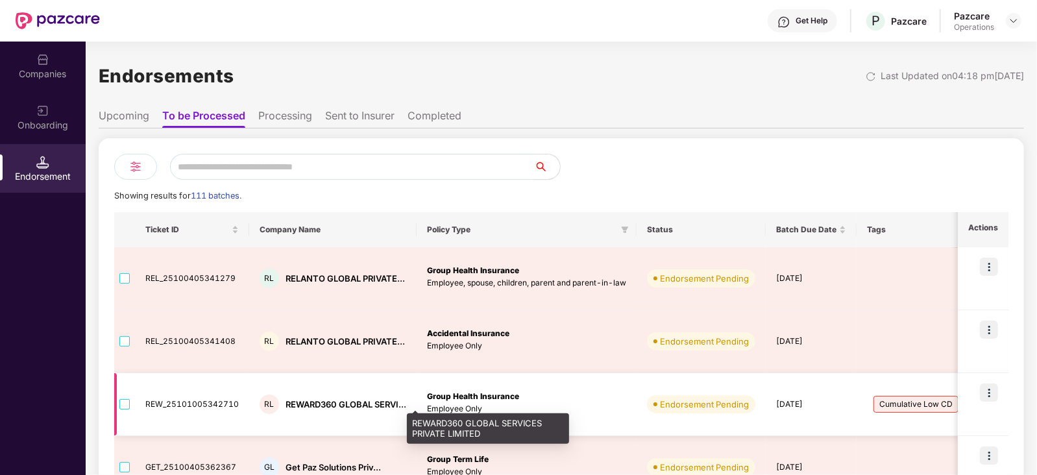
click at [290, 404] on div "REWARD360 GLOBAL SERVI..." at bounding box center [345, 404] width 121 height 12
copy div "REWARD360"
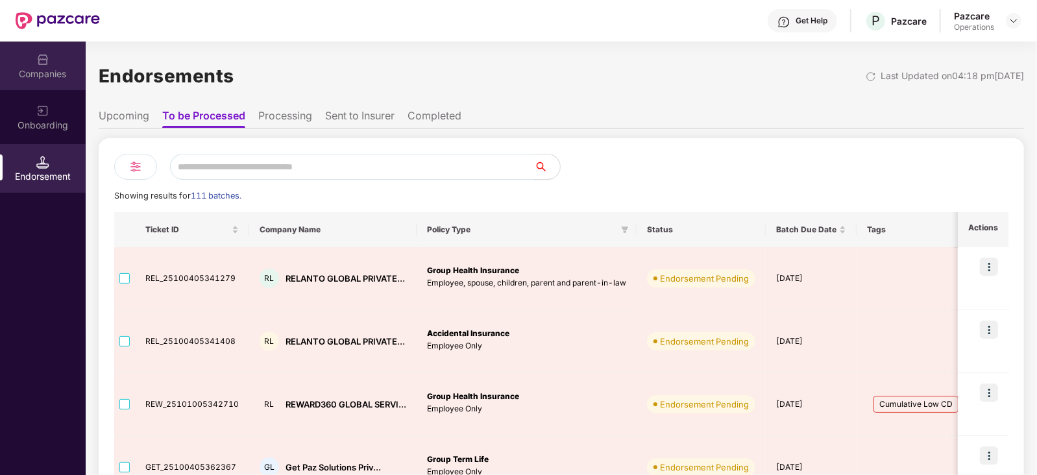
click at [48, 79] on div "Companies" at bounding box center [43, 73] width 86 height 13
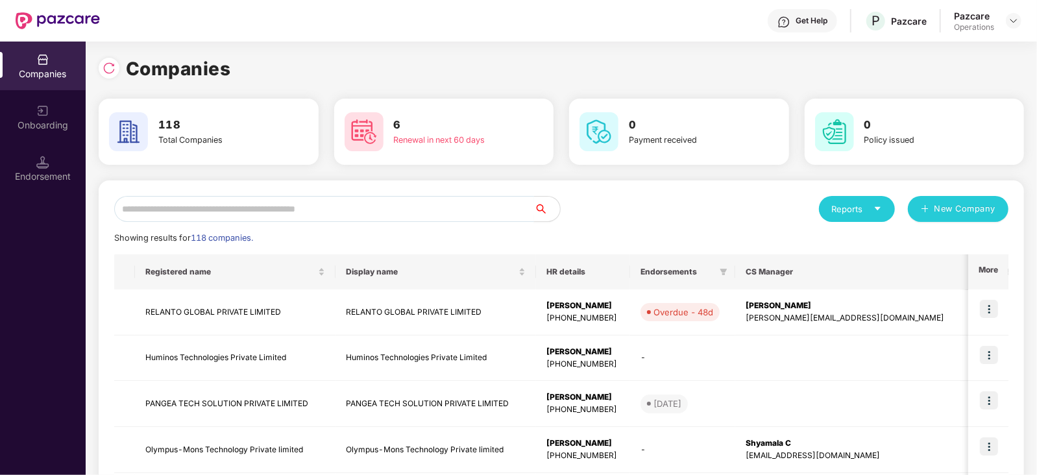
click at [228, 210] on input "text" at bounding box center [324, 209] width 420 height 26
paste input "*********"
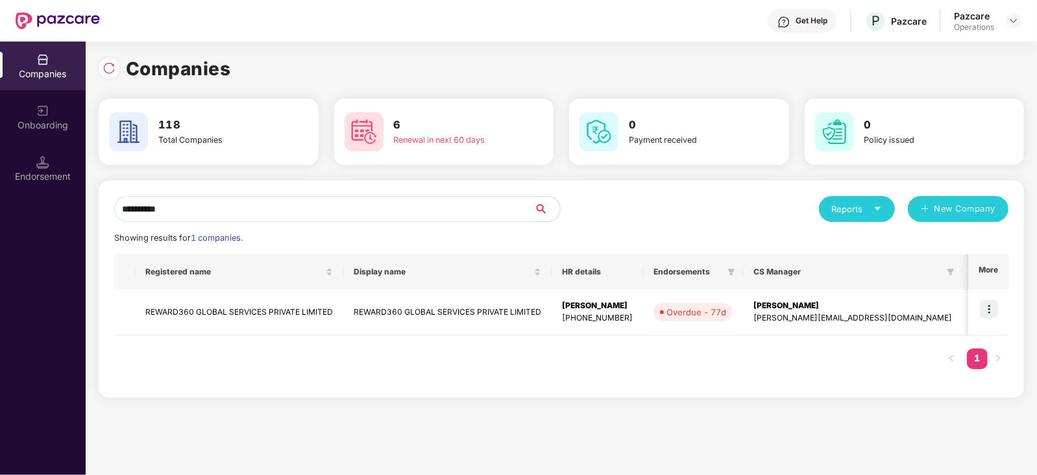
click at [228, 210] on input "*********" at bounding box center [324, 209] width 420 height 26
type input "*********"
click at [993, 307] on img at bounding box center [989, 309] width 18 height 18
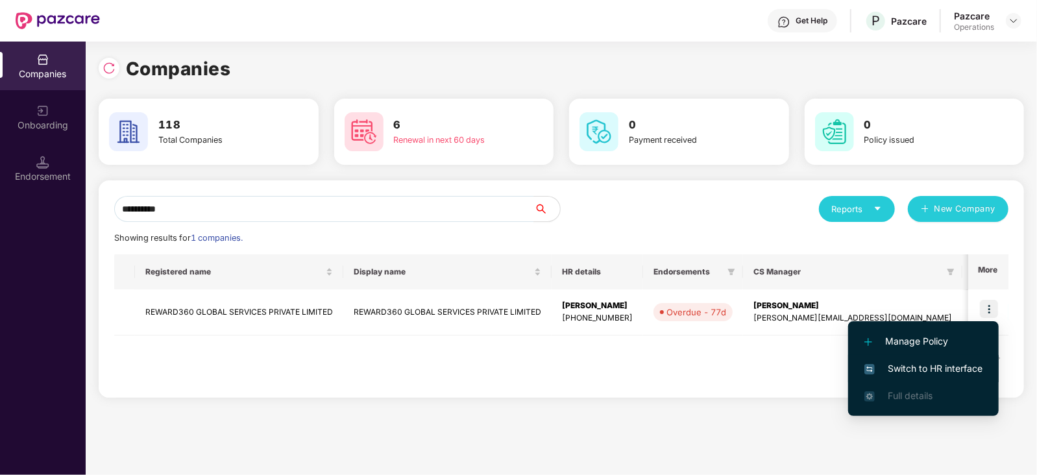
click at [960, 359] on li "Switch to HR interface" at bounding box center [923, 368] width 151 height 27
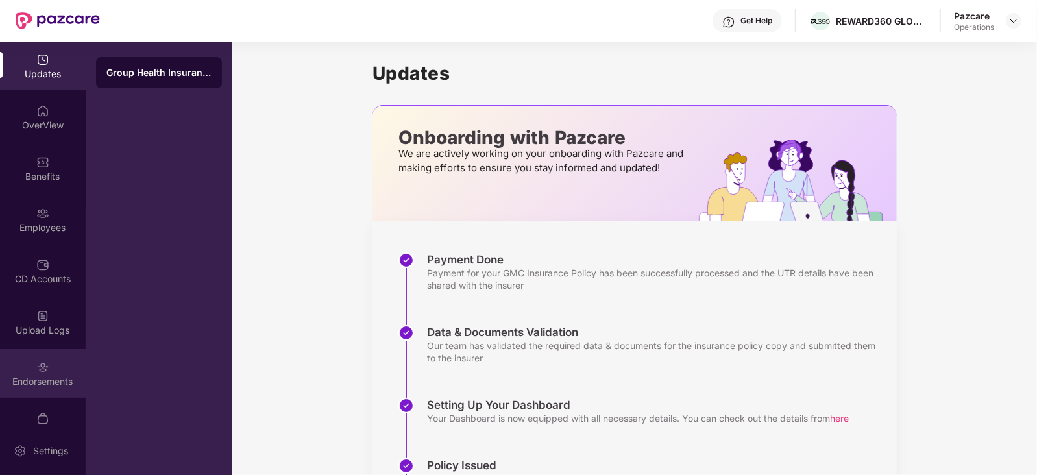
click at [33, 379] on div "Endorsements" at bounding box center [43, 381] width 86 height 13
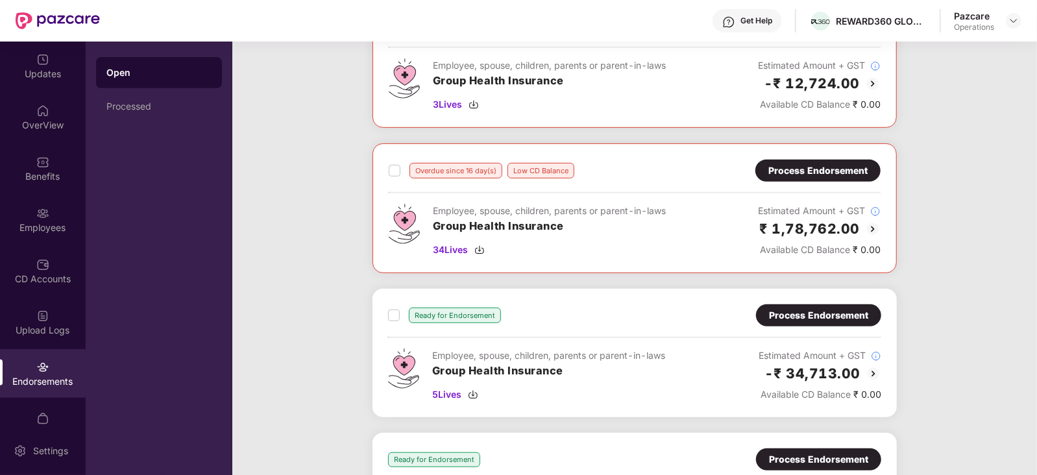
scroll to position [80, 0]
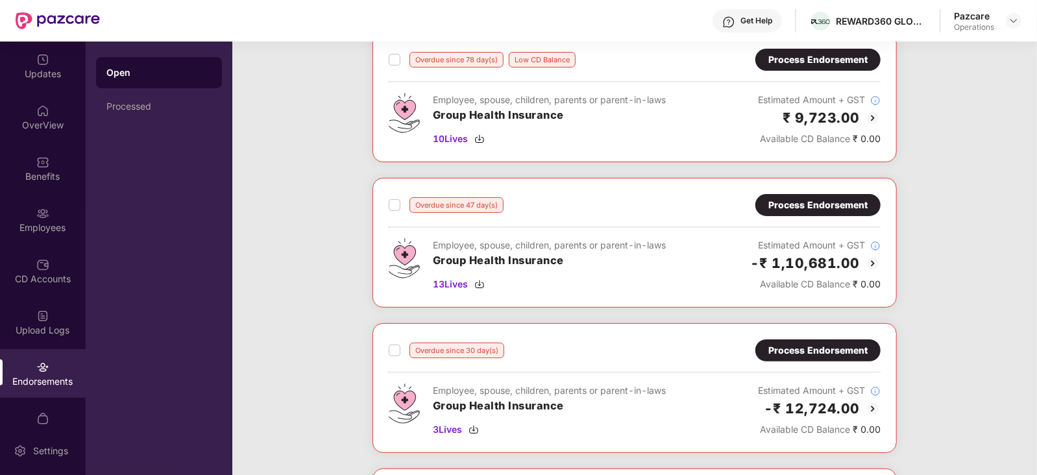
click at [932, 359] on div "Overdue since 78 day(s) Low CD Balance Process Endorsement Employee, spouse, ch…" at bounding box center [634, 467] width 804 height 871
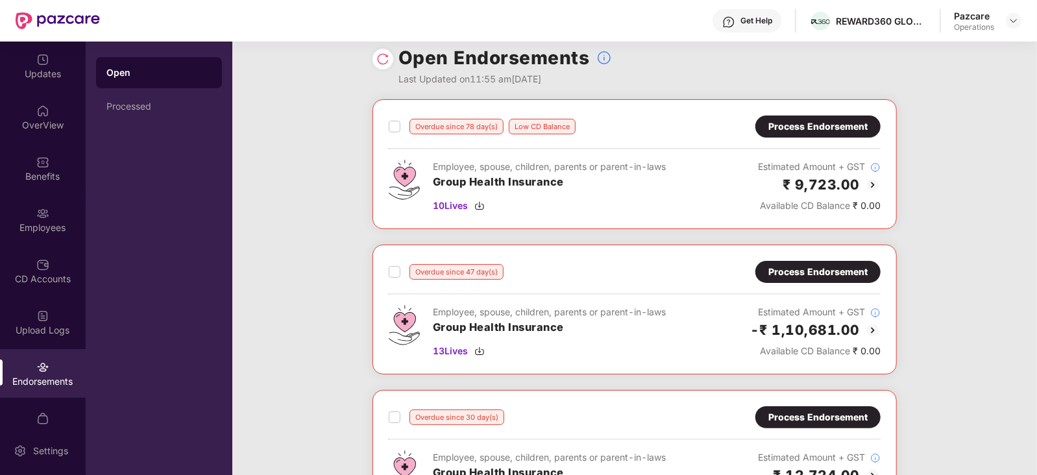
scroll to position [0, 0]
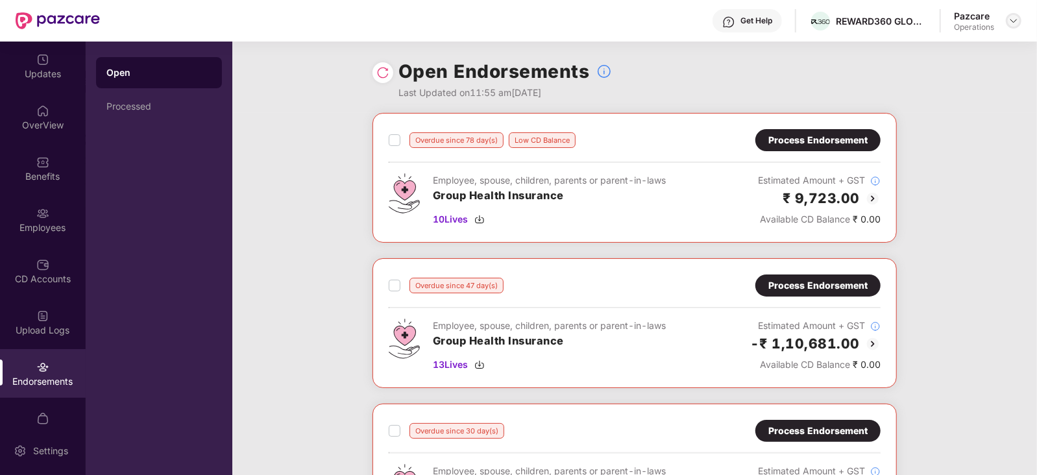
click at [1009, 24] on img at bounding box center [1013, 21] width 10 height 10
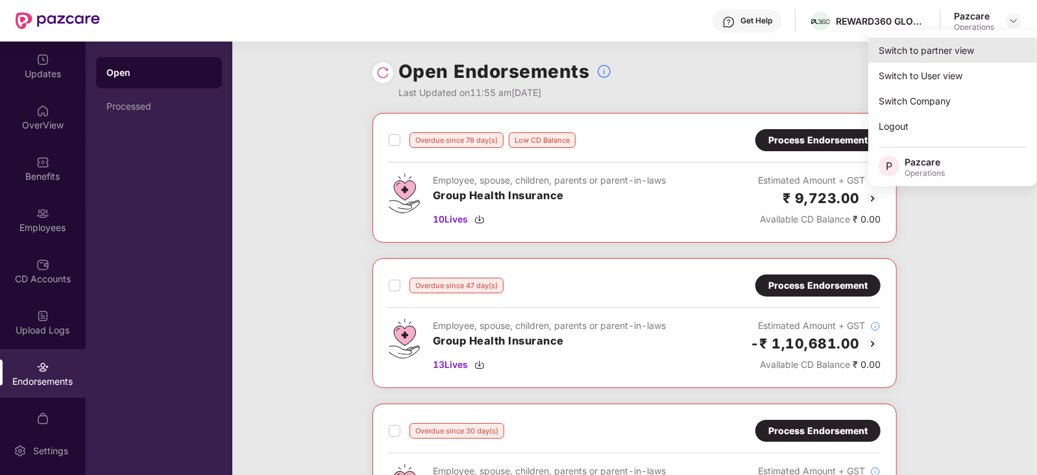
click at [959, 43] on div "Switch to partner view" at bounding box center [952, 50] width 169 height 25
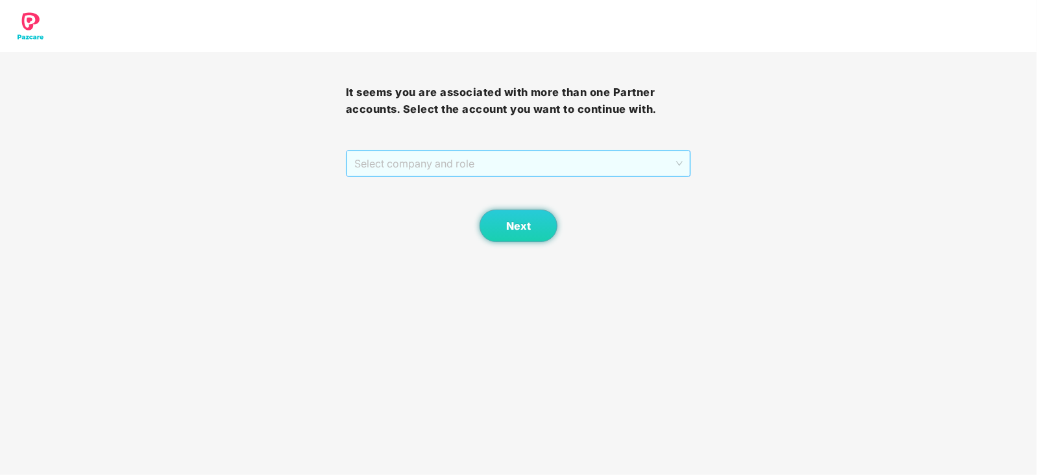
click at [525, 176] on span "Select company and role" at bounding box center [518, 163] width 329 height 25
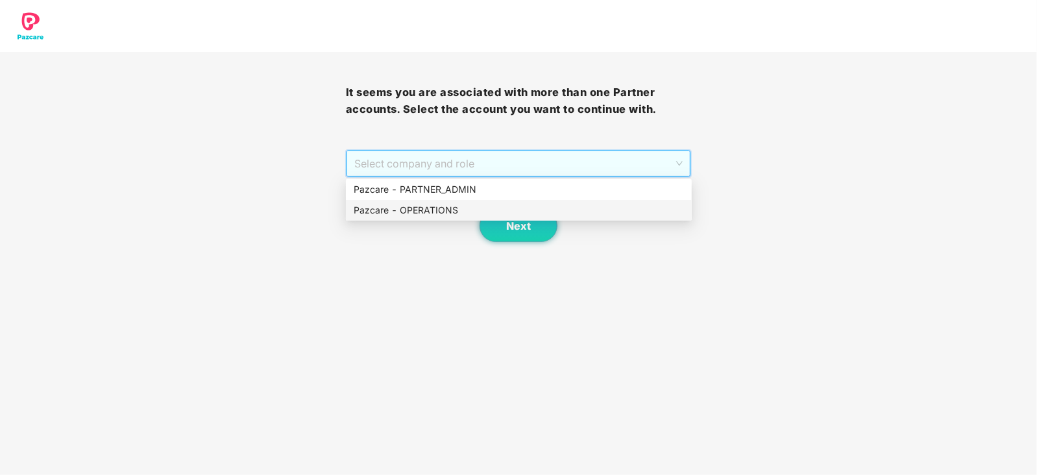
click at [454, 212] on div "Pazcare - OPERATIONS" at bounding box center [519, 210] width 330 height 14
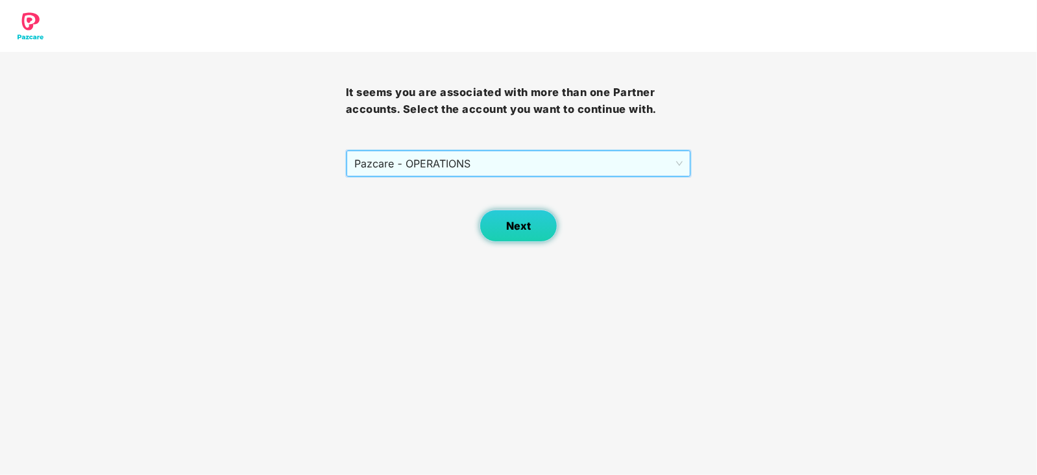
click at [510, 232] on button "Next" at bounding box center [518, 226] width 78 height 32
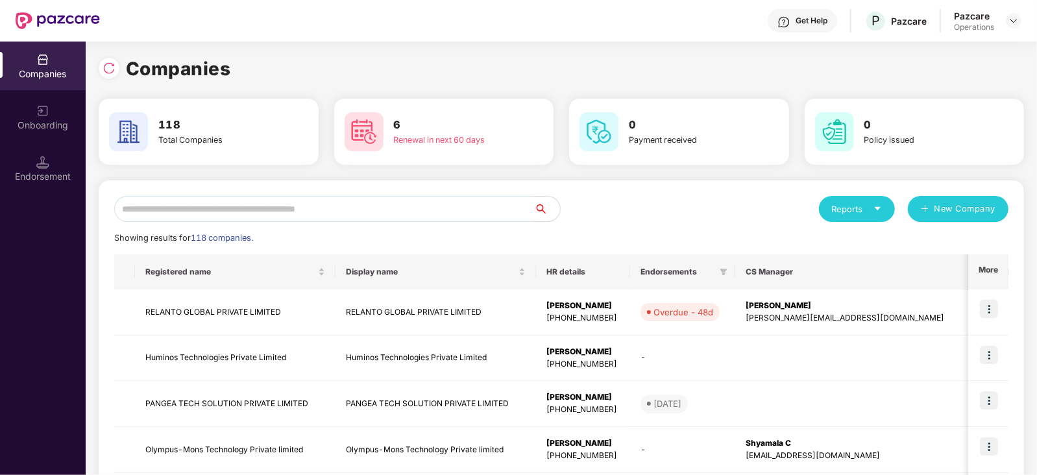
click at [319, 217] on input "text" at bounding box center [324, 209] width 420 height 26
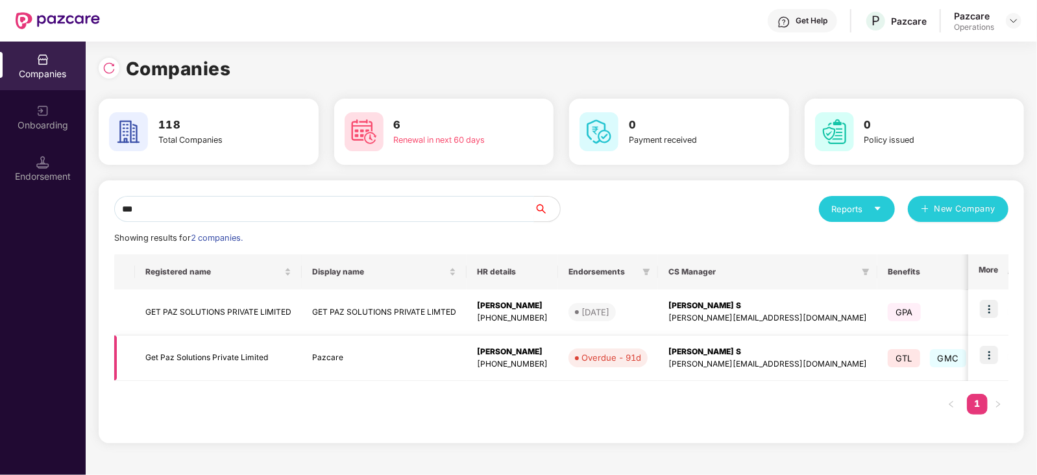
type input "***"
click at [989, 358] on img at bounding box center [989, 355] width 18 height 18
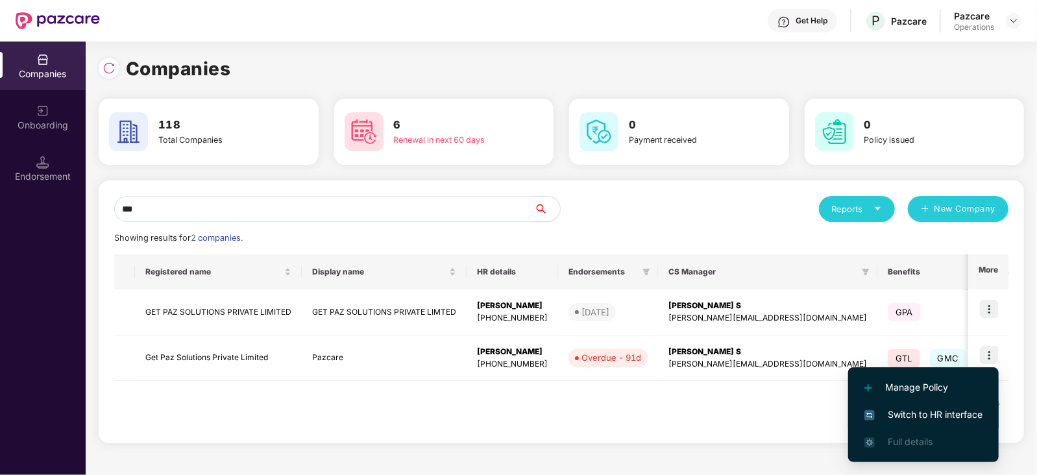
click at [937, 409] on span "Switch to HR interface" at bounding box center [923, 414] width 118 height 14
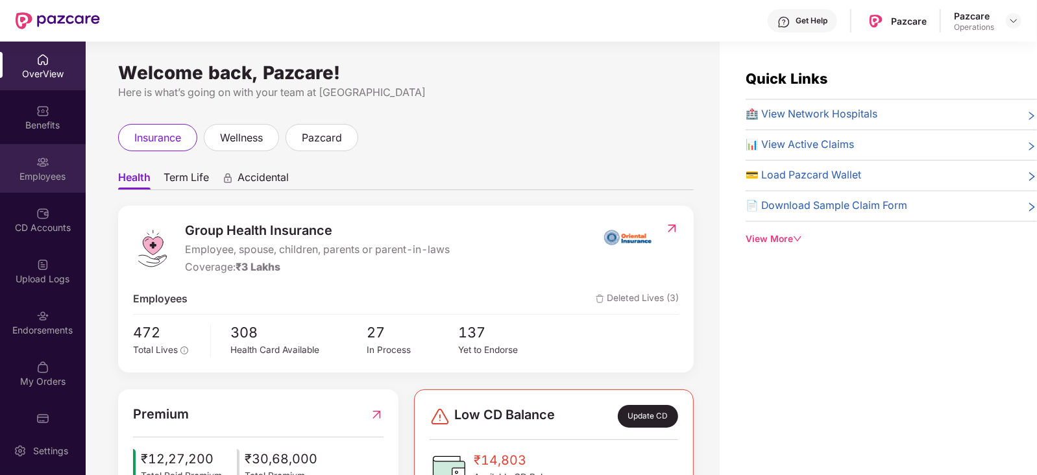
click at [25, 177] on div "Employees" at bounding box center [43, 176] width 86 height 13
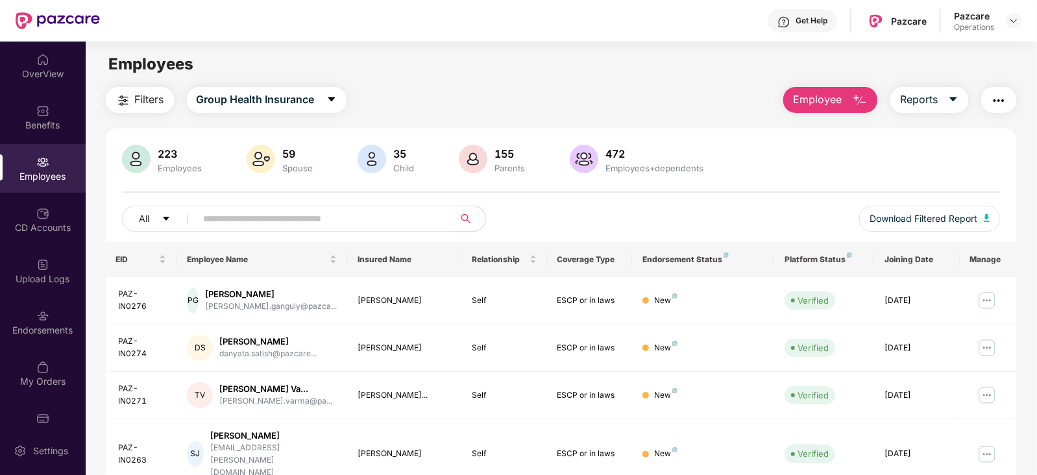
click at [148, 106] on span "Filters" at bounding box center [149, 99] width 29 height 16
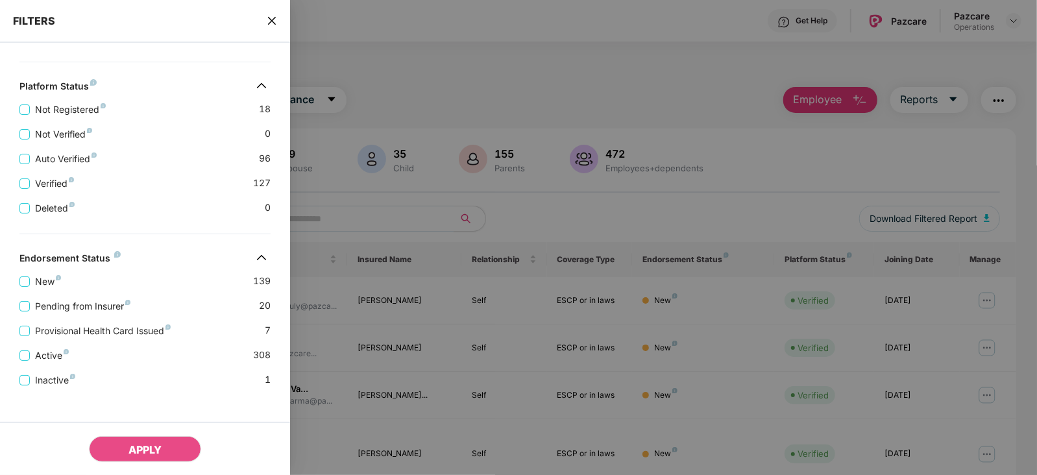
scroll to position [466, 0]
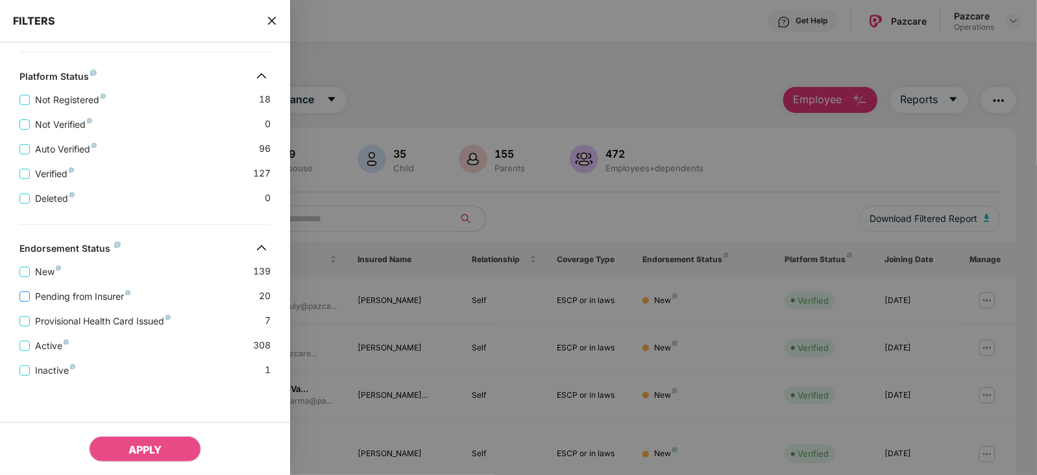
click at [104, 296] on span "Pending from Insurer" at bounding box center [83, 296] width 106 height 14
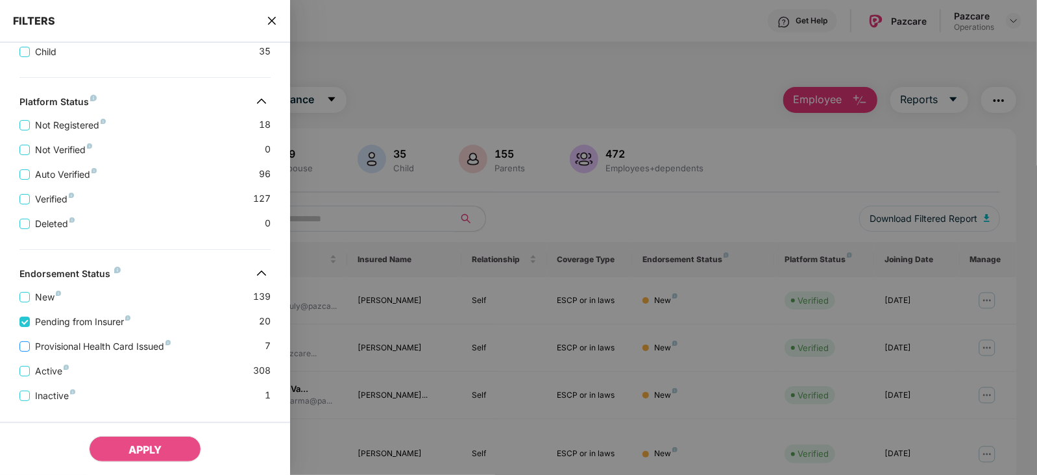
click at [49, 349] on span "Provisional Health Card Issued" at bounding box center [103, 346] width 146 height 14
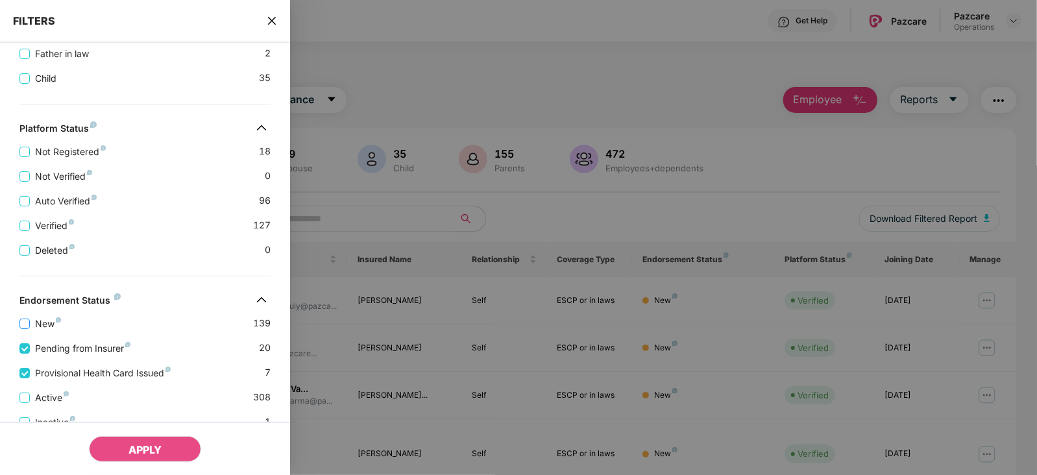
click at [30, 320] on span "New" at bounding box center [48, 324] width 36 height 14
click at [271, 18] on icon "close" at bounding box center [272, 21] width 10 height 10
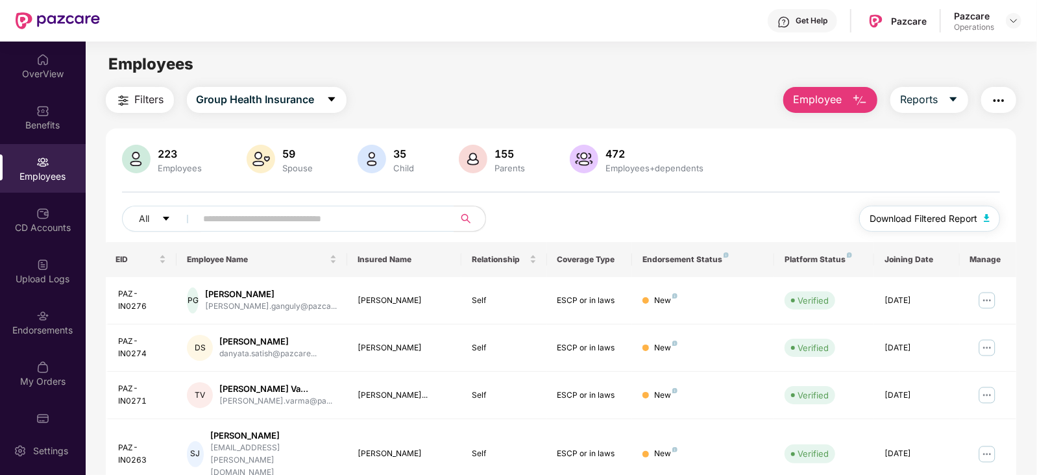
click at [982, 217] on button "Download Filtered Report" at bounding box center [929, 219] width 141 height 26
click at [162, 99] on span "Filters" at bounding box center [149, 99] width 29 height 16
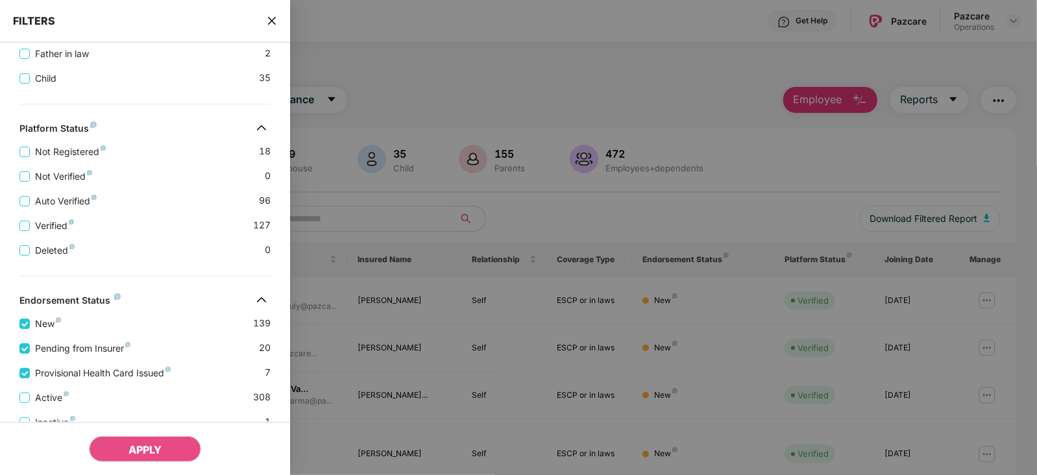
click at [16, 322] on div "New 139 Pending from Insurer 20 Provisional Health Card Issued 7 Active 308 Ina…" at bounding box center [145, 367] width 290 height 123
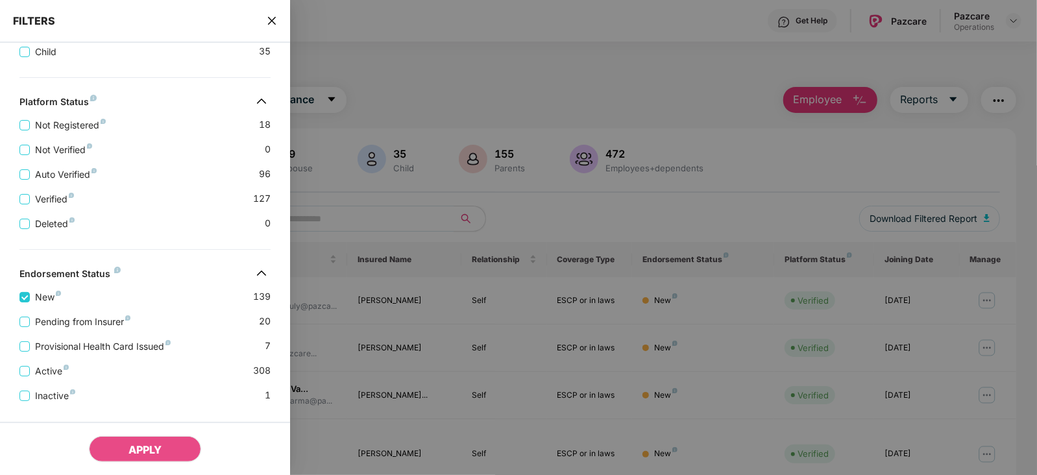
click at [26, 284] on div "New 139" at bounding box center [144, 292] width 251 height 25
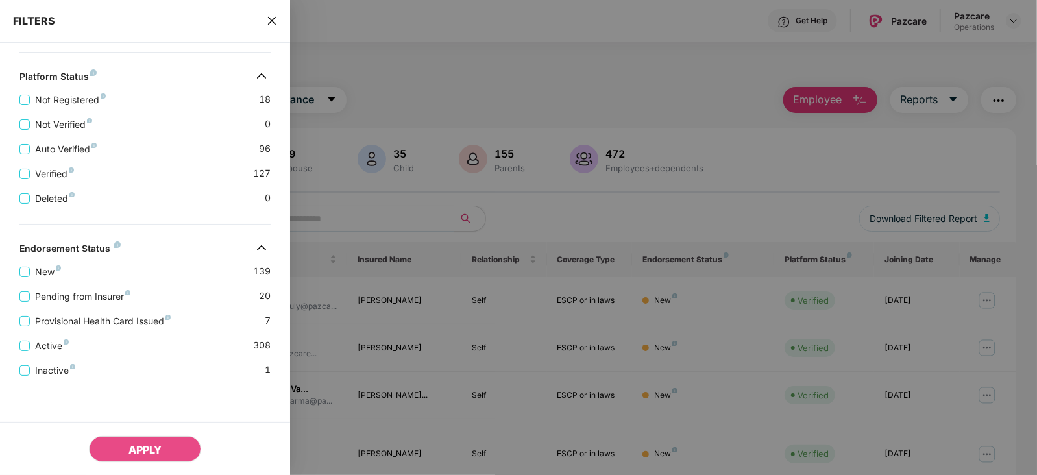
click at [273, 27] on div "FILTERS" at bounding box center [145, 21] width 290 height 43
click at [276, 27] on span "close" at bounding box center [272, 20] width 10 height 13
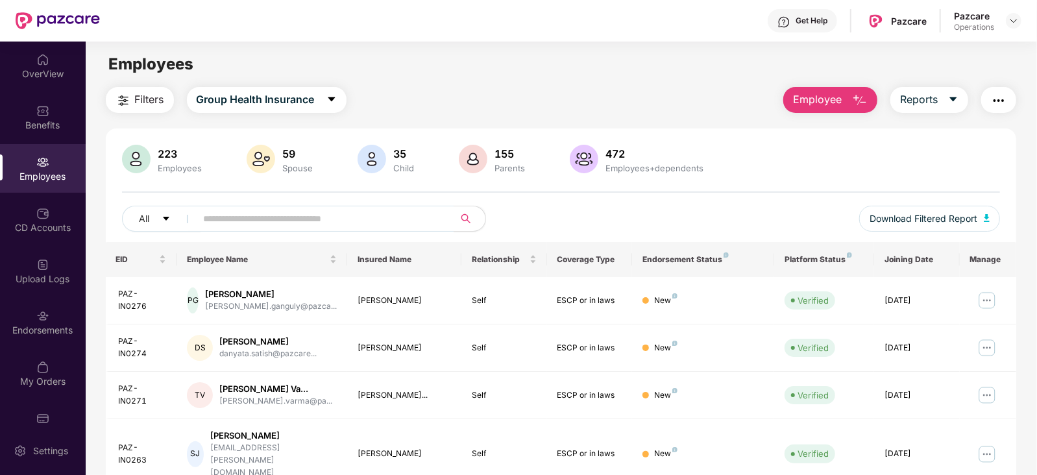
click at [127, 108] on button "Filters" at bounding box center [140, 100] width 68 height 26
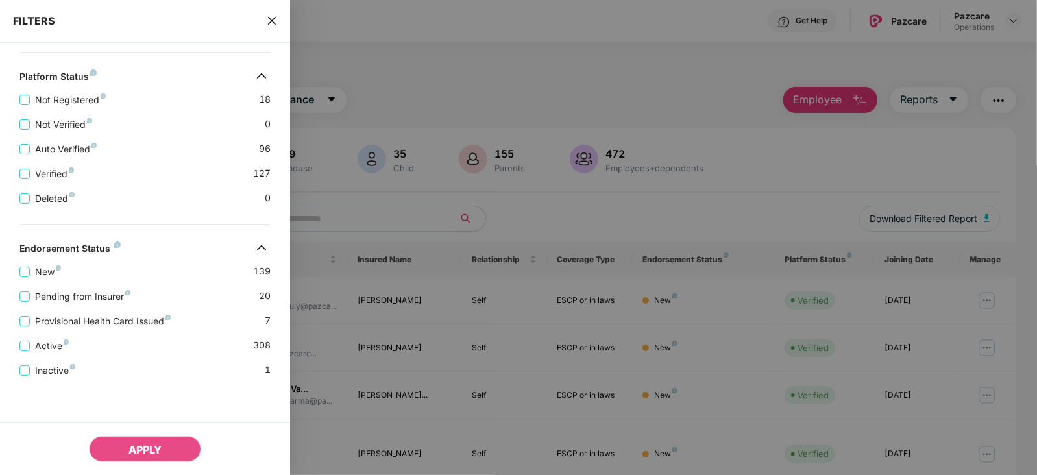
click at [272, 22] on icon "close" at bounding box center [272, 21] width 10 height 10
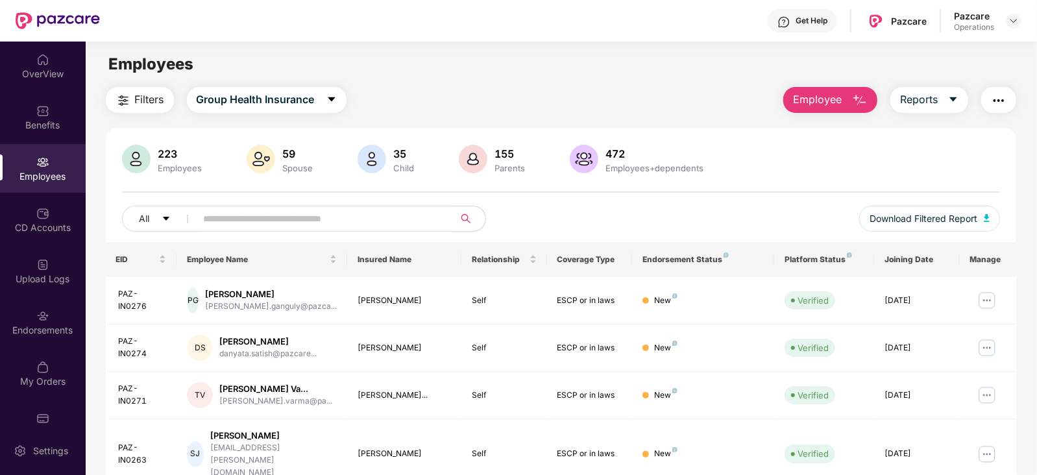
click at [160, 101] on span "Filters" at bounding box center [149, 99] width 29 height 16
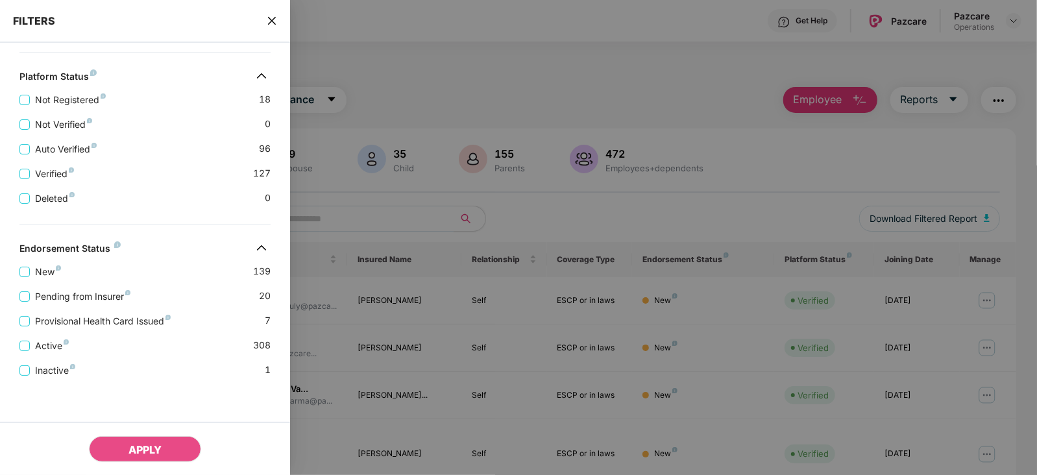
click at [264, 16] on div "FILTERS" at bounding box center [145, 21] width 290 height 43
click at [263, 18] on div "FILTERS" at bounding box center [145, 21] width 290 height 43
click at [214, 167] on div "Verified 127" at bounding box center [144, 168] width 251 height 25
click at [278, 24] on div "FILTERS" at bounding box center [145, 21] width 290 height 43
click at [270, 16] on icon "close" at bounding box center [272, 21] width 10 height 10
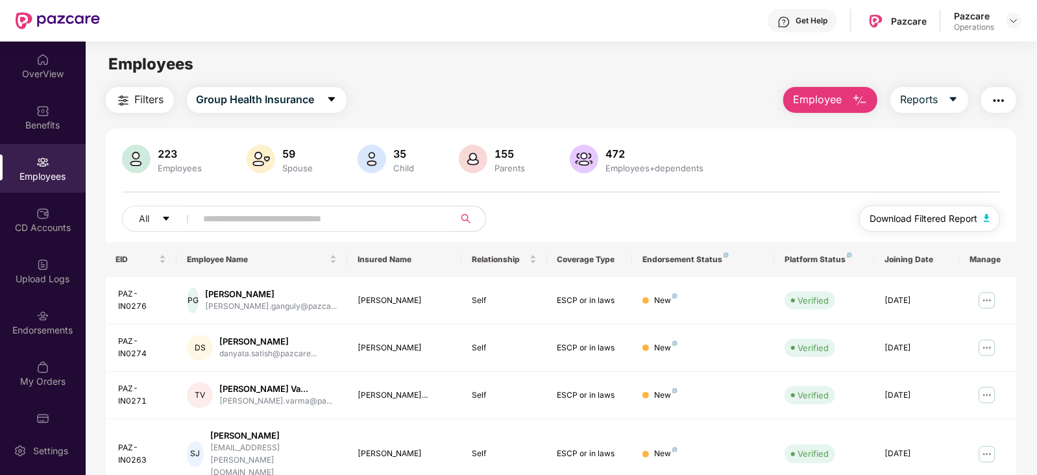
click at [991, 219] on button "Download Filtered Report" at bounding box center [929, 219] width 141 height 26
click at [1015, 16] on img at bounding box center [1013, 21] width 10 height 10
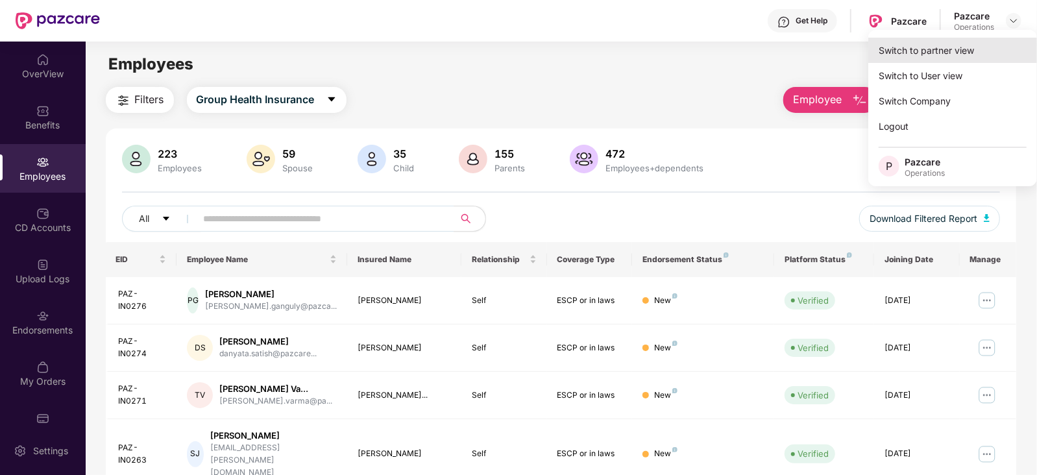
click at [954, 43] on div "Switch to partner view" at bounding box center [952, 50] width 169 height 25
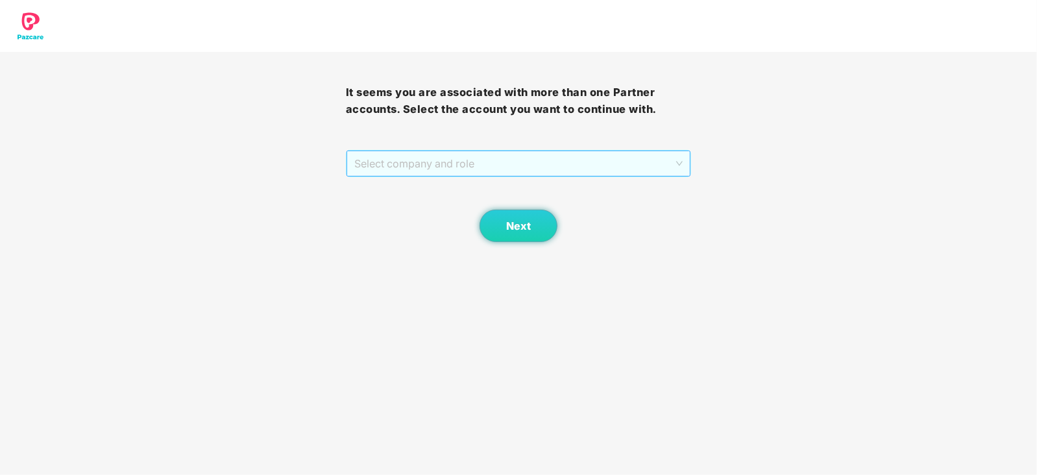
click at [384, 166] on span "Select company and role" at bounding box center [518, 163] width 329 height 25
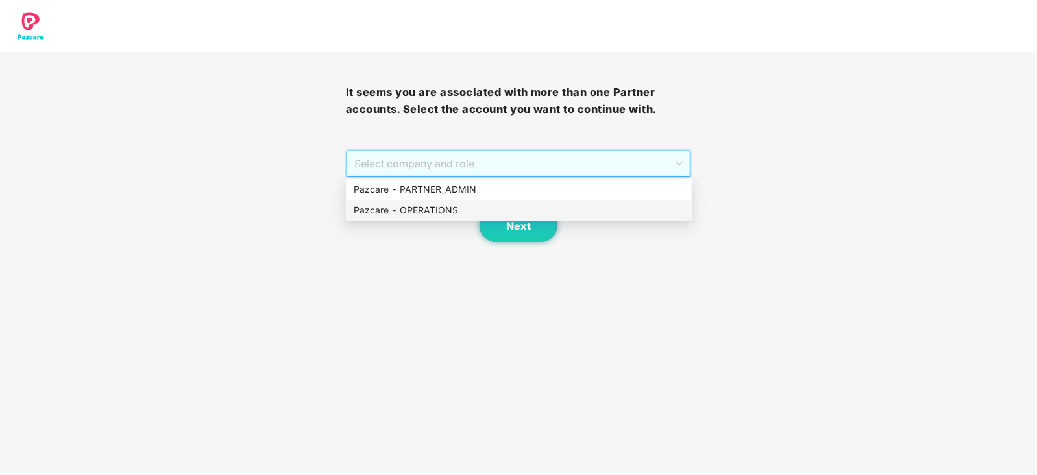
click at [405, 209] on div "Pazcare - OPERATIONS" at bounding box center [519, 210] width 330 height 14
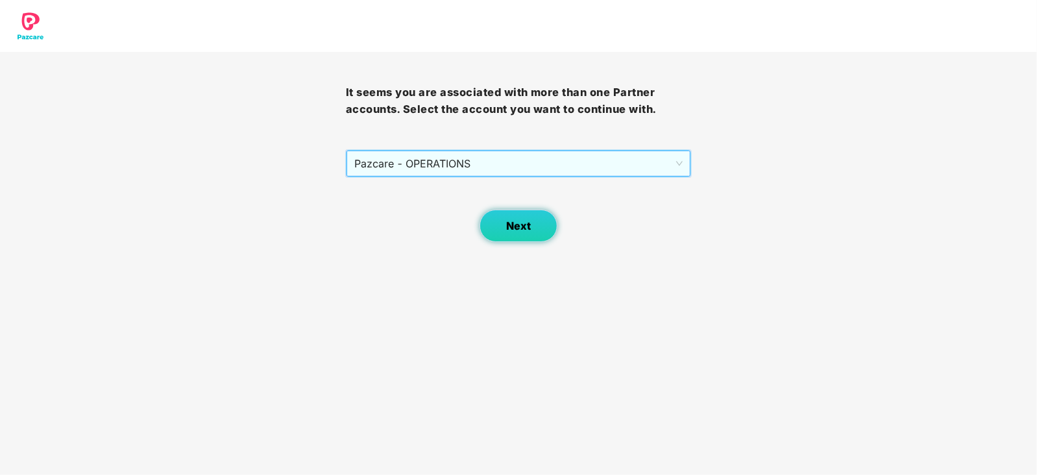
click at [505, 228] on button "Next" at bounding box center [518, 226] width 78 height 32
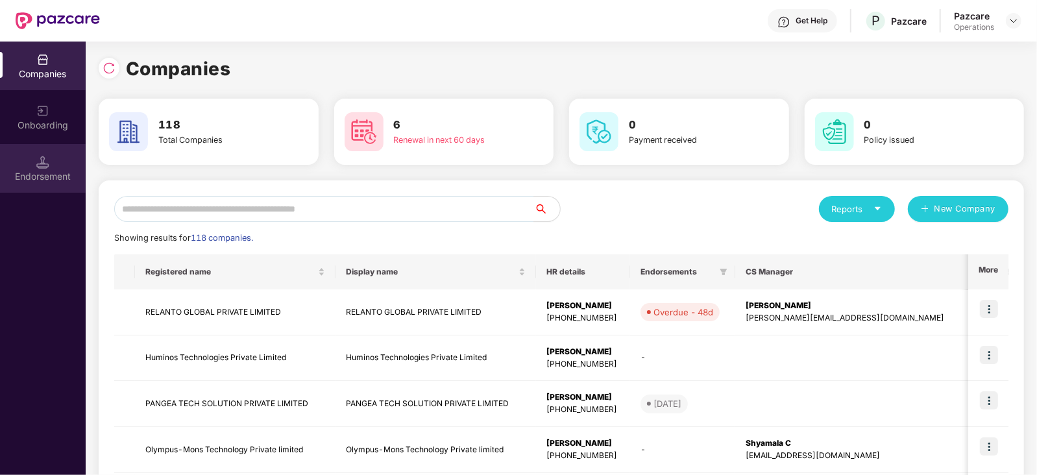
click at [53, 183] on div "Endorsement" at bounding box center [43, 168] width 86 height 49
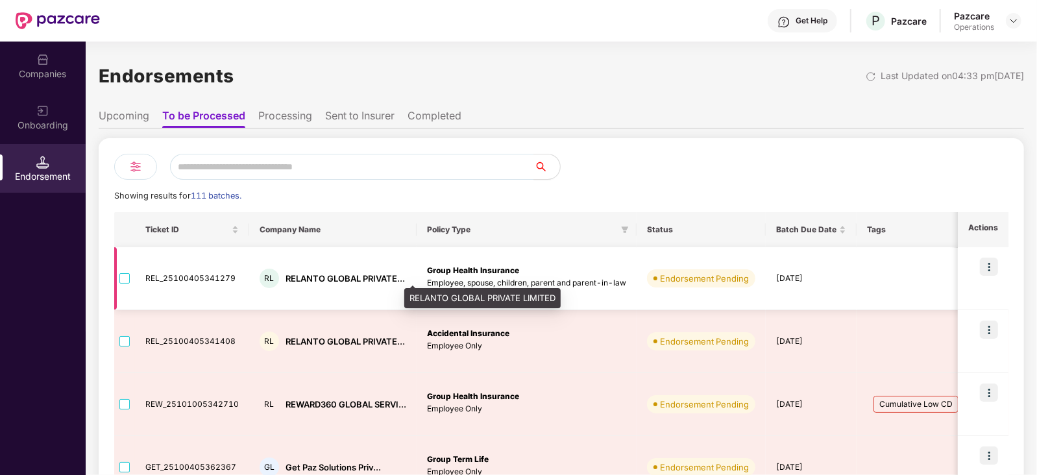
click at [301, 276] on div "RELANTO GLOBAL PRIVATE..." at bounding box center [344, 278] width 119 height 12
copy div "RELANTO"
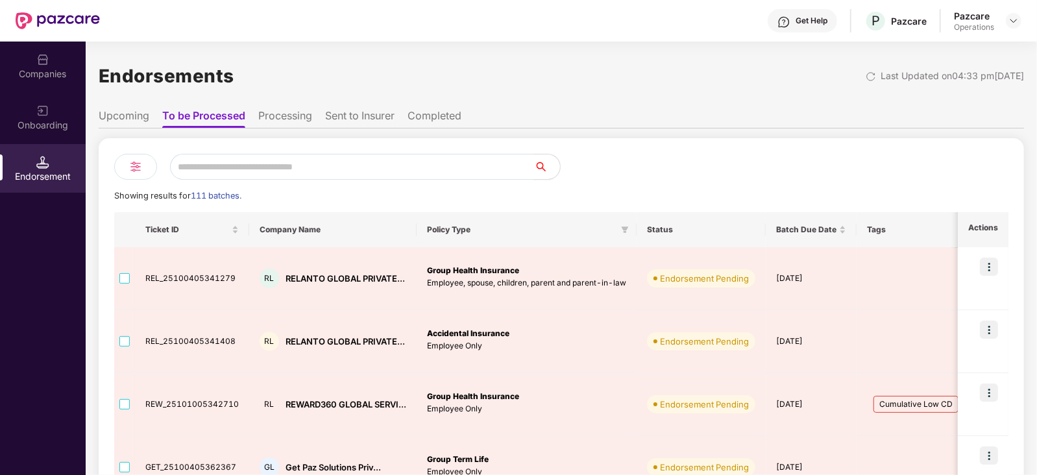
click at [49, 67] on div "Companies" at bounding box center [43, 73] width 86 height 13
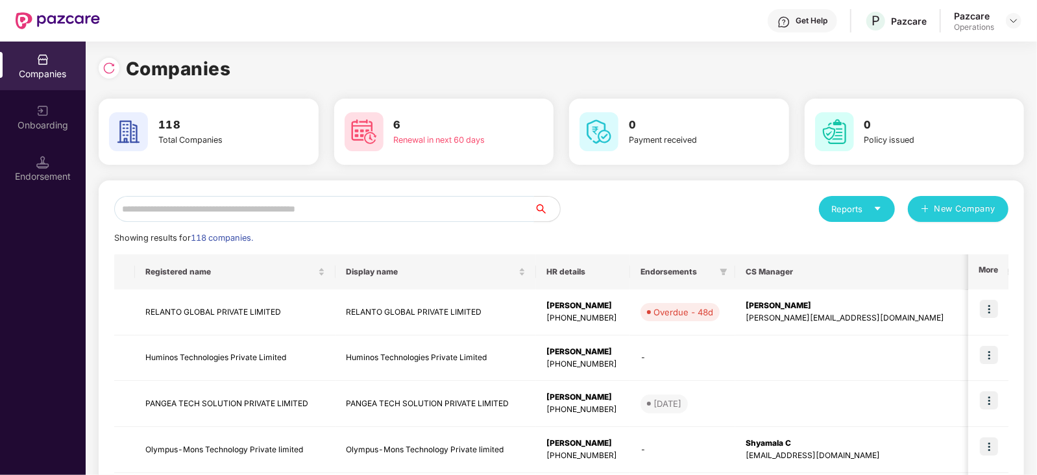
click at [306, 211] on input "text" at bounding box center [324, 209] width 420 height 26
paste input "*******"
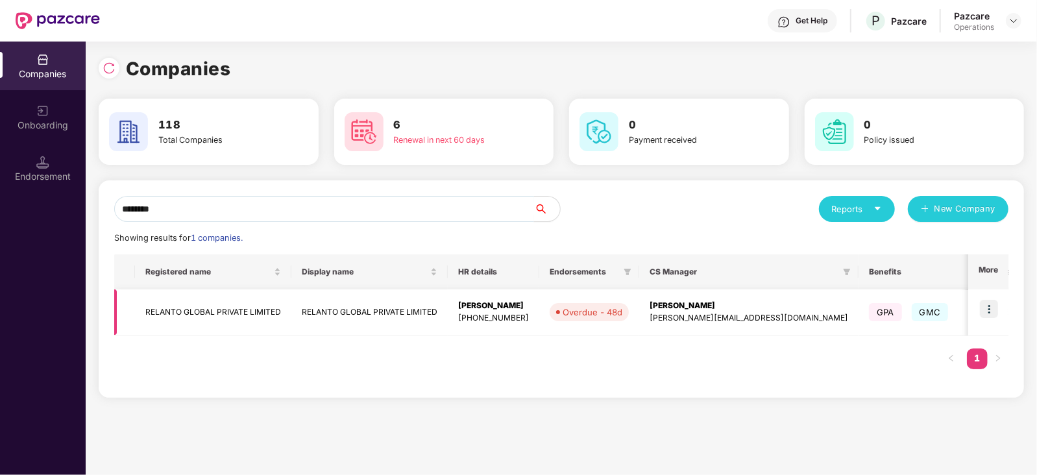
type input "*******"
click at [984, 313] on img at bounding box center [989, 309] width 18 height 18
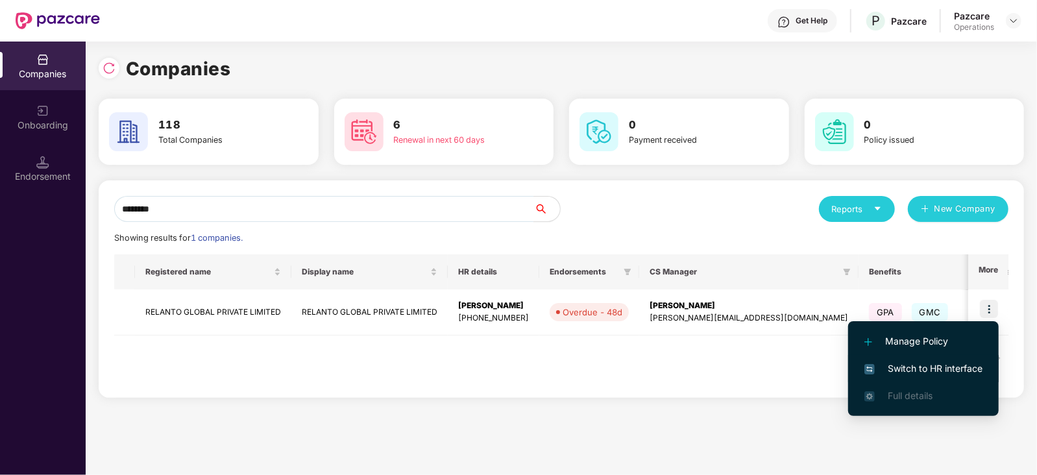
click at [972, 371] on span "Switch to HR interface" at bounding box center [923, 368] width 118 height 14
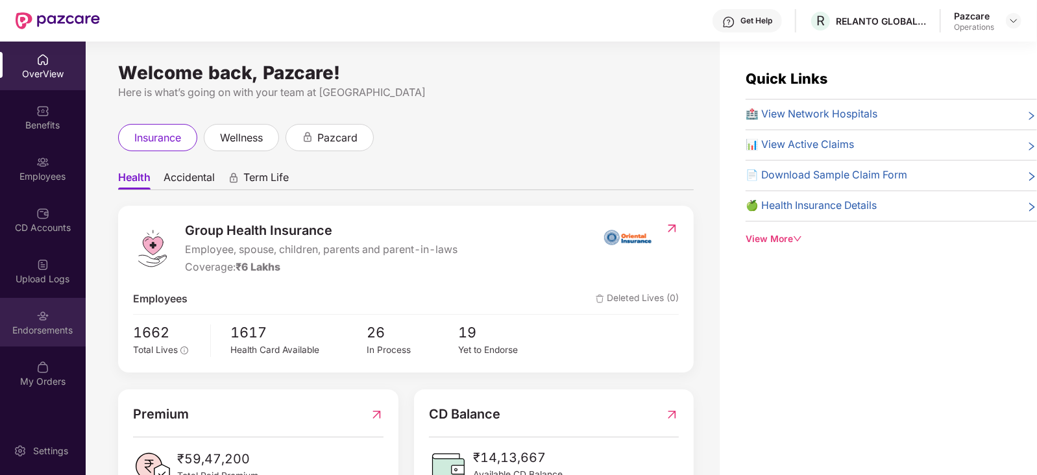
click at [51, 330] on div "Endorsements" at bounding box center [43, 330] width 86 height 13
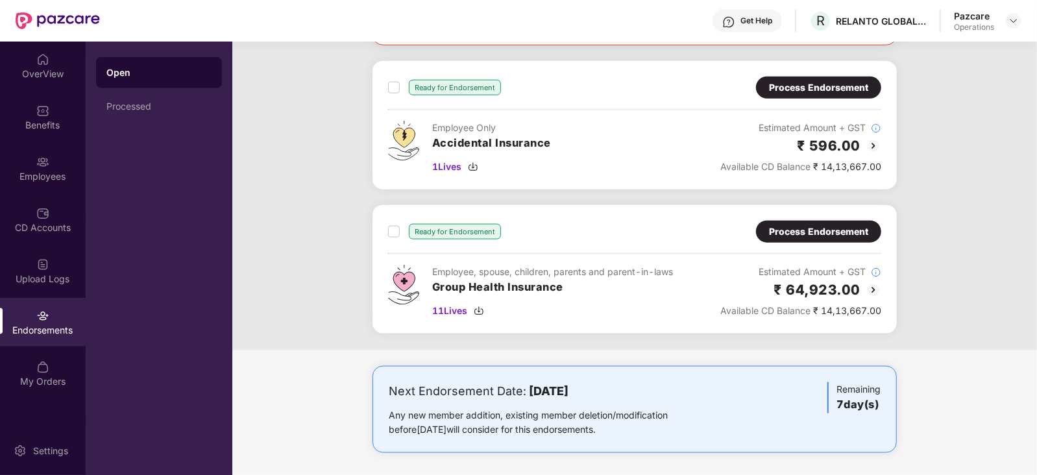
scroll to position [915, 0]
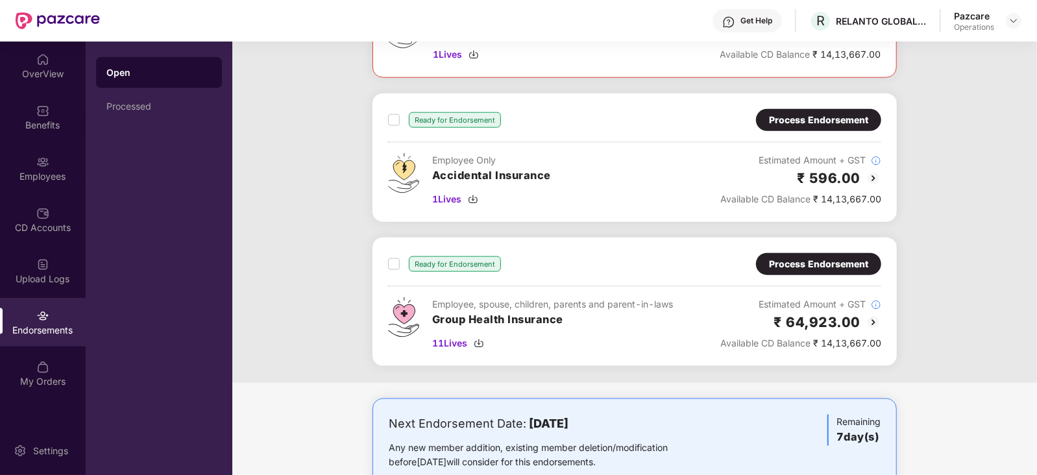
click at [788, 267] on div "Process Endorsement" at bounding box center [818, 264] width 99 height 14
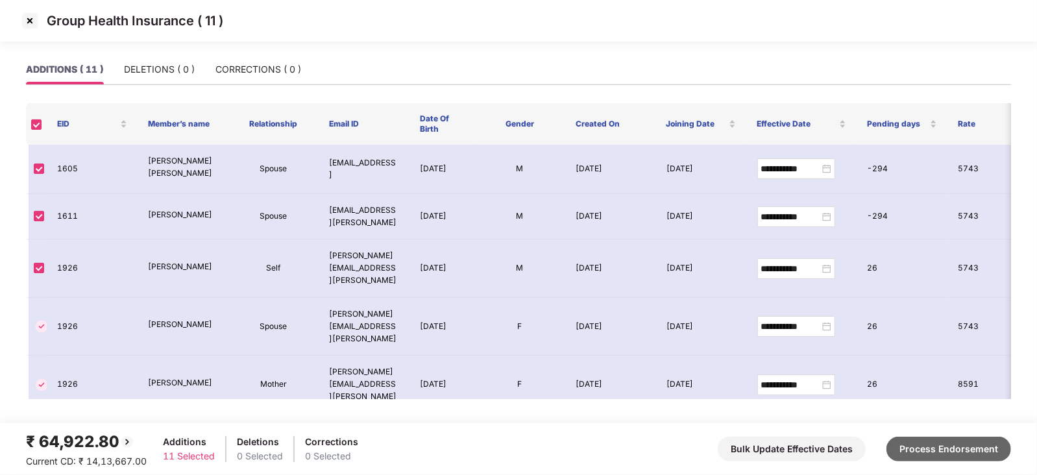
click at [918, 455] on button "Process Endorsement" at bounding box center [948, 449] width 125 height 25
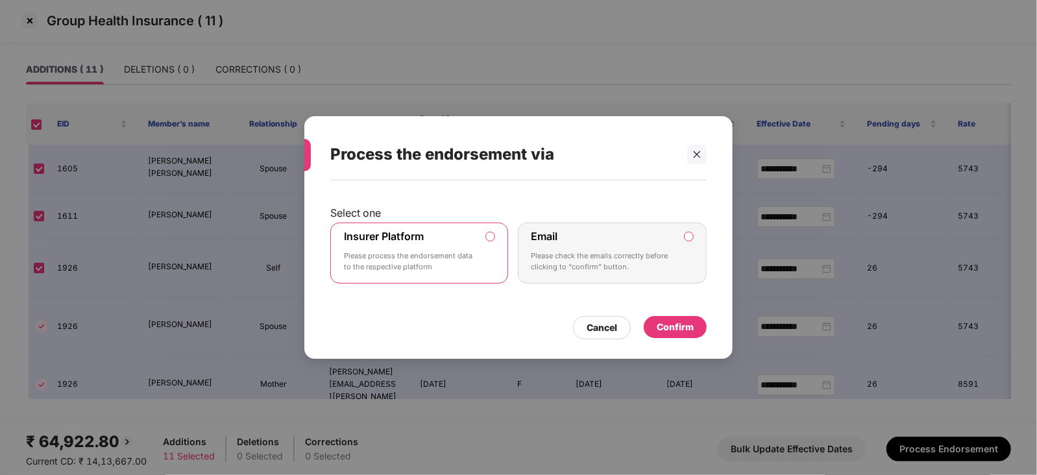
click at [681, 327] on div "Confirm" at bounding box center [675, 327] width 37 height 14
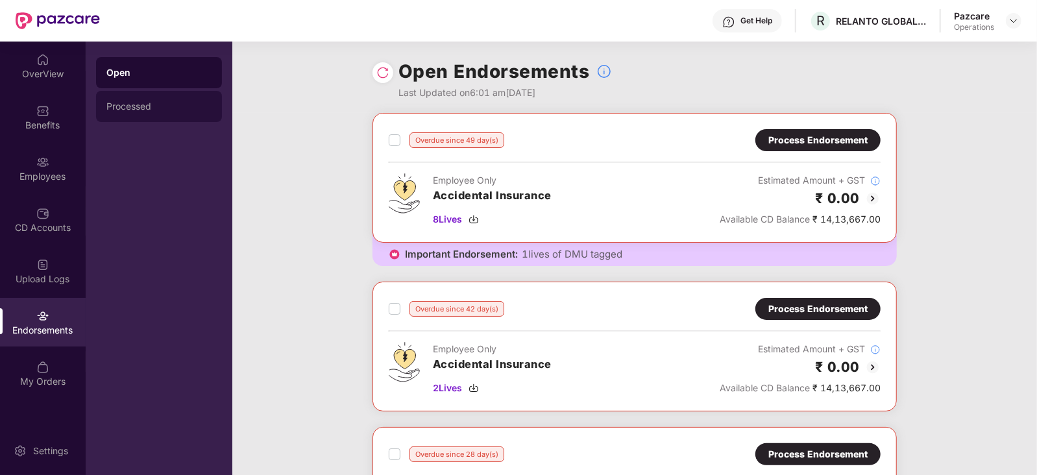
click at [136, 106] on div "Processed" at bounding box center [158, 106] width 105 height 10
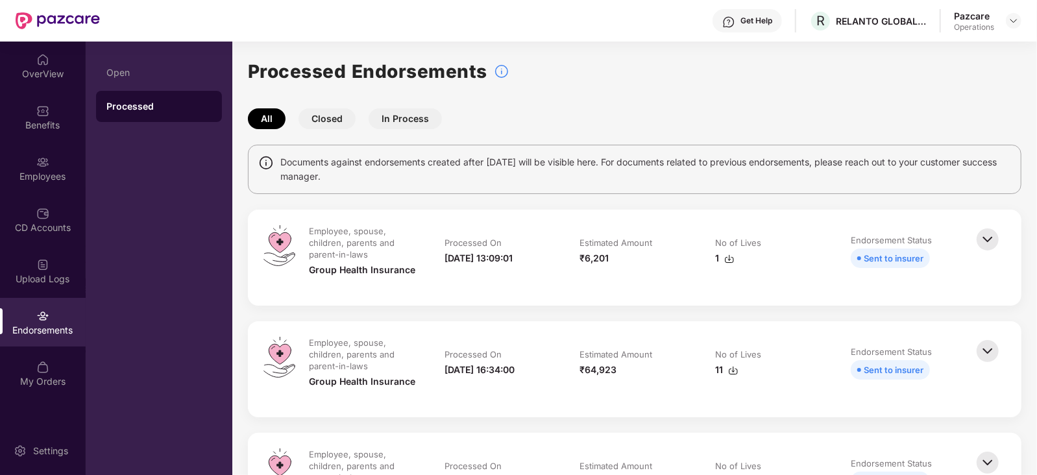
click at [733, 372] on img at bounding box center [733, 370] width 10 height 10
click at [53, 126] on div "Benefits" at bounding box center [43, 125] width 86 height 13
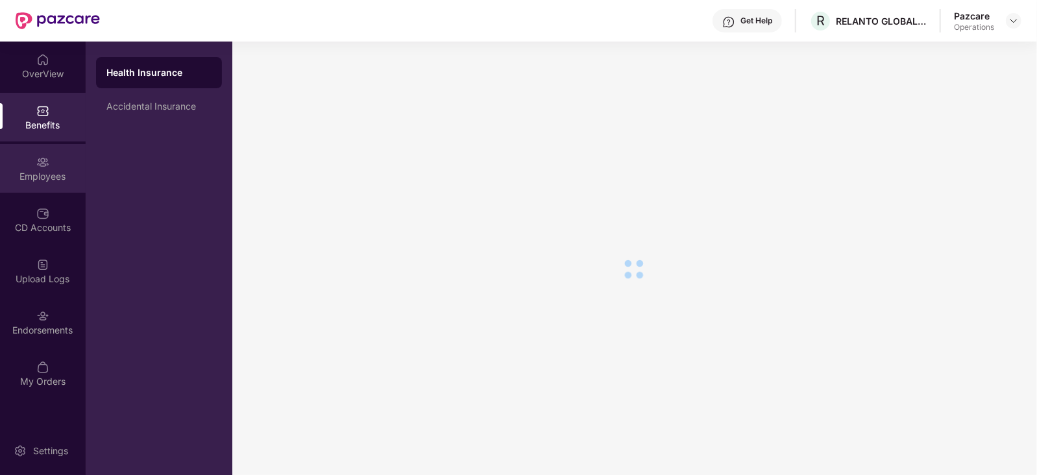
click at [36, 182] on div "Employees" at bounding box center [43, 176] width 86 height 13
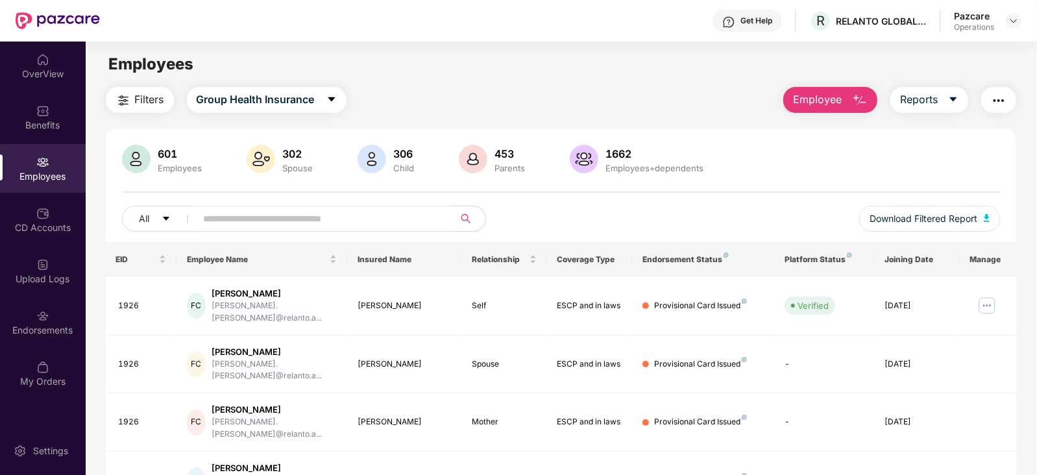
click at [318, 210] on input "text" at bounding box center [320, 218] width 233 height 19
paste input "****"
drag, startPoint x: 251, startPoint y: 215, endPoint x: 168, endPoint y: 228, distance: 83.9
click at [168, 228] on div "All ****" at bounding box center [341, 219] width 439 height 26
paste input "text"
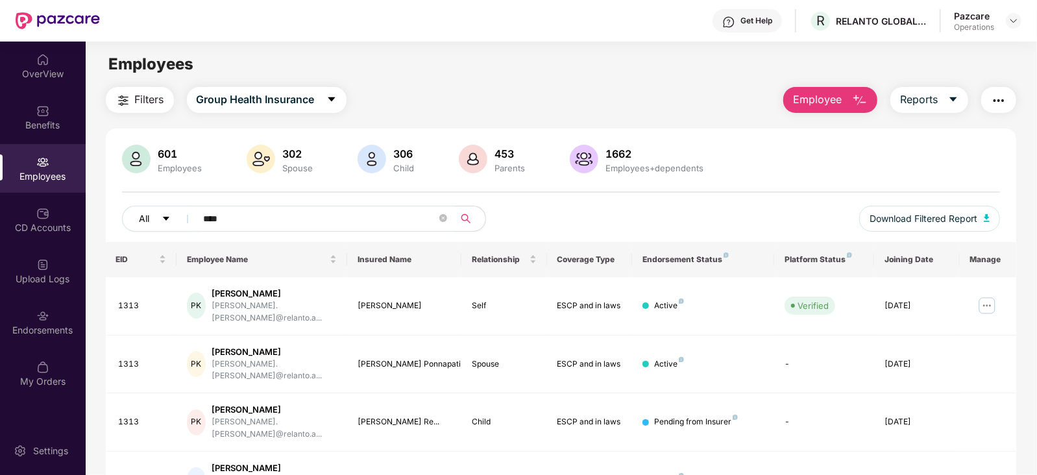
type input "****"
click at [168, 228] on button "All" at bounding box center [161, 219] width 79 height 26
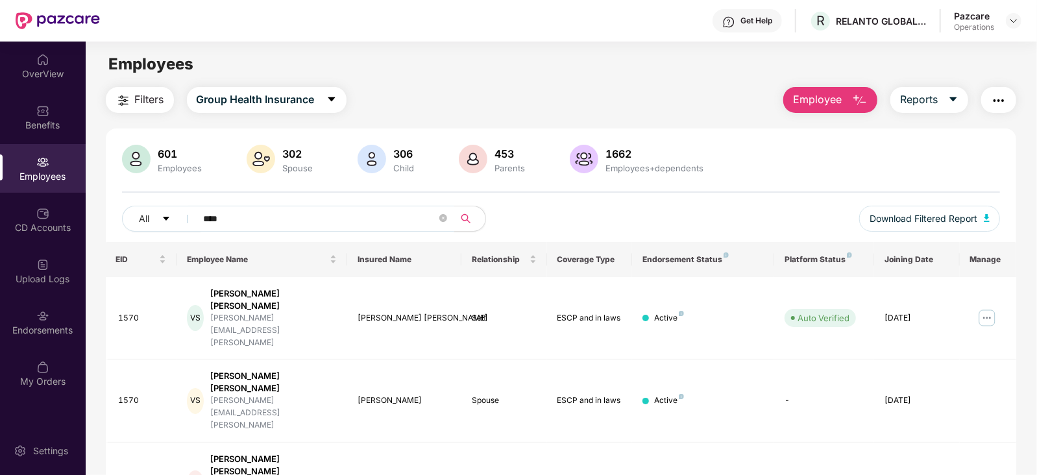
drag, startPoint x: 253, startPoint y: 225, endPoint x: 193, endPoint y: 215, distance: 60.5
click at [193, 215] on span "****" at bounding box center [321, 219] width 266 height 26
paste input "text"
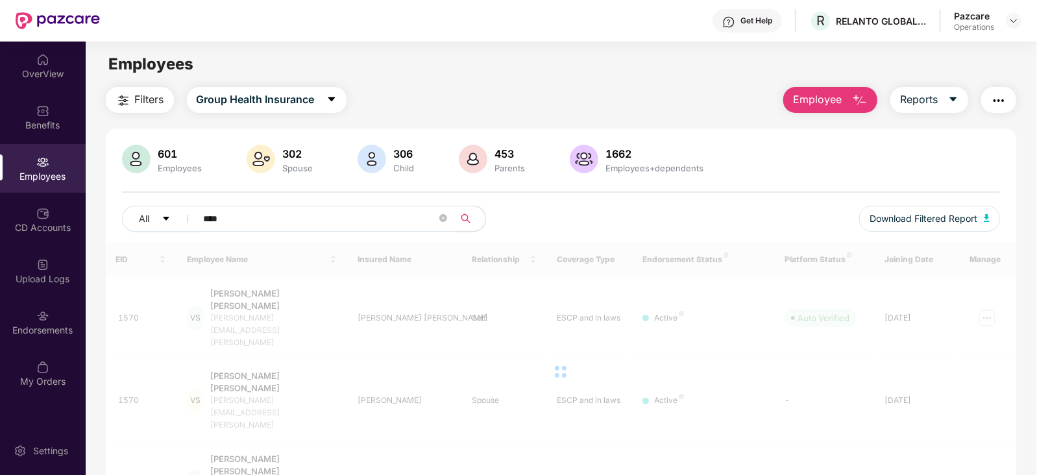
type input "****"
